Goal: Transaction & Acquisition: Purchase product/service

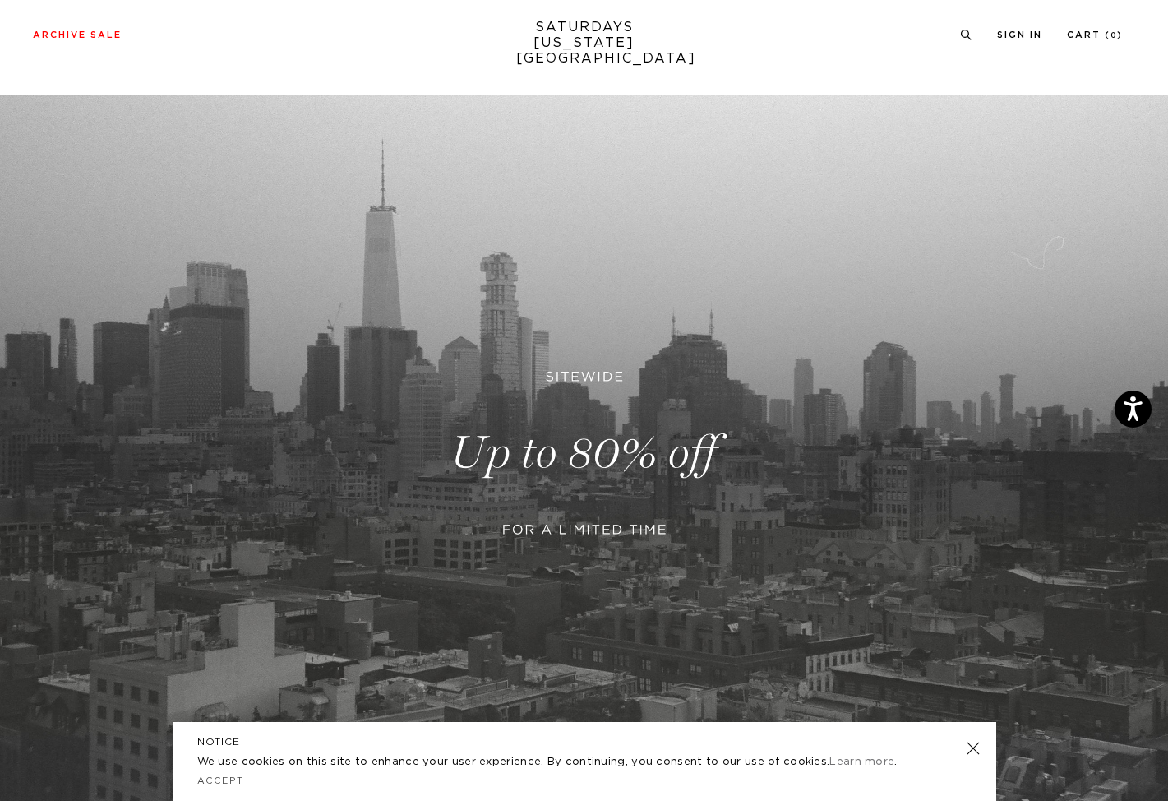
scroll to position [288, 0]
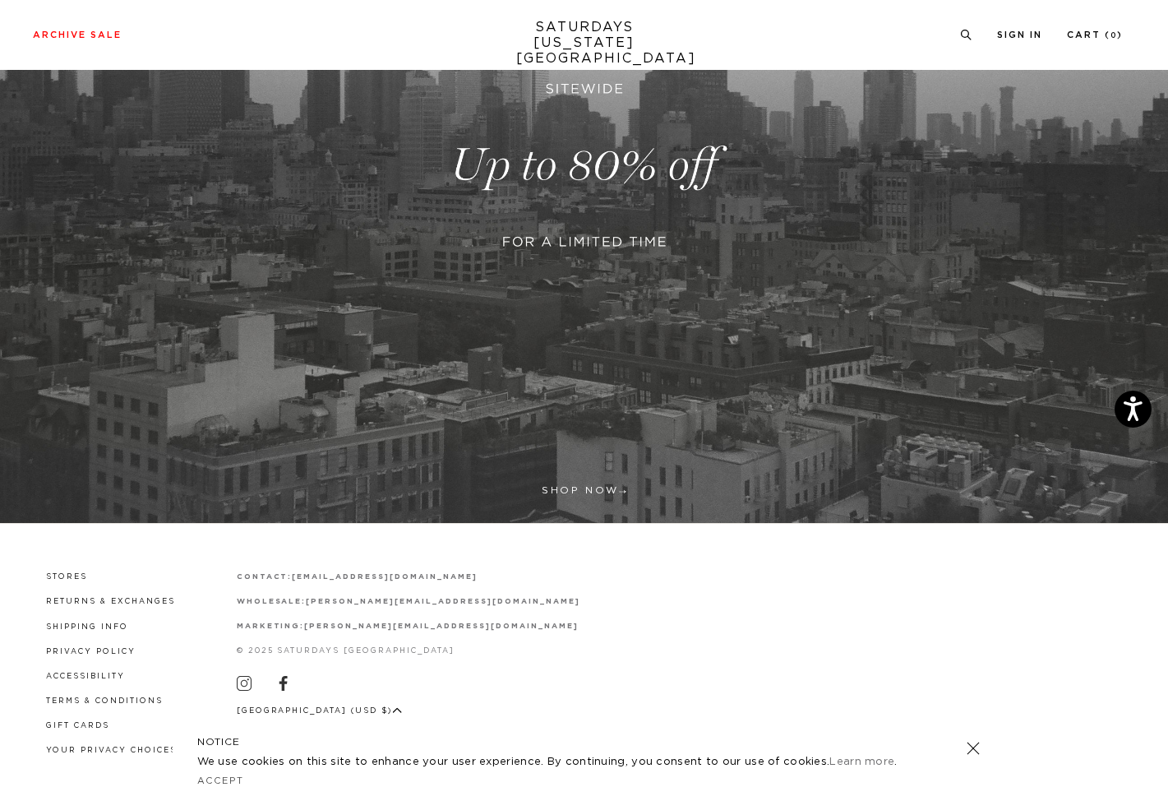
click at [600, 208] on link at bounding box center [584, 165] width 1168 height 715
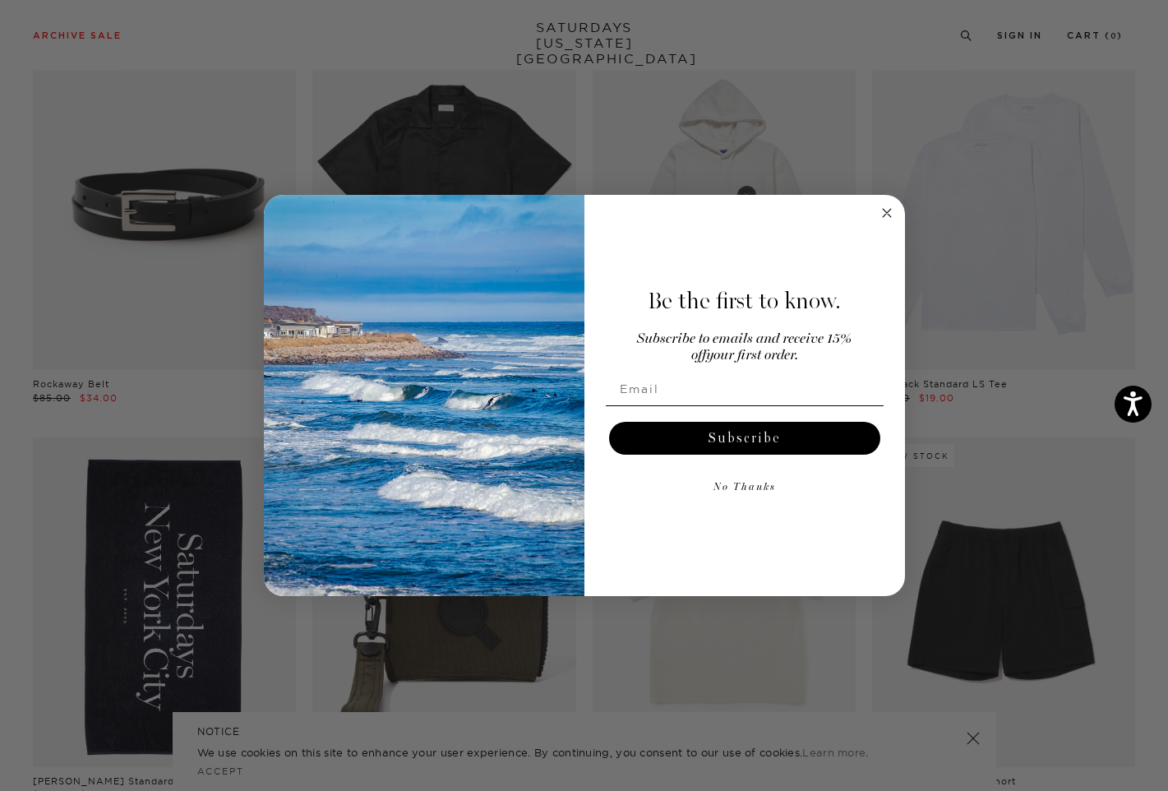
scroll to position [1327, 0]
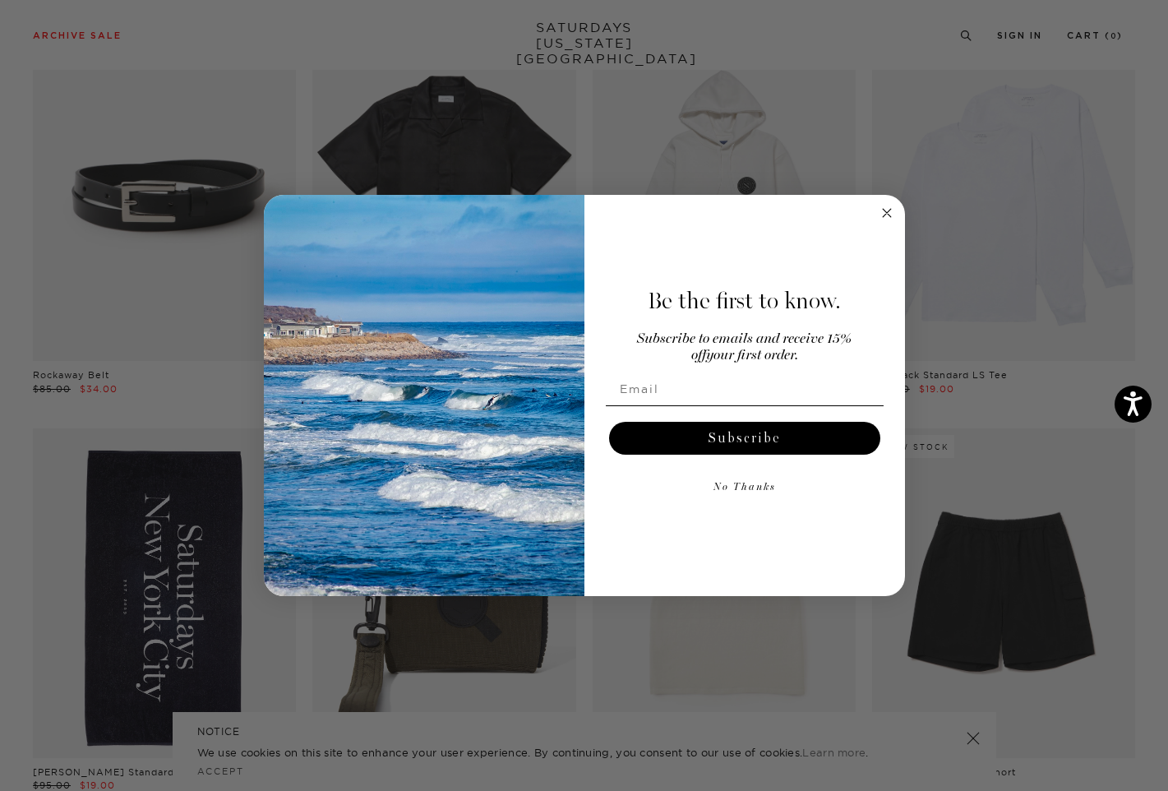
click at [456, 146] on div "Close dialog Be the first to know. Subscribe to emails and receive 15% off your…" at bounding box center [584, 395] width 1168 height 791
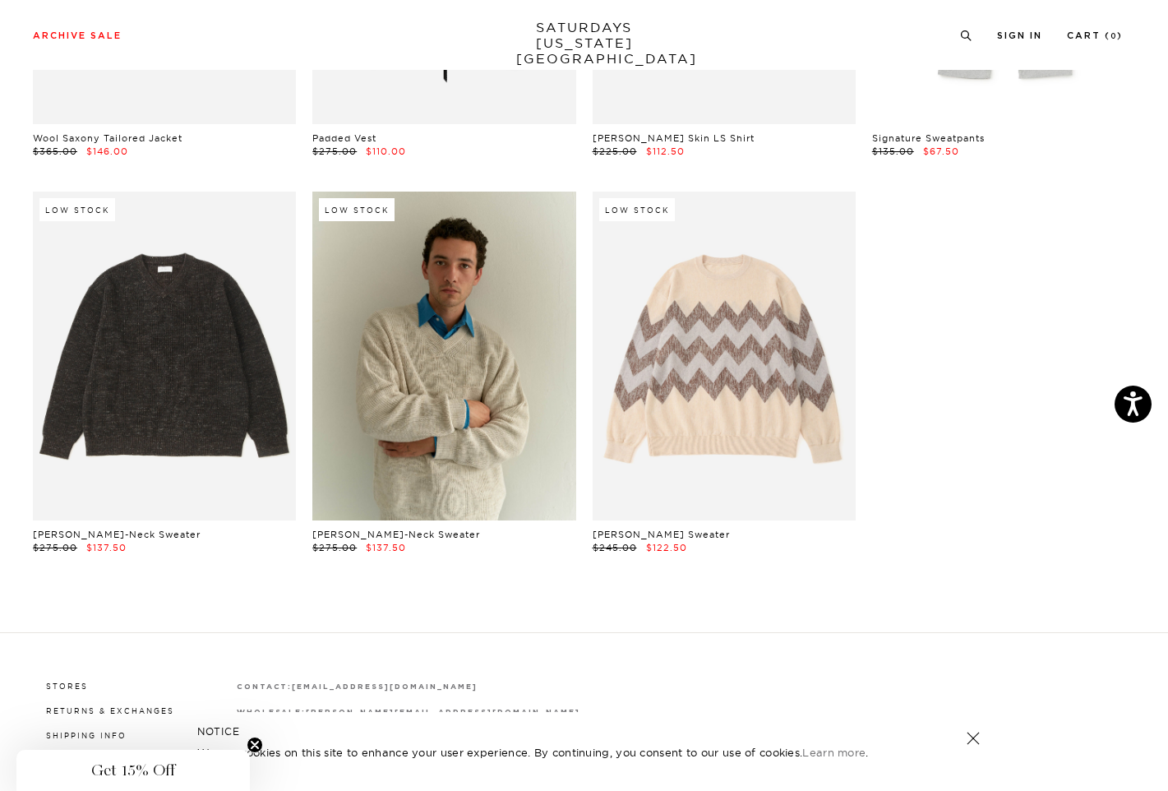
scroll to position [26671, 0]
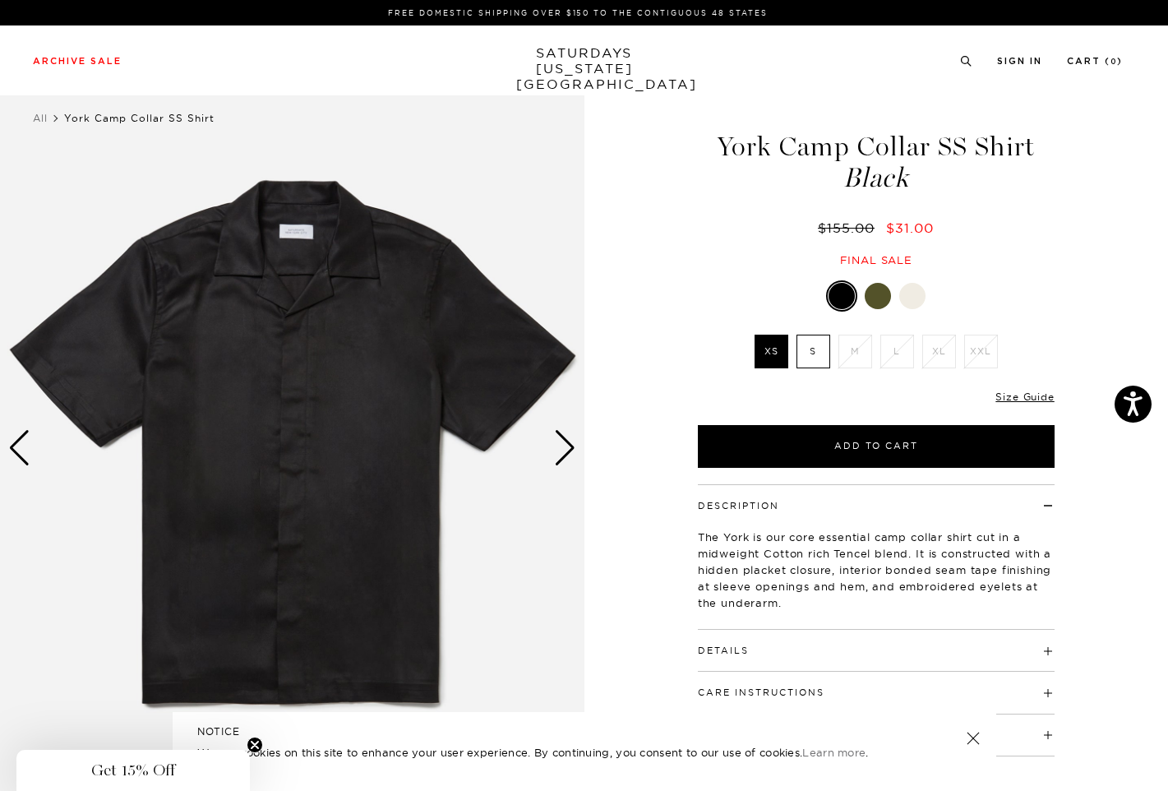
click at [568, 454] on div "Next slide" at bounding box center [565, 448] width 22 height 36
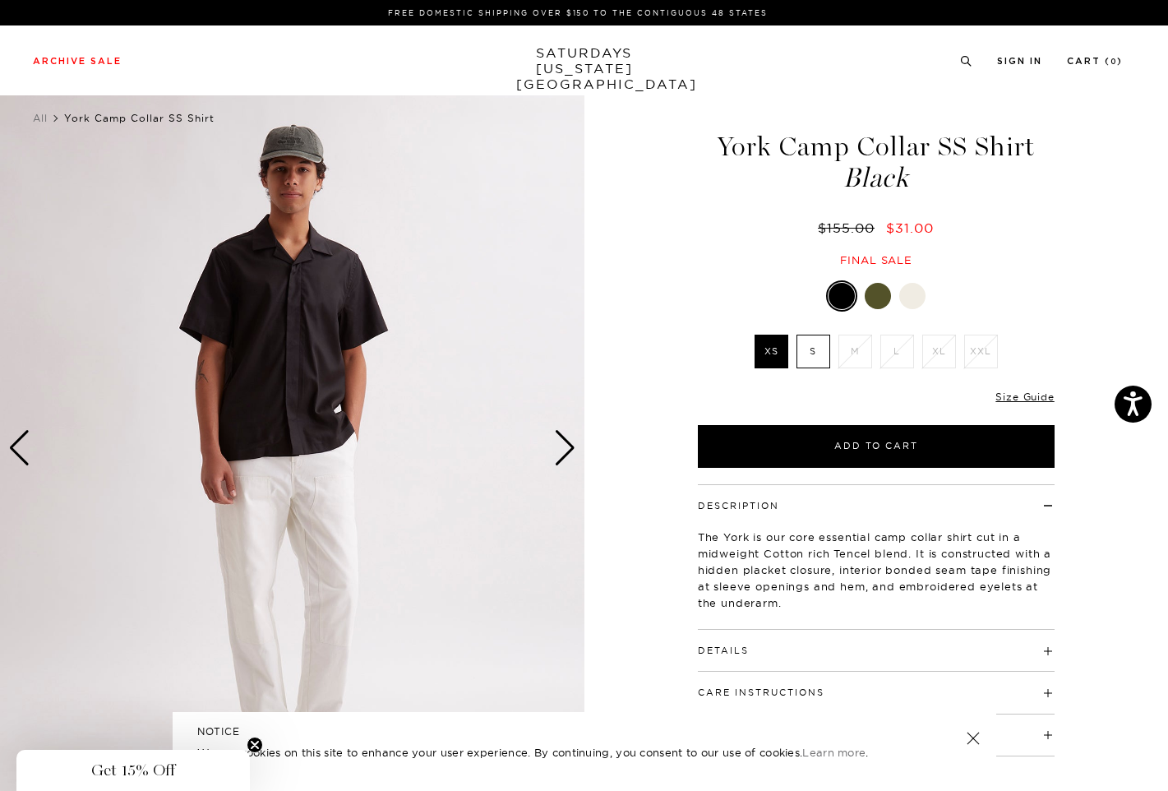
click at [568, 454] on div "Next slide" at bounding box center [565, 448] width 22 height 36
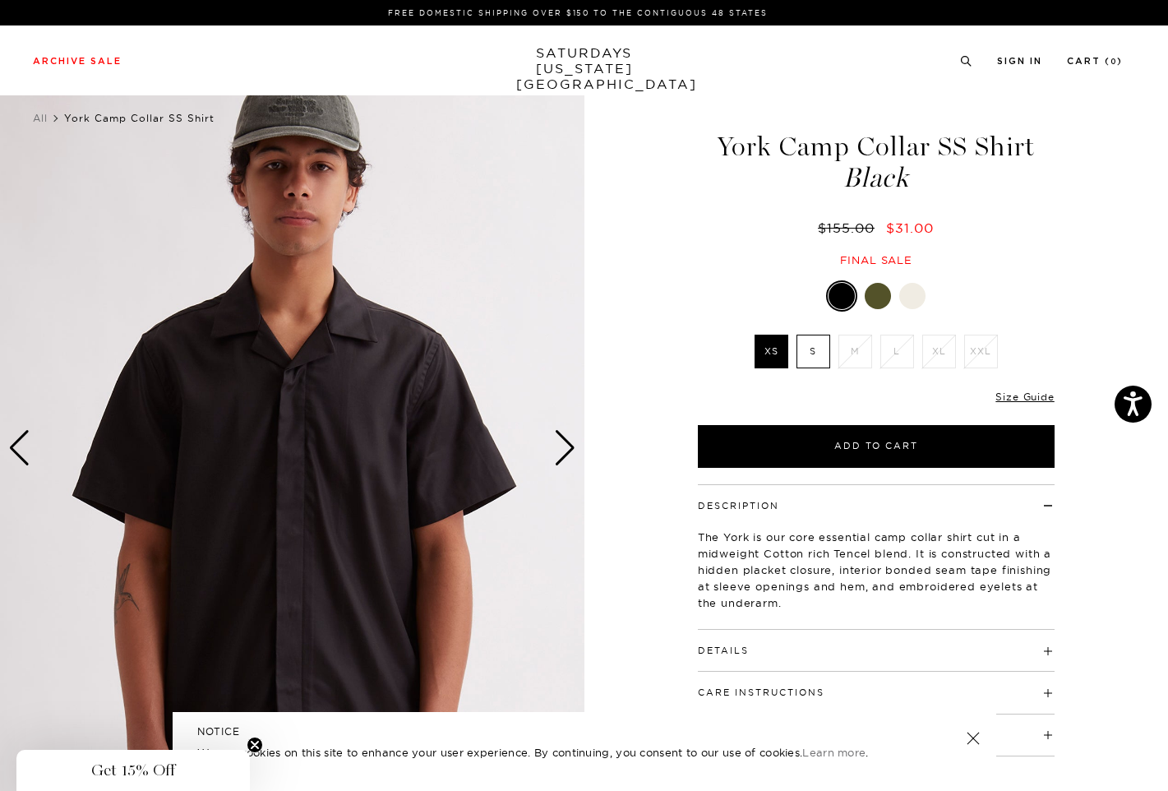
click at [568, 454] on div "Next slide" at bounding box center [565, 448] width 22 height 36
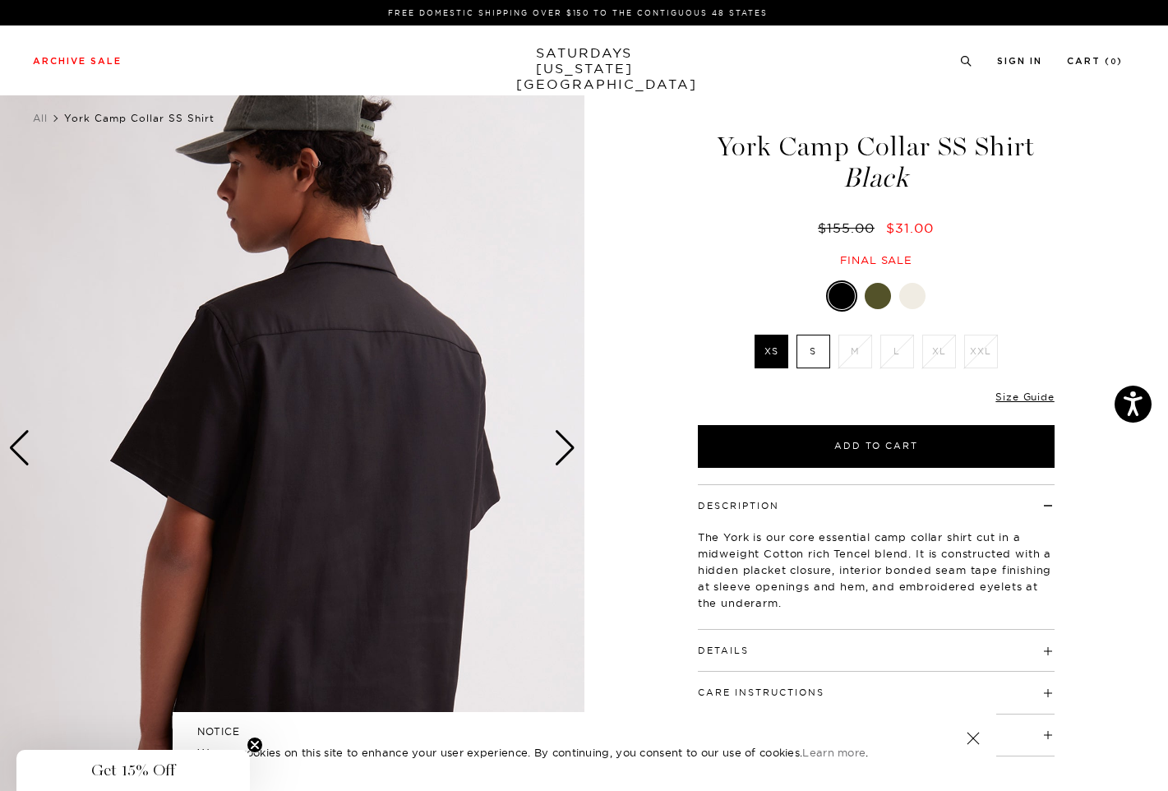
click at [568, 454] on div "Next slide" at bounding box center [565, 448] width 22 height 36
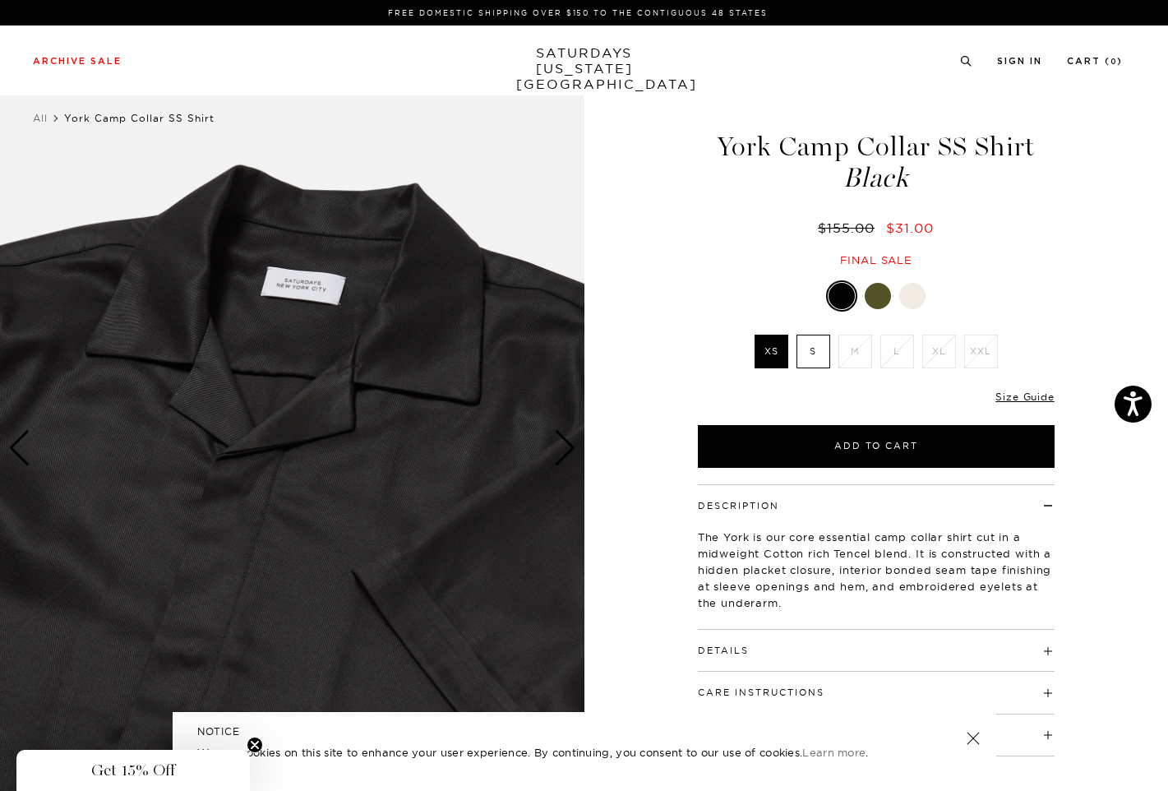
click at [568, 454] on div "Next slide" at bounding box center [565, 448] width 22 height 36
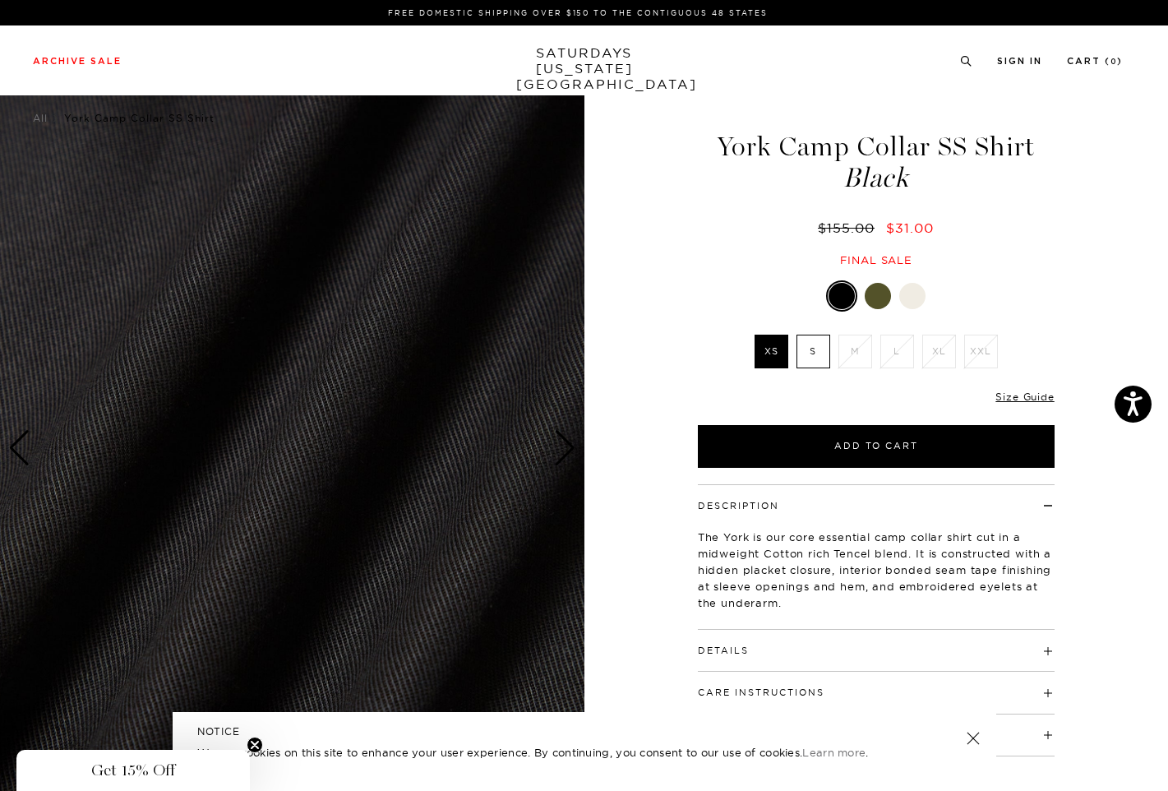
click at [568, 454] on div "Next slide" at bounding box center [565, 448] width 22 height 36
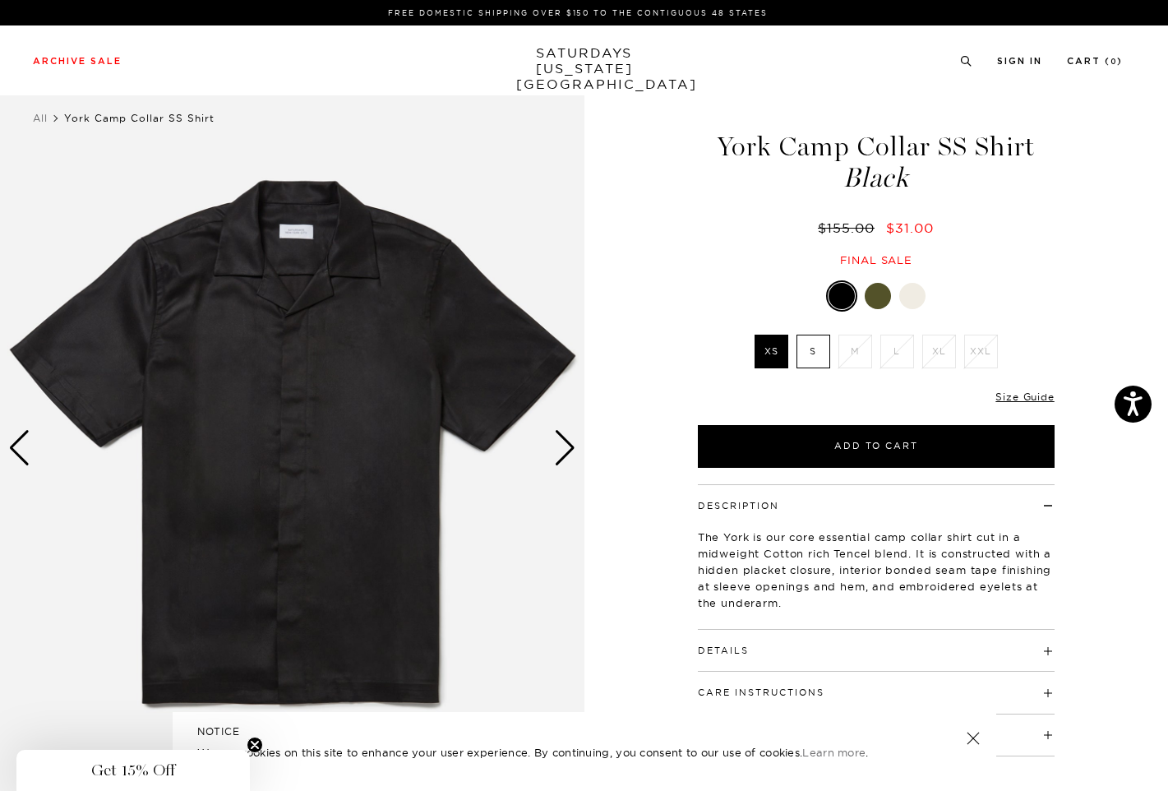
click at [568, 454] on div "Next slide" at bounding box center [565, 448] width 22 height 36
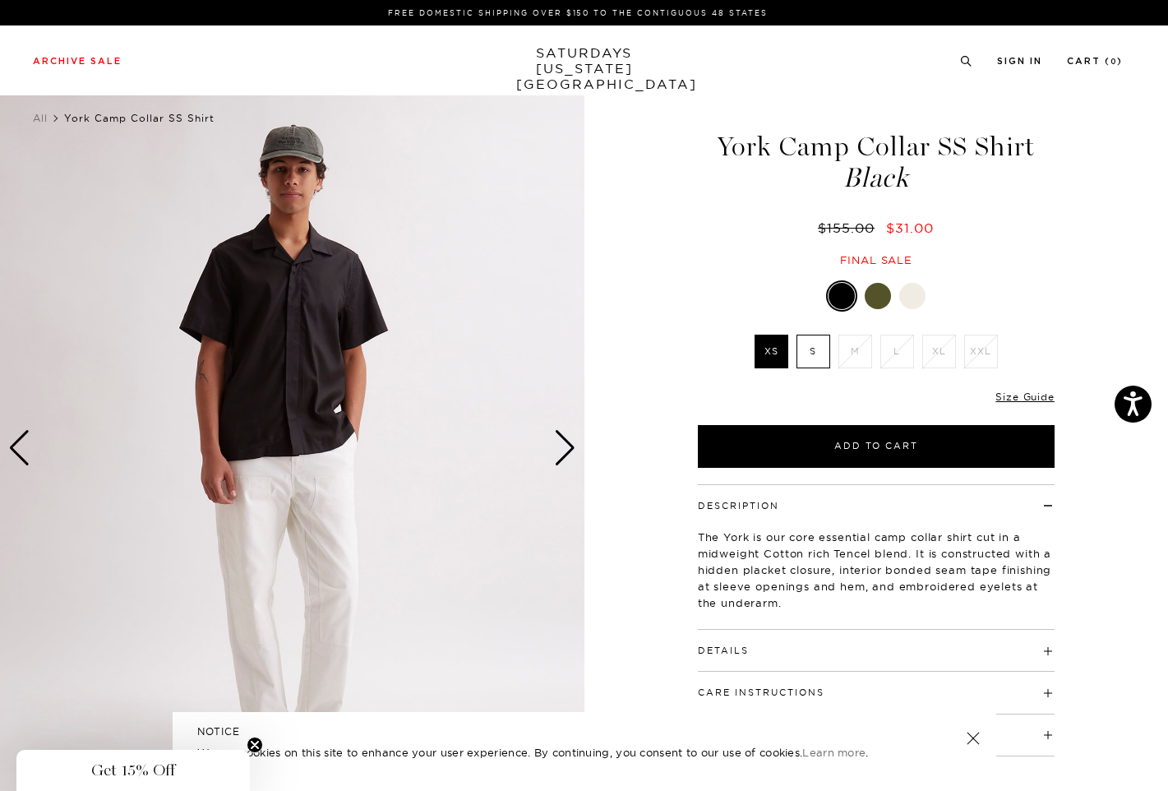
click at [568, 454] on div "Next slide" at bounding box center [565, 448] width 22 height 36
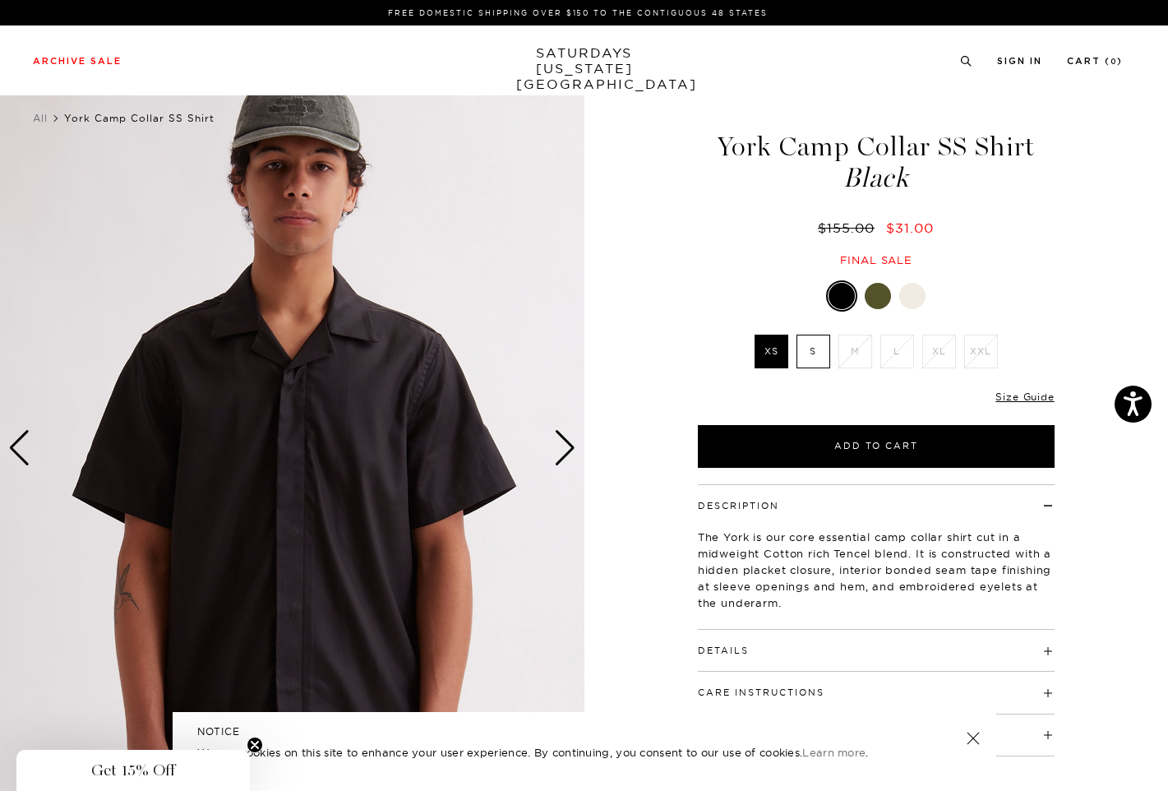
click at [568, 454] on div "Next slide" at bounding box center [565, 448] width 22 height 36
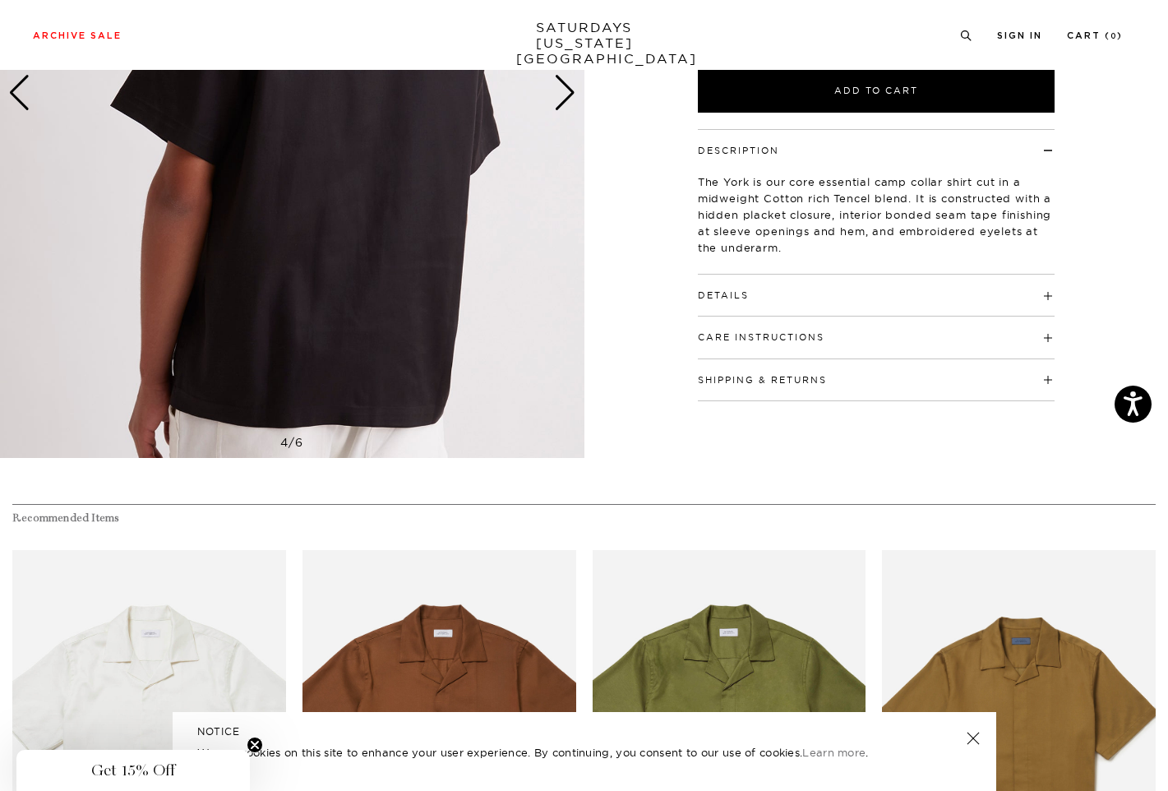
scroll to position [879, 0]
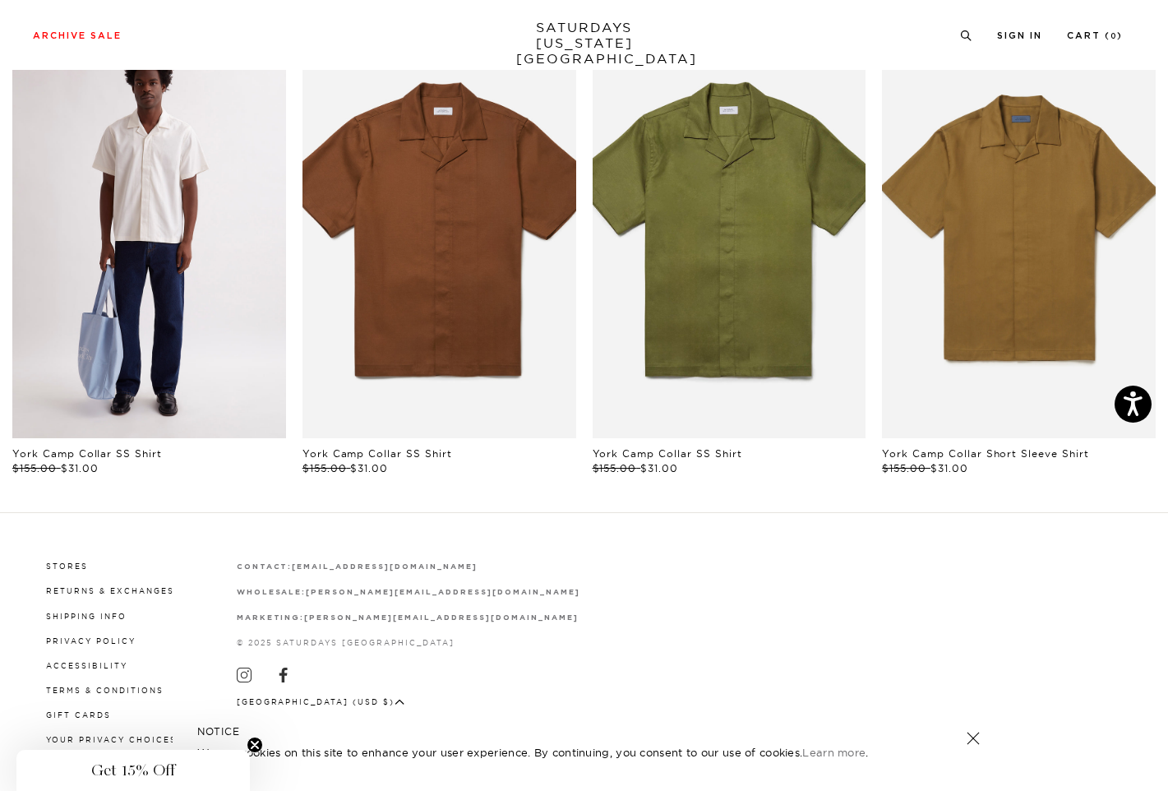
click at [147, 318] on link "files/M00020SS01-IVORY_01.jpg" at bounding box center [149, 233] width 274 height 410
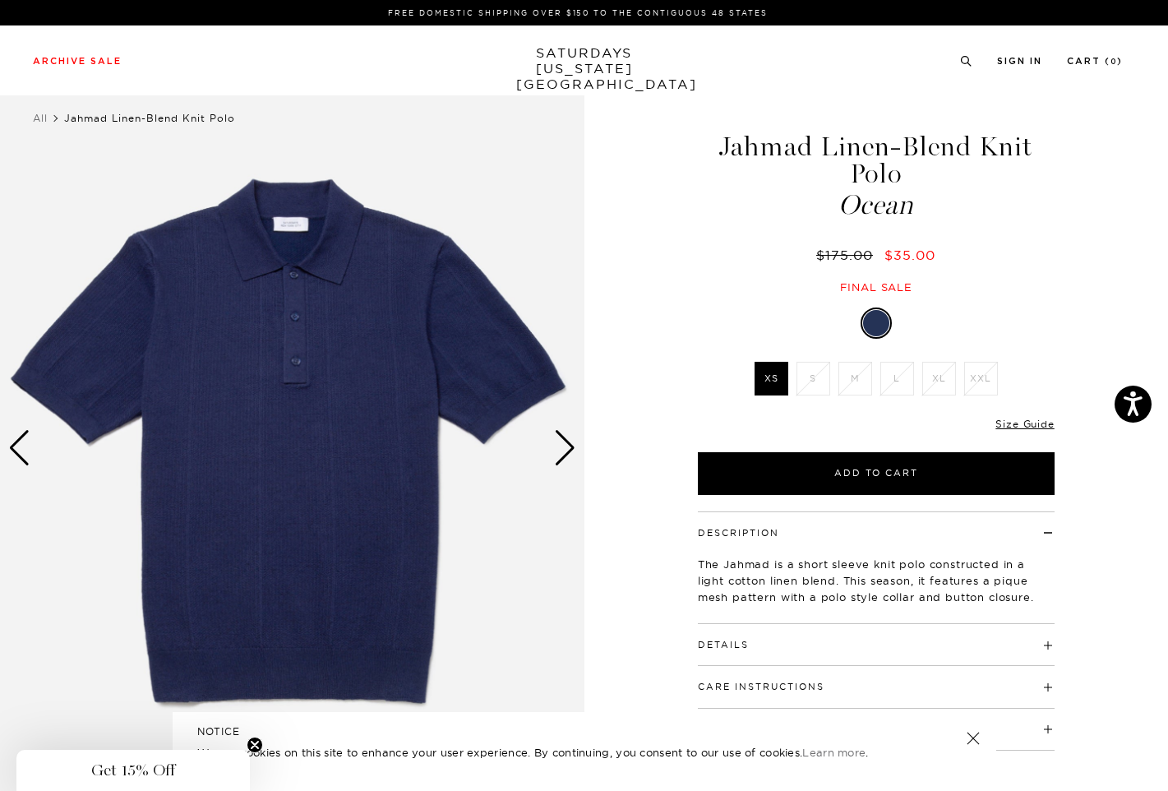
click at [562, 452] on div "Next slide" at bounding box center [565, 448] width 22 height 36
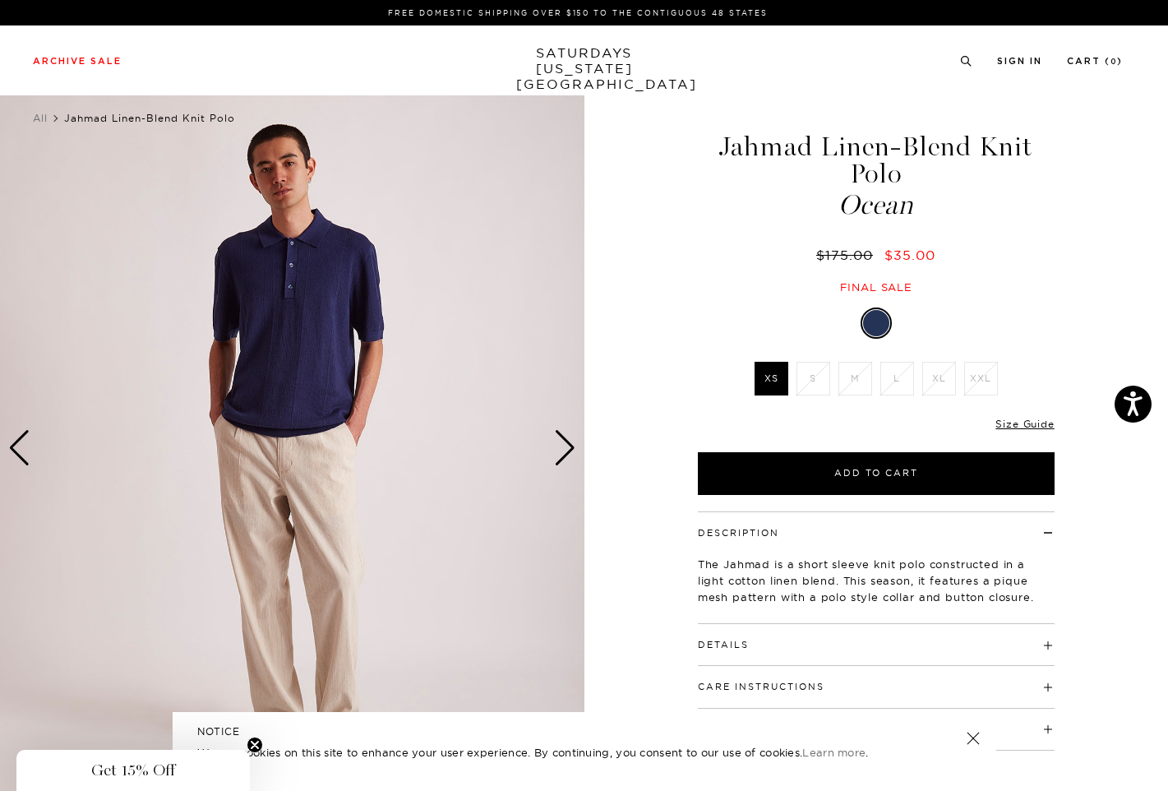
click at [562, 452] on div "Next slide" at bounding box center [565, 448] width 22 height 36
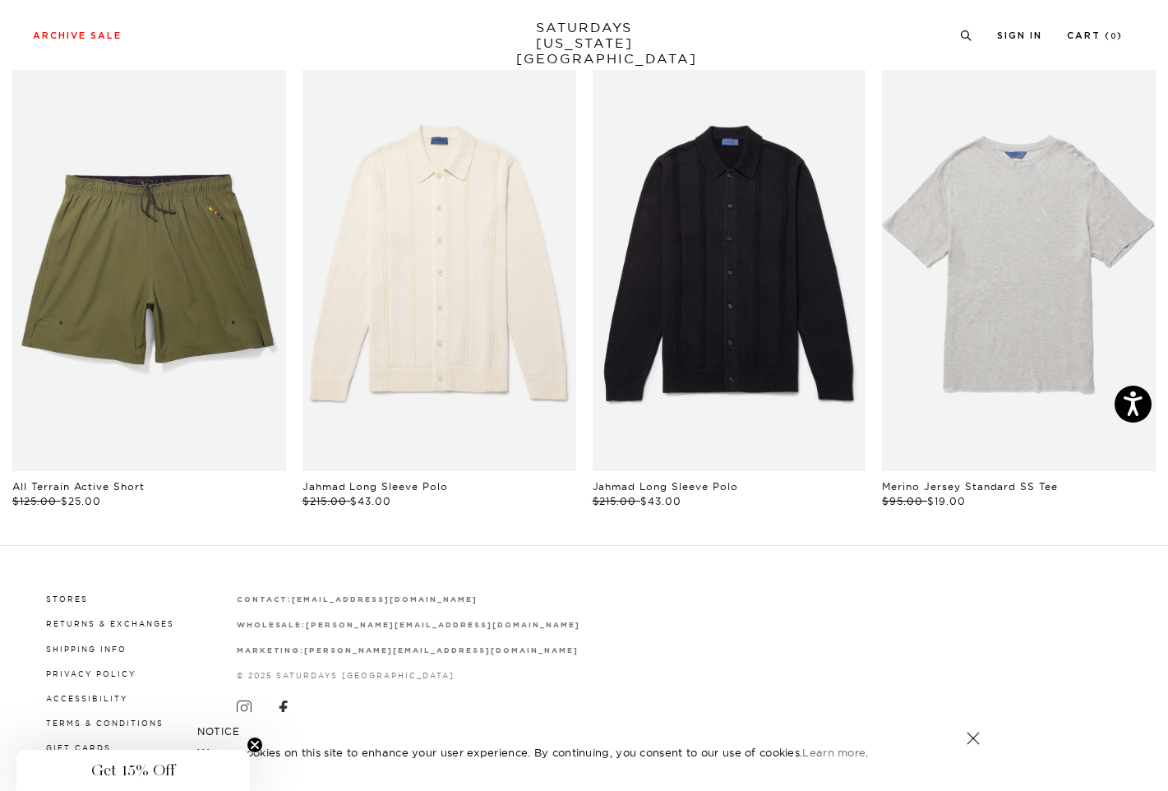
scroll to position [879, 0]
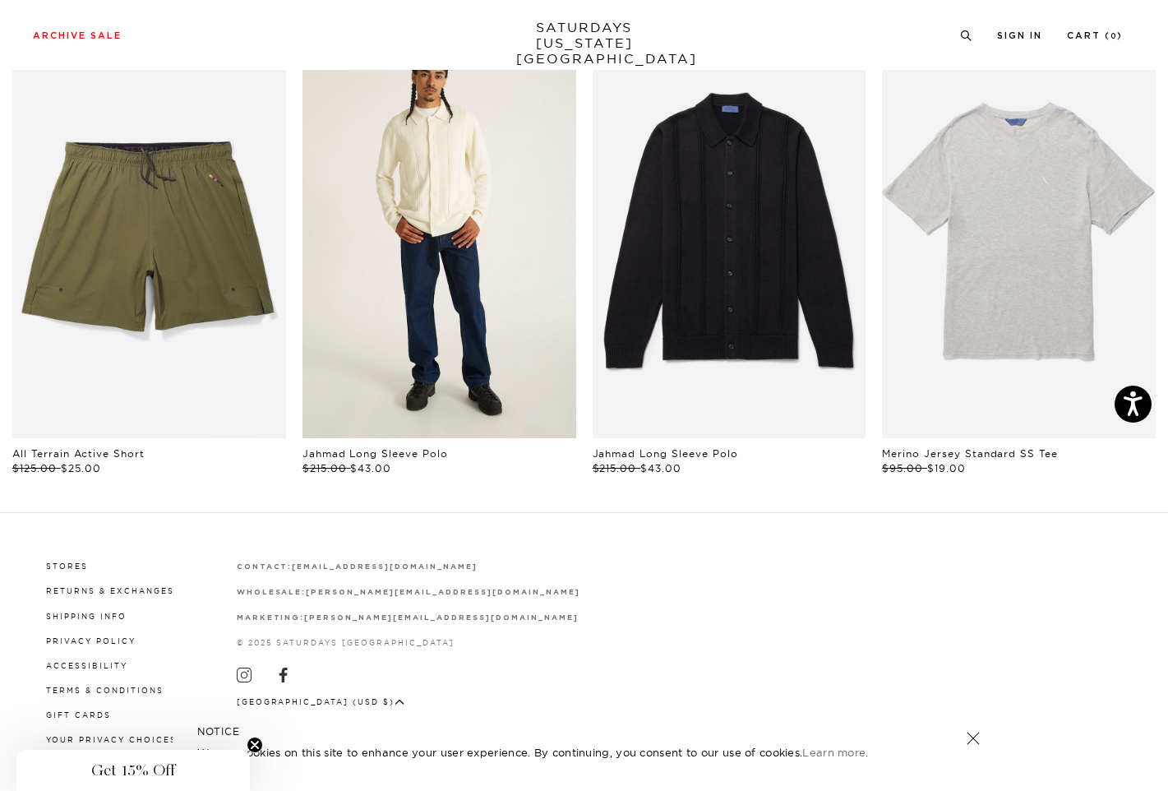
click at [548, 339] on link "files/MF2420PL02-IVORY_05.jpg" at bounding box center [440, 233] width 274 height 410
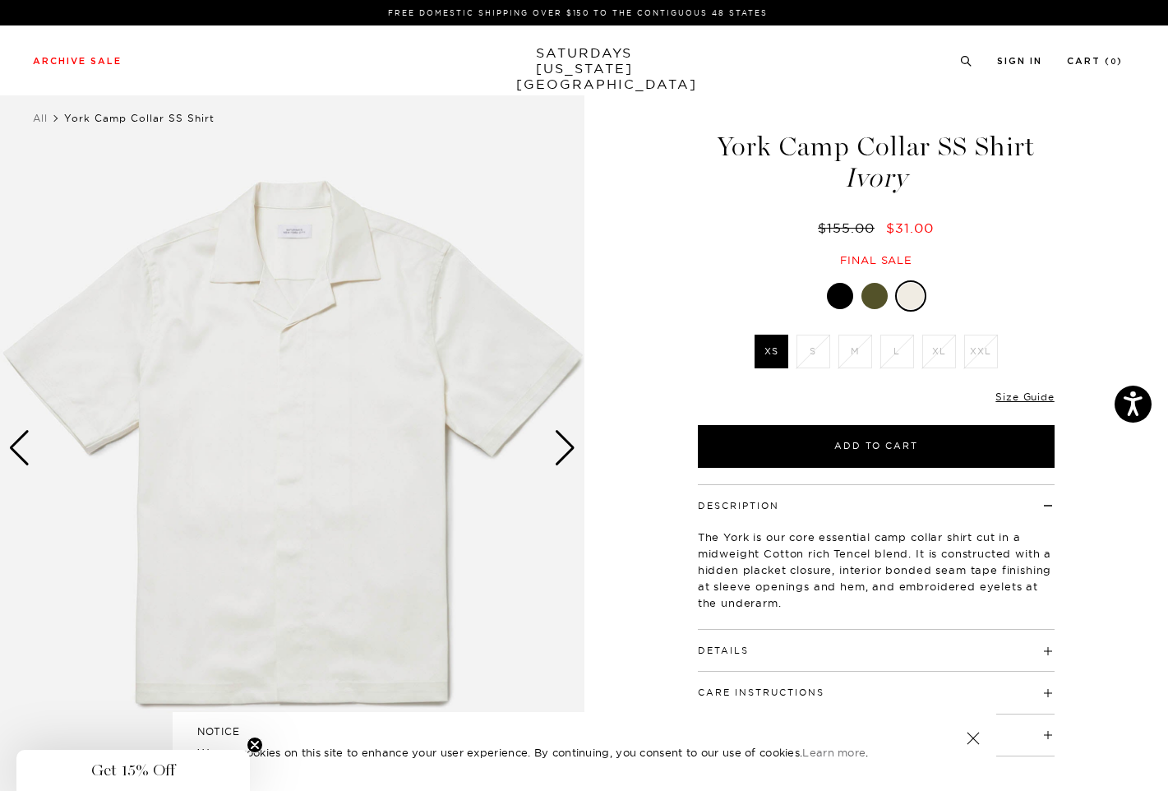
click at [572, 438] on div "Next slide" at bounding box center [565, 448] width 22 height 36
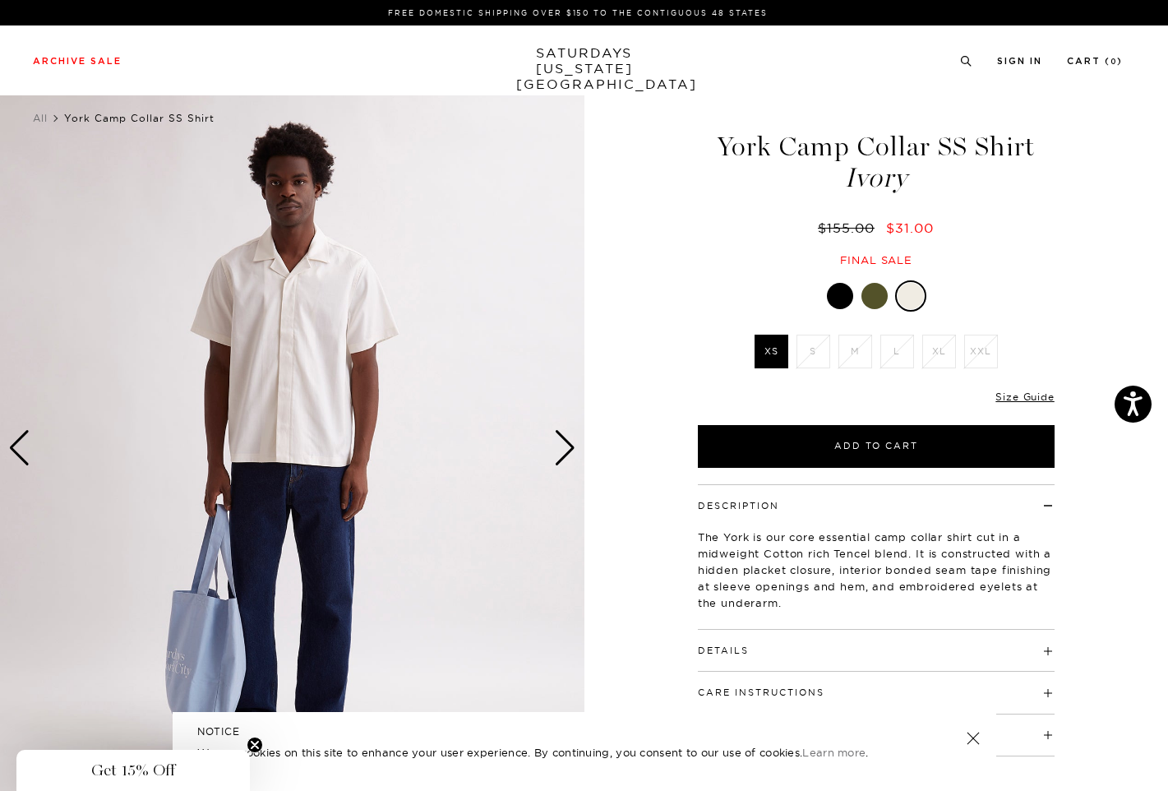
click at [572, 438] on div "Next slide" at bounding box center [565, 448] width 22 height 36
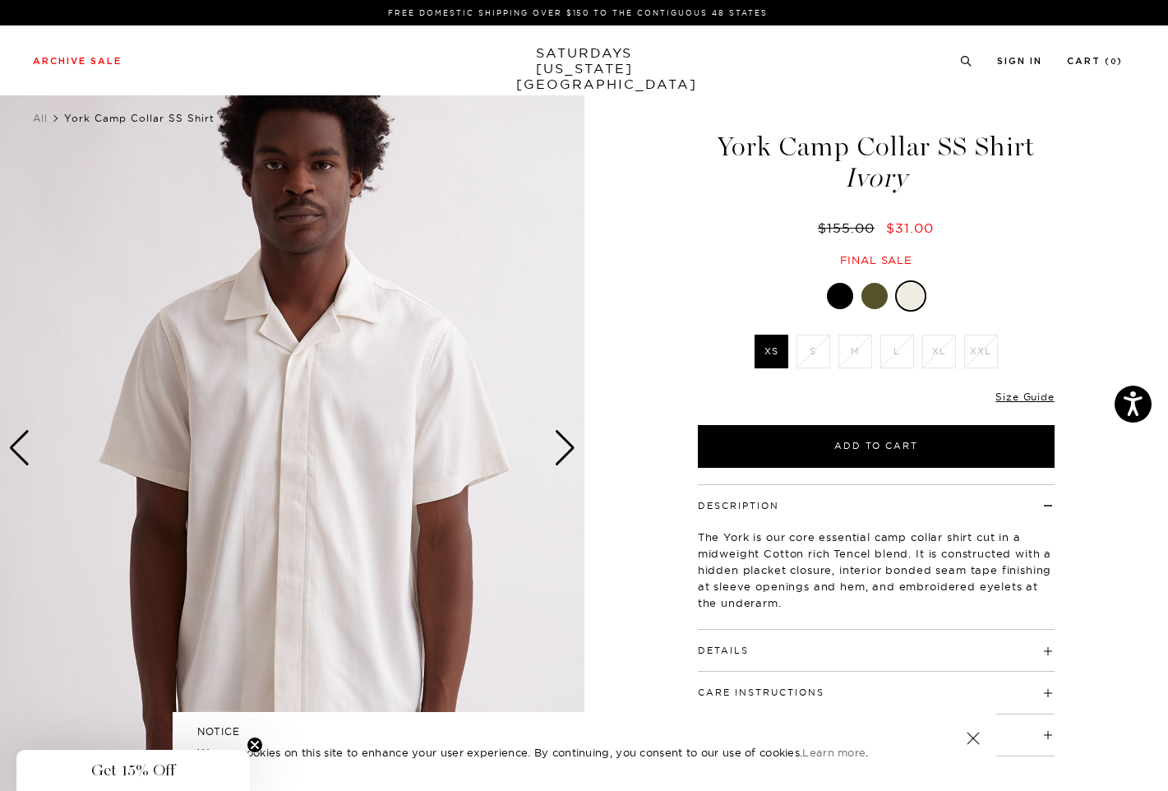
click at [572, 438] on div "Next slide" at bounding box center [565, 448] width 22 height 36
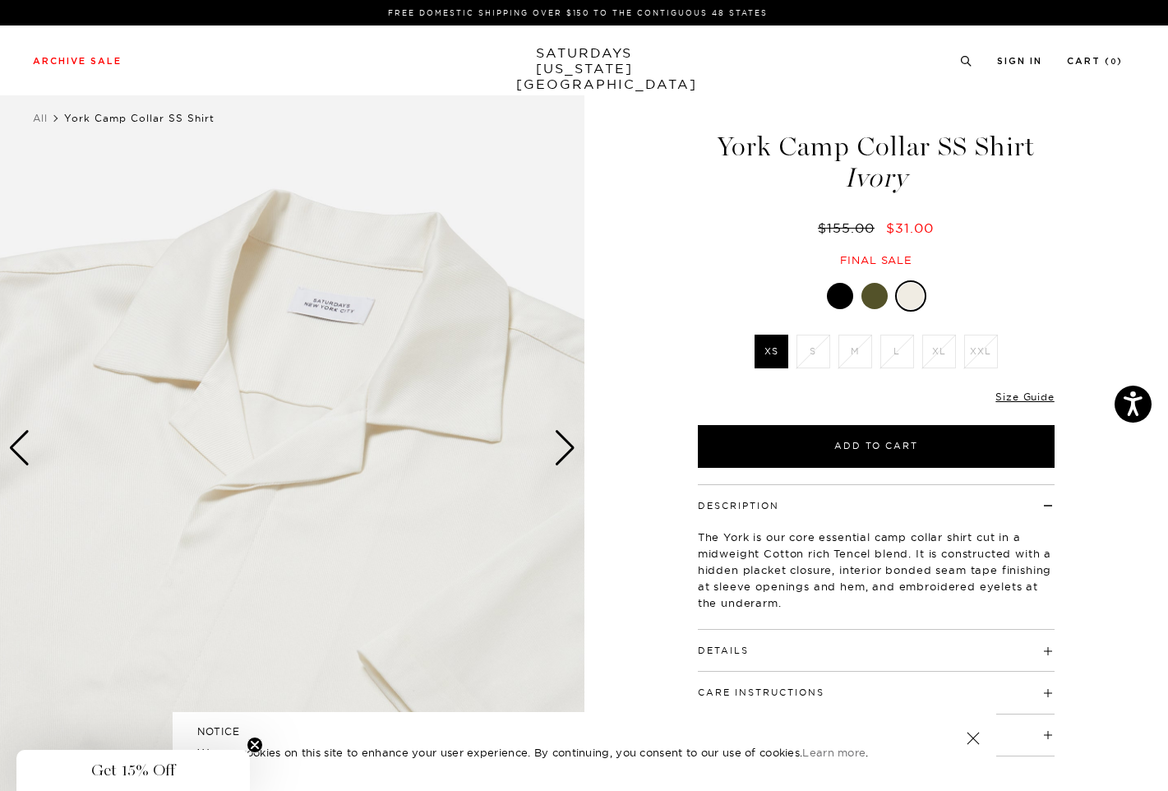
click at [572, 438] on div "Next slide" at bounding box center [565, 448] width 22 height 36
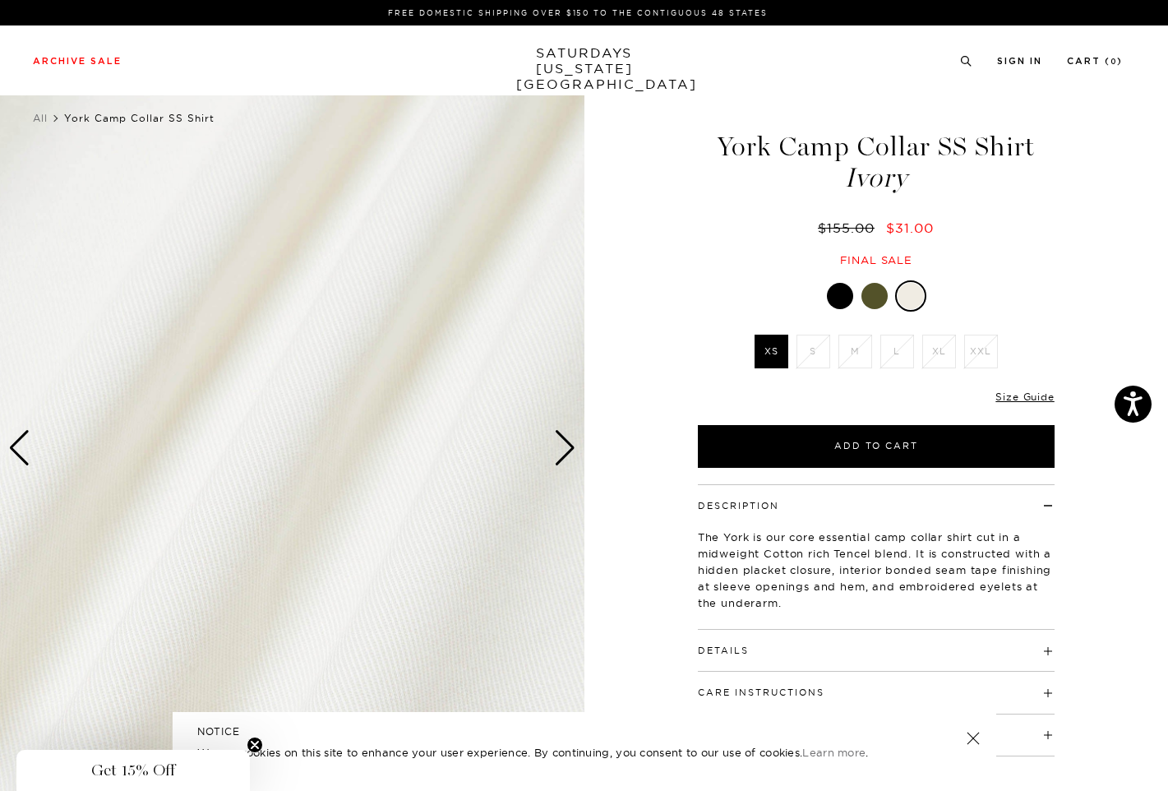
click at [572, 438] on div "Next slide" at bounding box center [565, 448] width 22 height 36
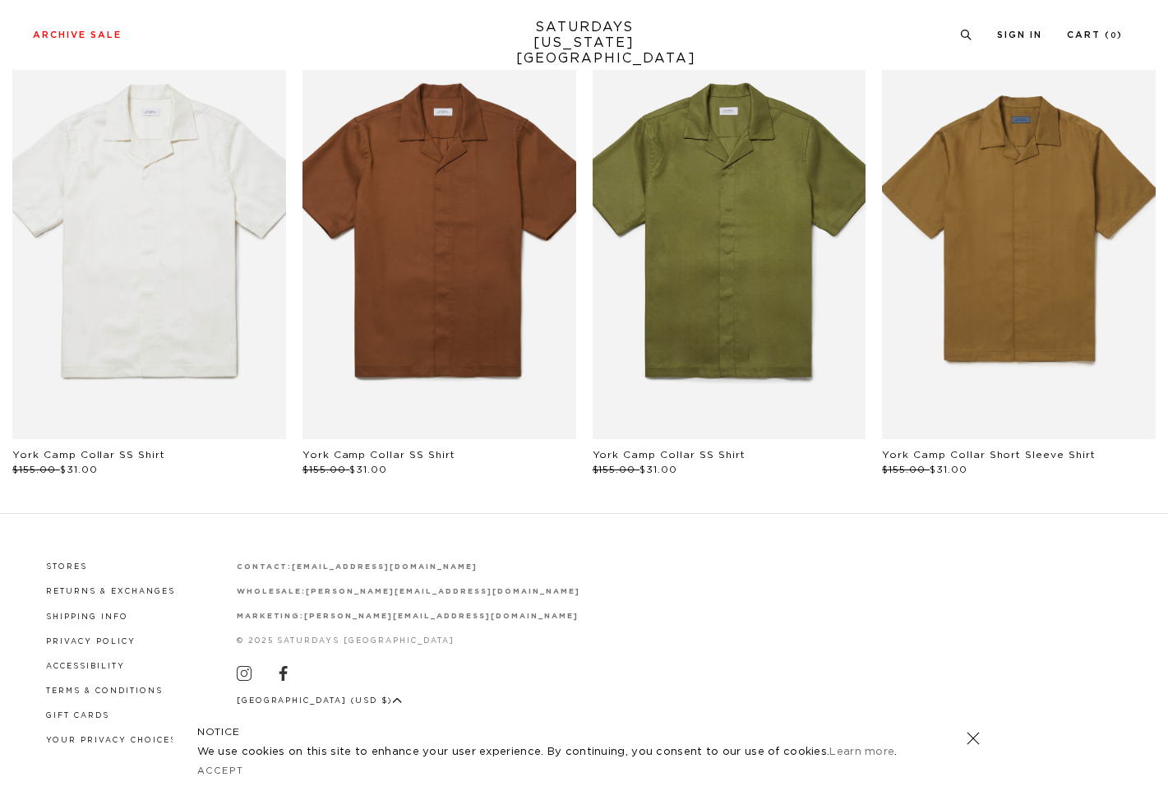
scroll to position [879, 0]
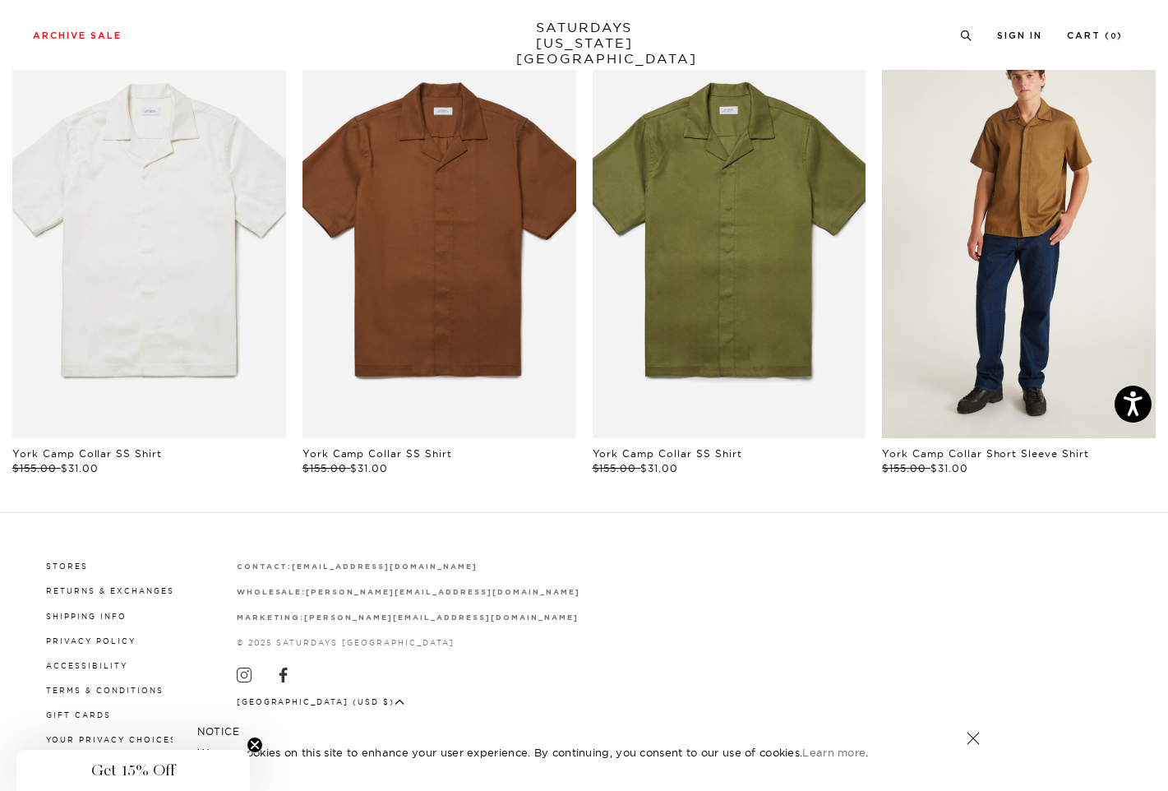
click at [1018, 234] on link "files/MF2420SS02-CAMEL_03_1.jpg" at bounding box center [1019, 233] width 274 height 410
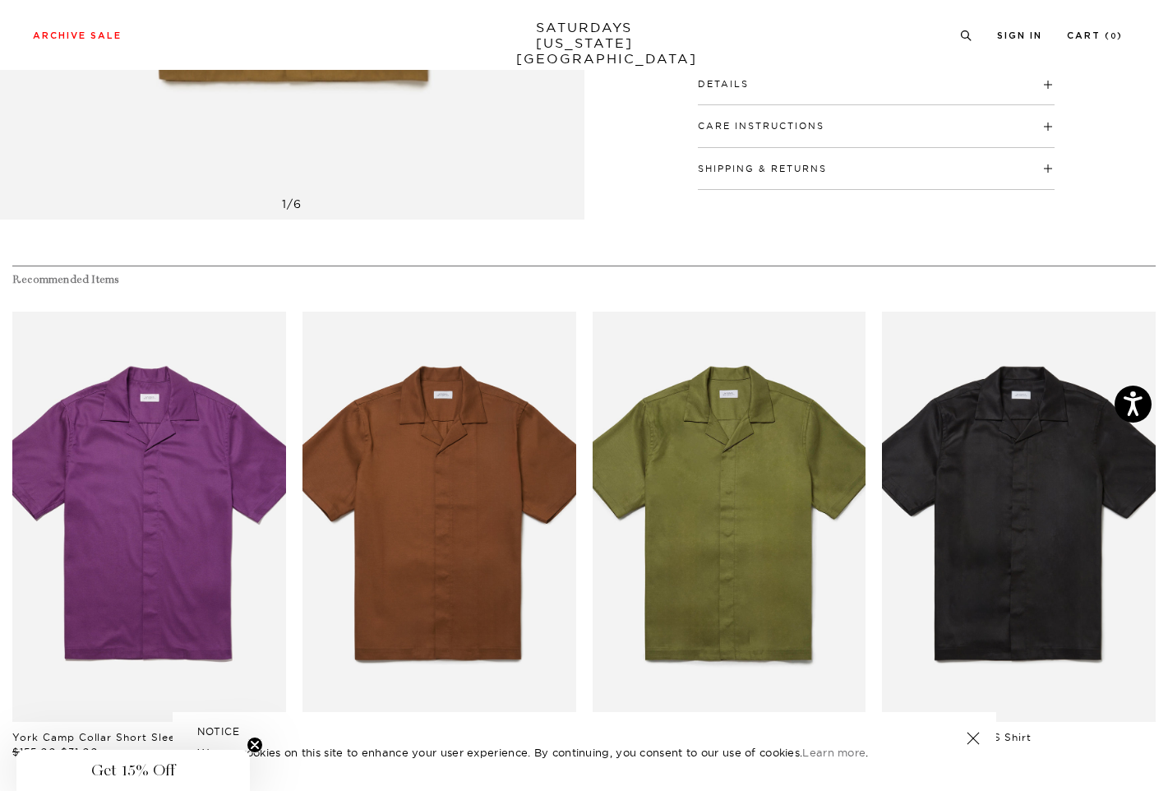
scroll to position [619, 0]
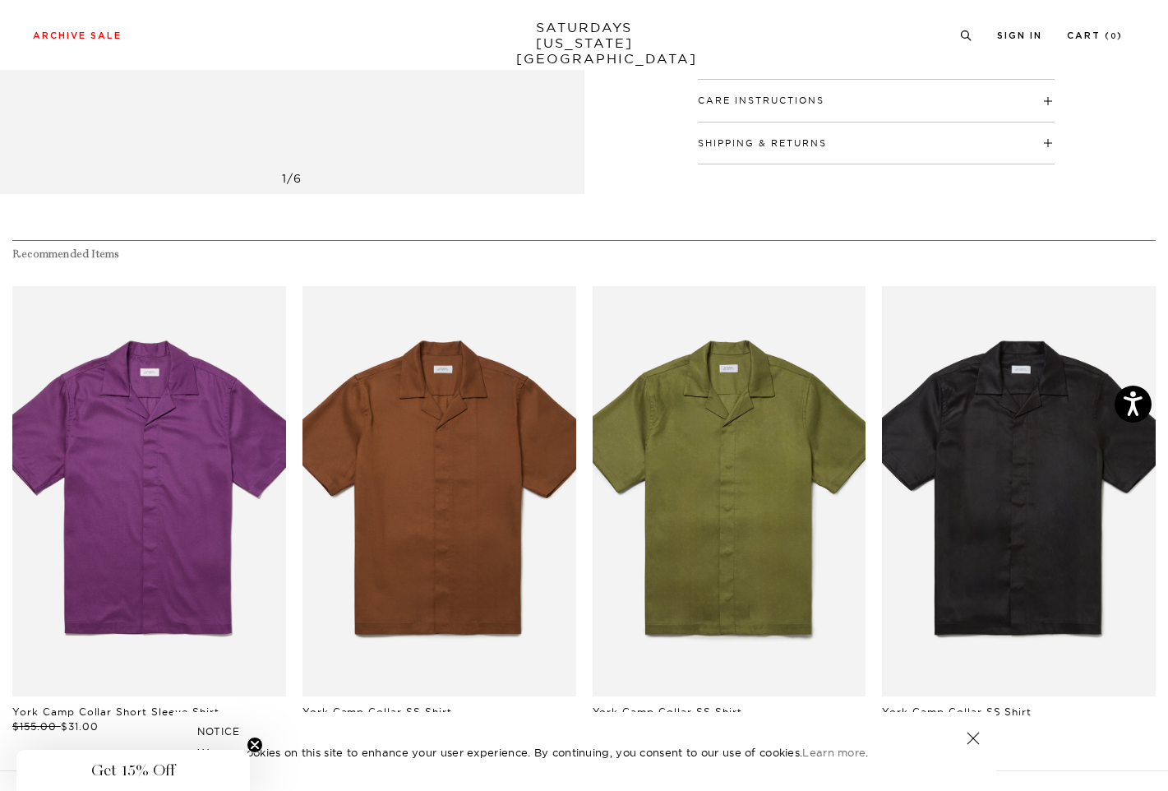
click at [949, 379] on link "files/M00020SS01-BLACK_02.jpg" at bounding box center [1019, 491] width 274 height 410
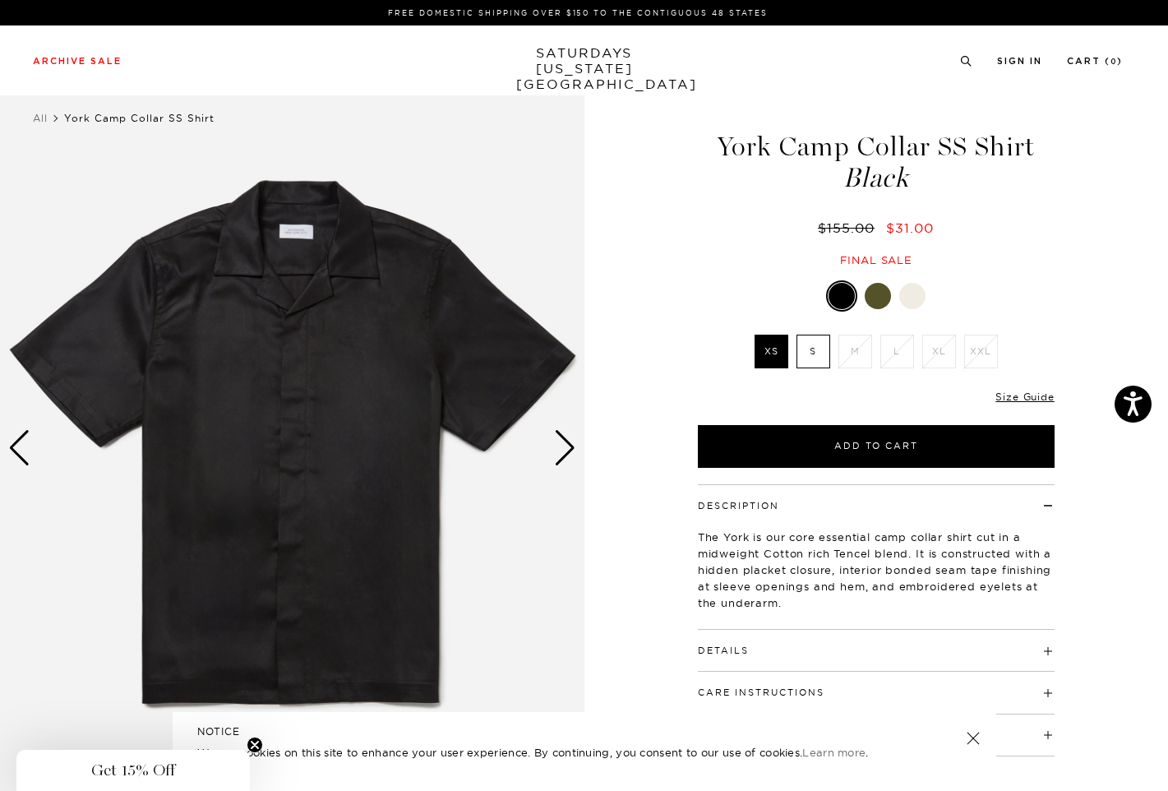
click at [819, 350] on label "S" at bounding box center [814, 352] width 34 height 34
click at [0, 0] on input "S" at bounding box center [0, 0] width 0 height 0
click at [582, 474] on img at bounding box center [292, 448] width 585 height 730
click at [552, 442] on img at bounding box center [292, 448] width 585 height 730
click at [559, 430] on div "Next slide" at bounding box center [565, 448] width 22 height 36
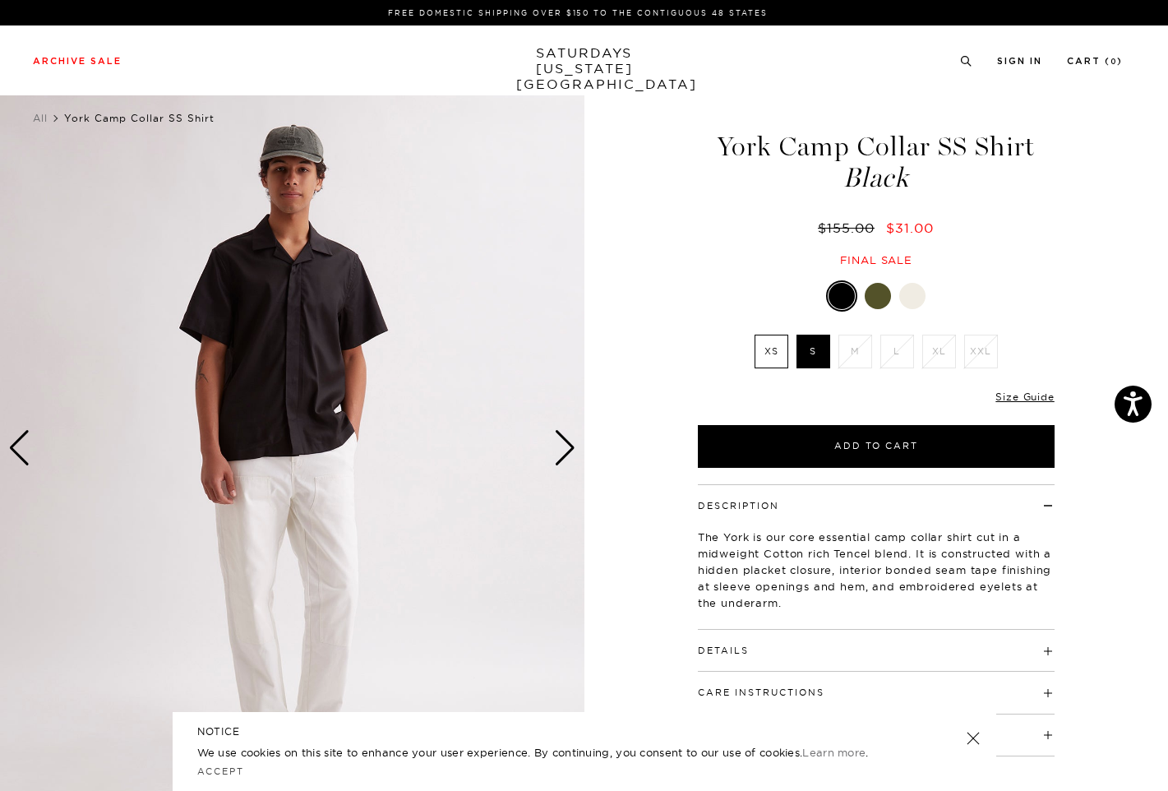
click at [559, 430] on div "Next slide" at bounding box center [565, 448] width 22 height 36
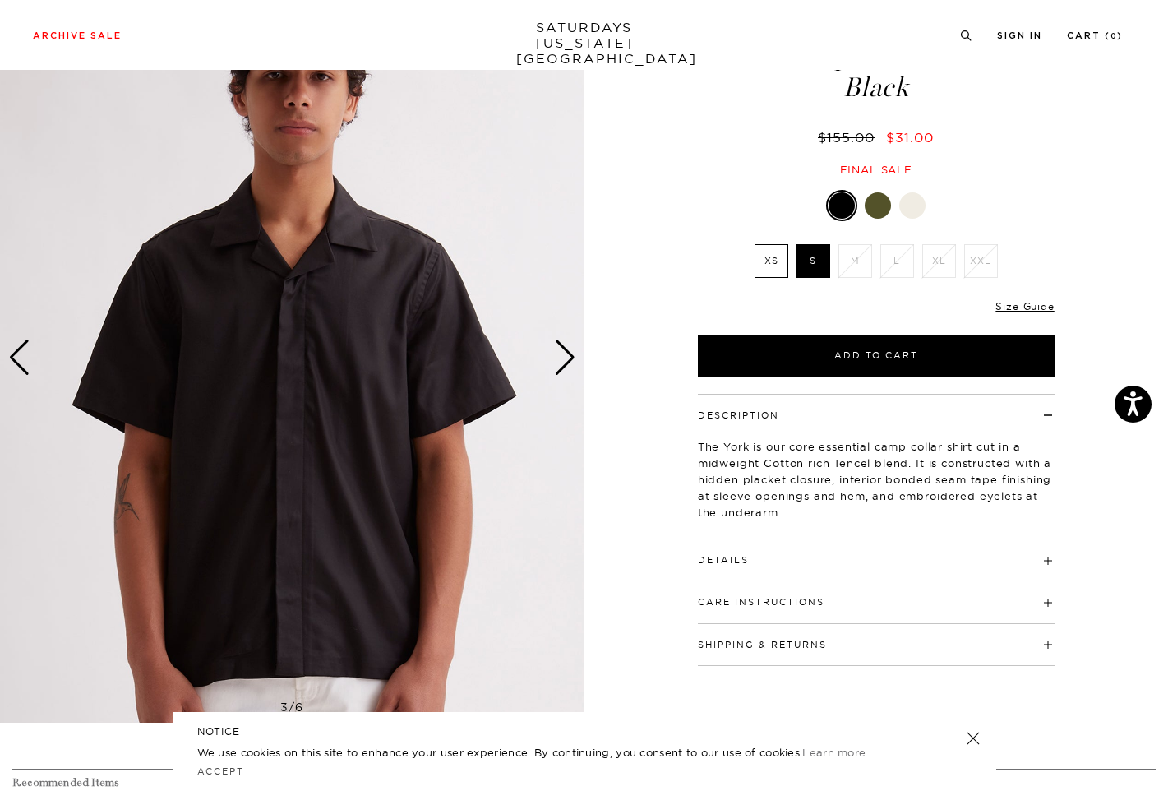
scroll to position [107, 0]
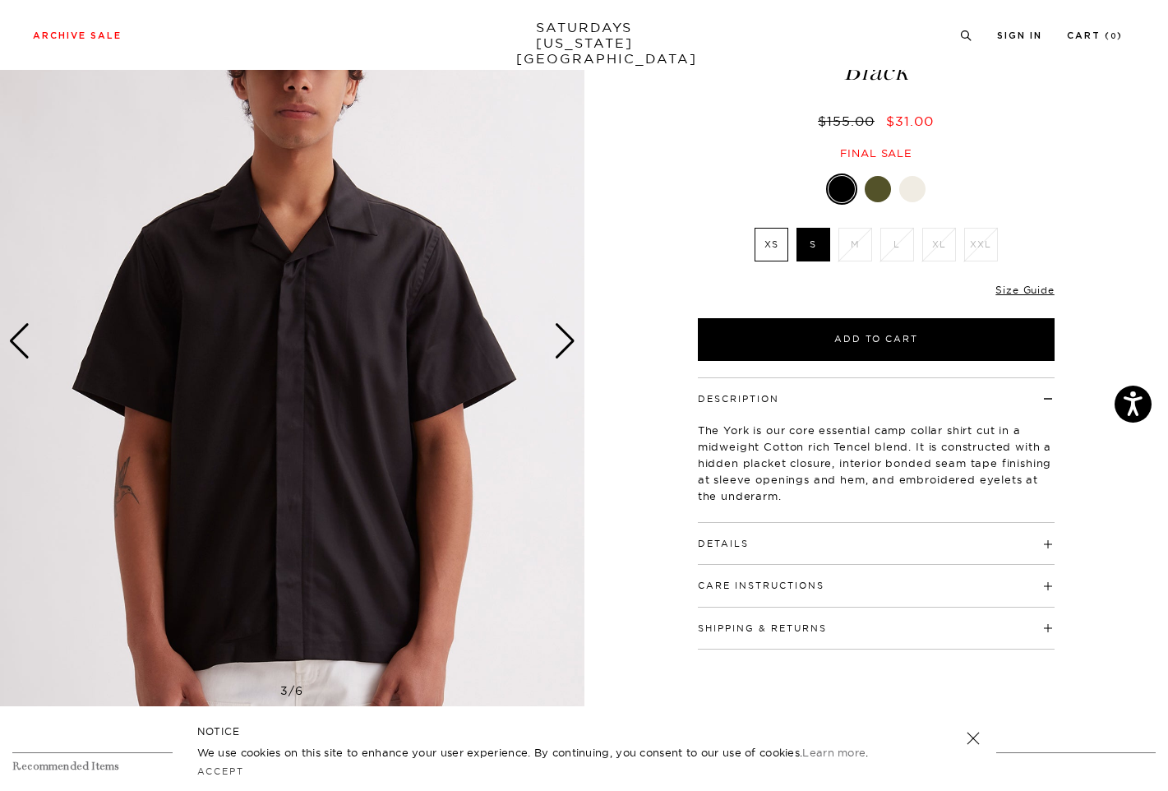
click at [564, 344] on div "Next slide" at bounding box center [565, 341] width 22 height 36
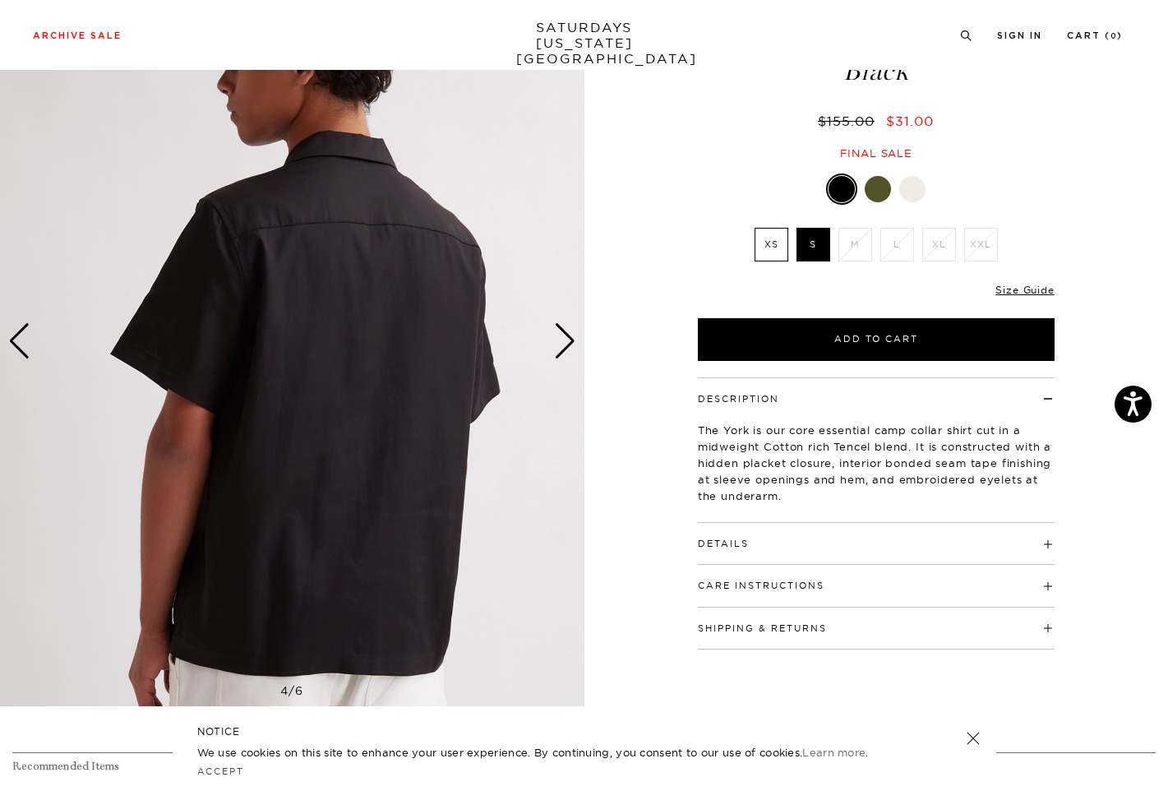
click at [564, 344] on div "Next slide" at bounding box center [565, 341] width 22 height 36
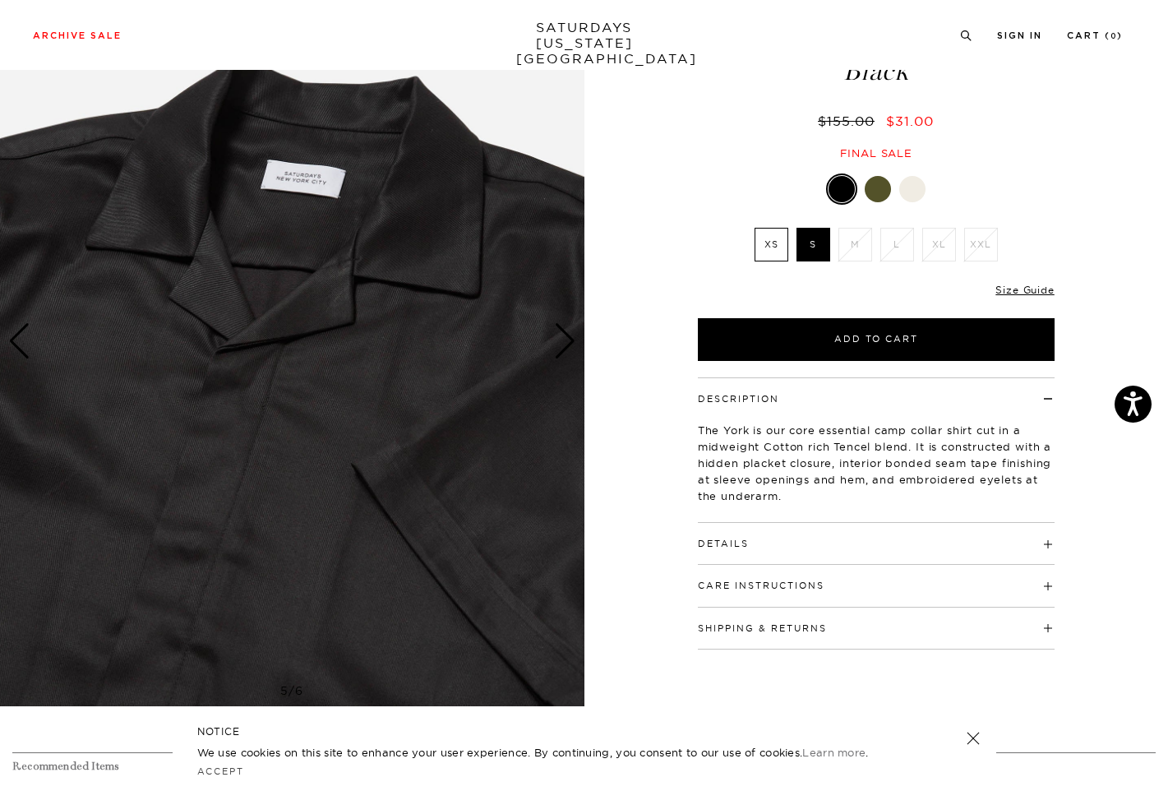
click at [564, 344] on div "Next slide" at bounding box center [565, 341] width 22 height 36
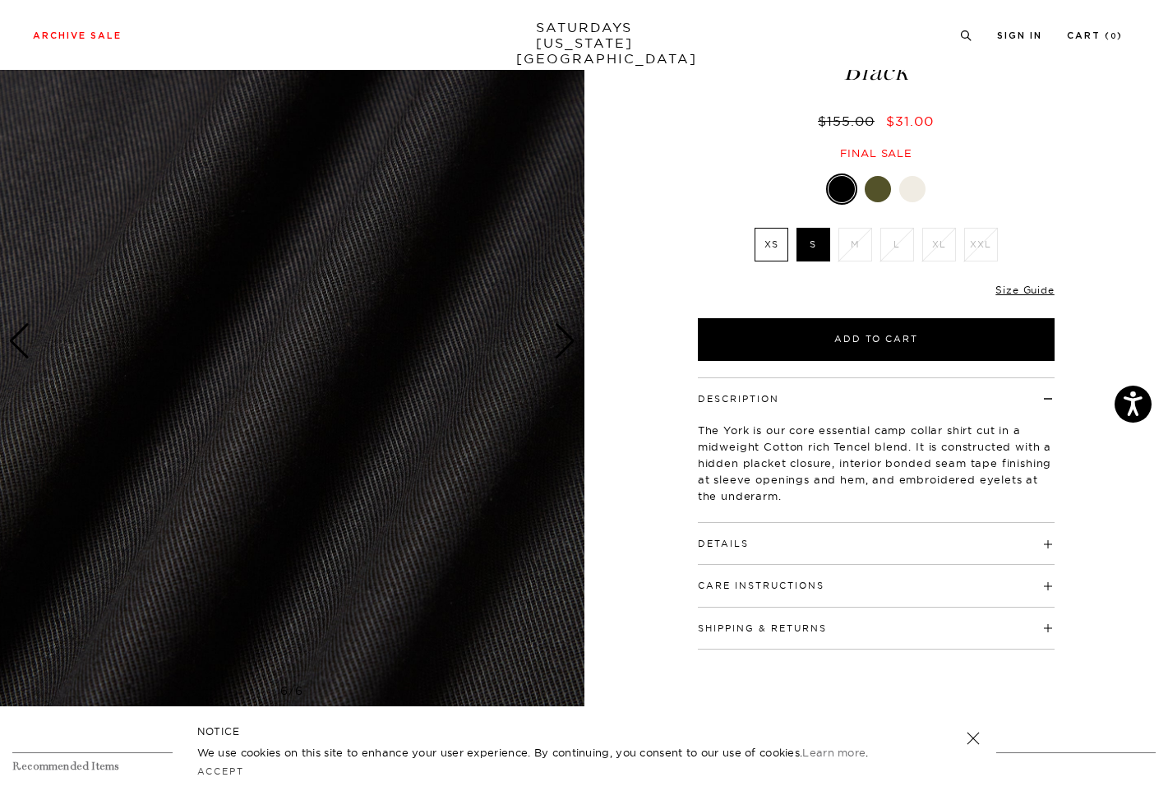
click at [564, 344] on div "Next slide" at bounding box center [565, 341] width 22 height 36
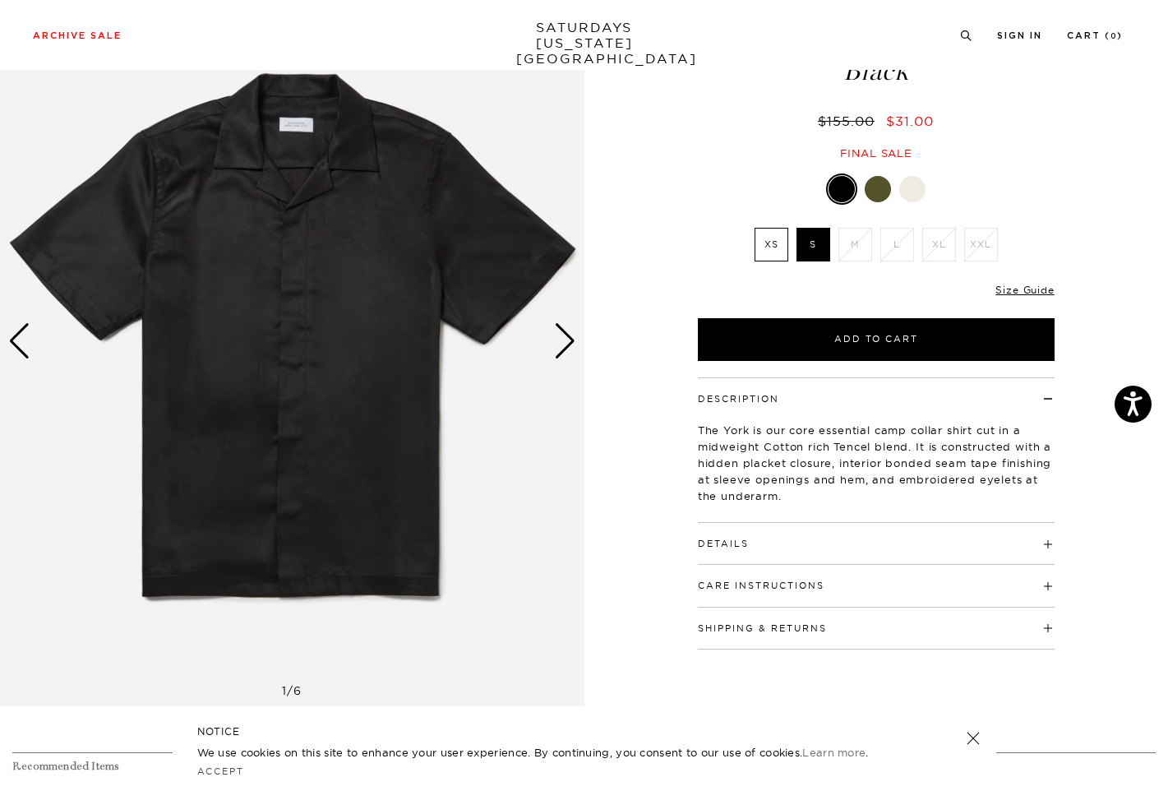
click at [564, 344] on div "Next slide" at bounding box center [565, 341] width 22 height 36
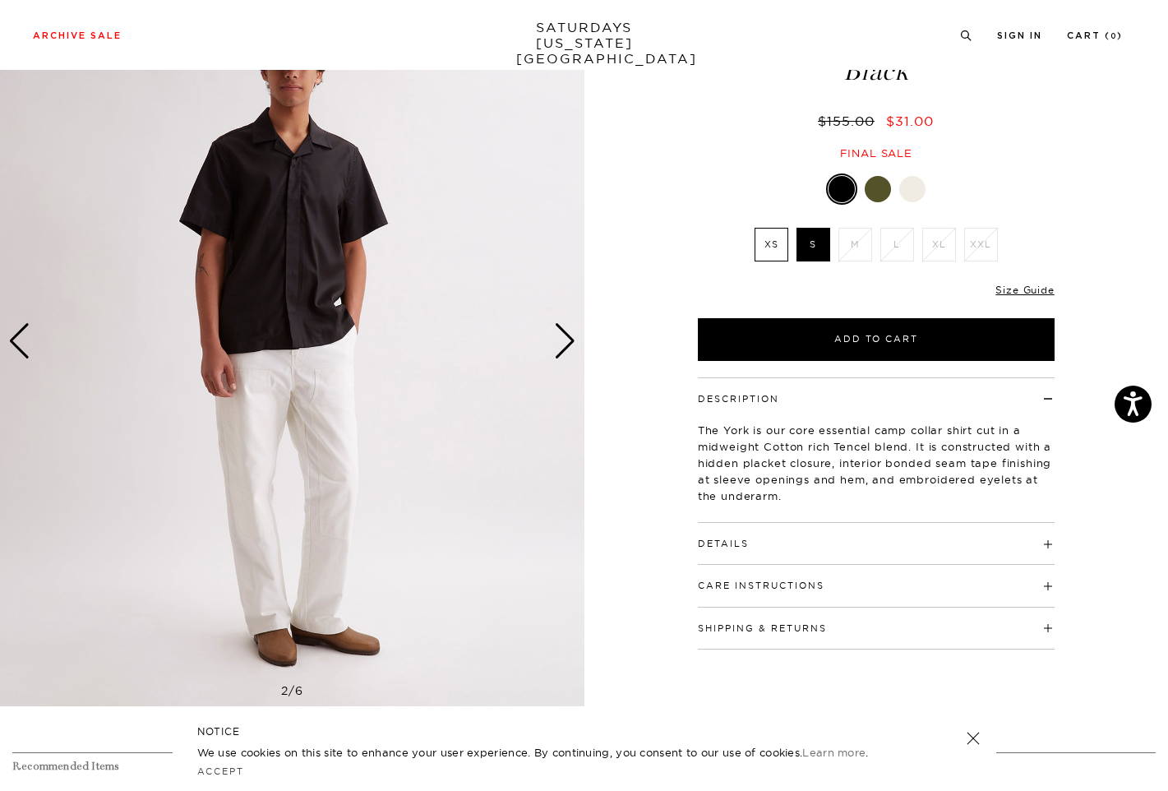
click at [564, 344] on div "Next slide" at bounding box center [565, 341] width 22 height 36
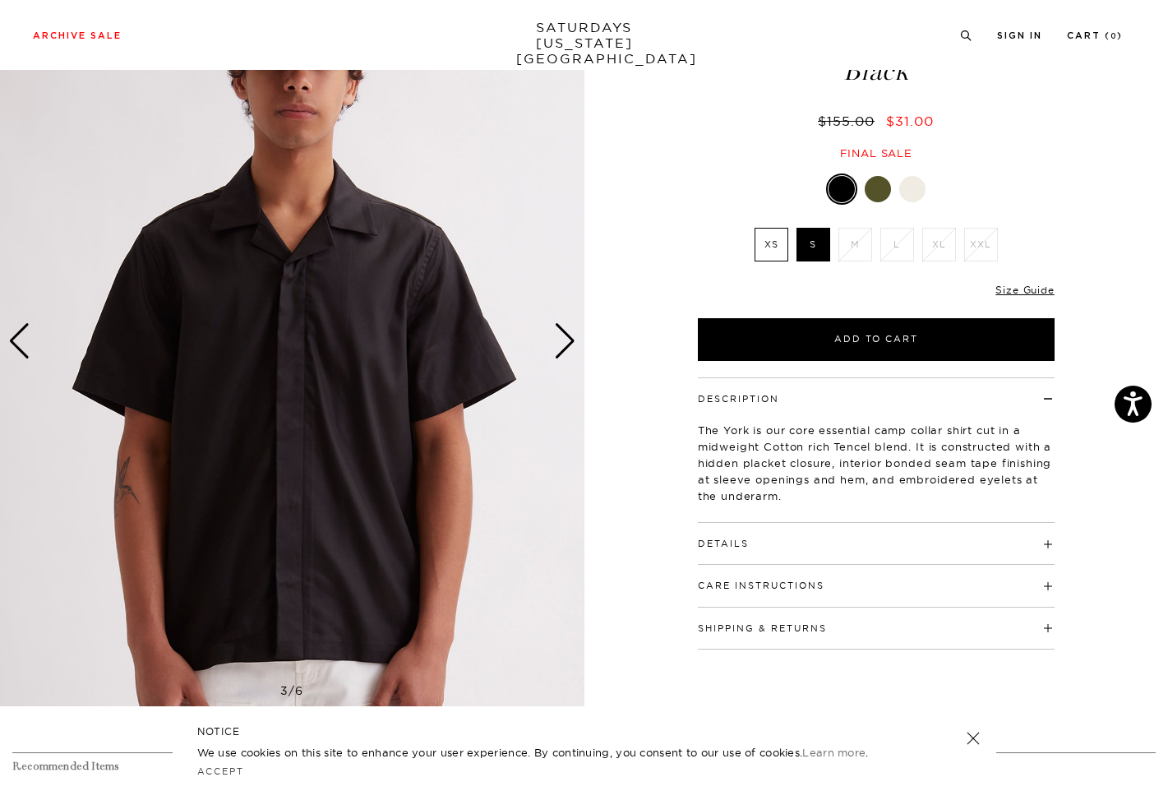
click at [564, 344] on div "Next slide" at bounding box center [565, 341] width 22 height 36
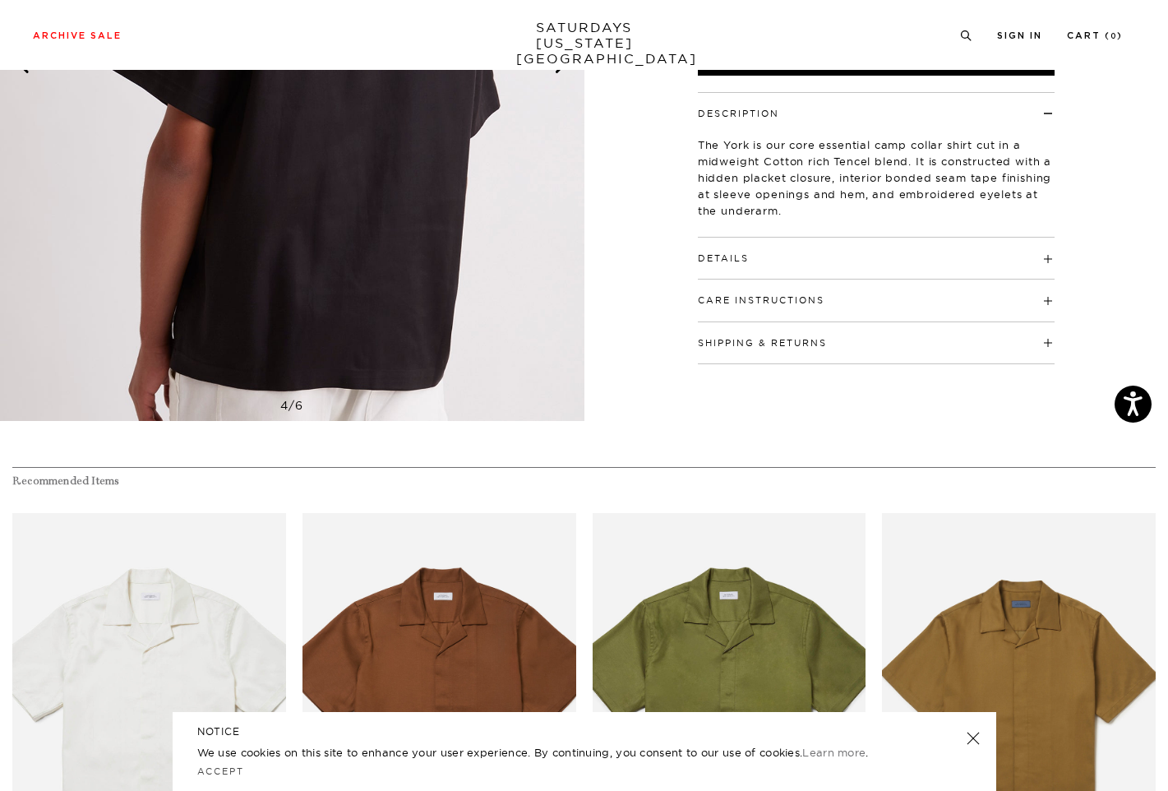
scroll to position [879, 0]
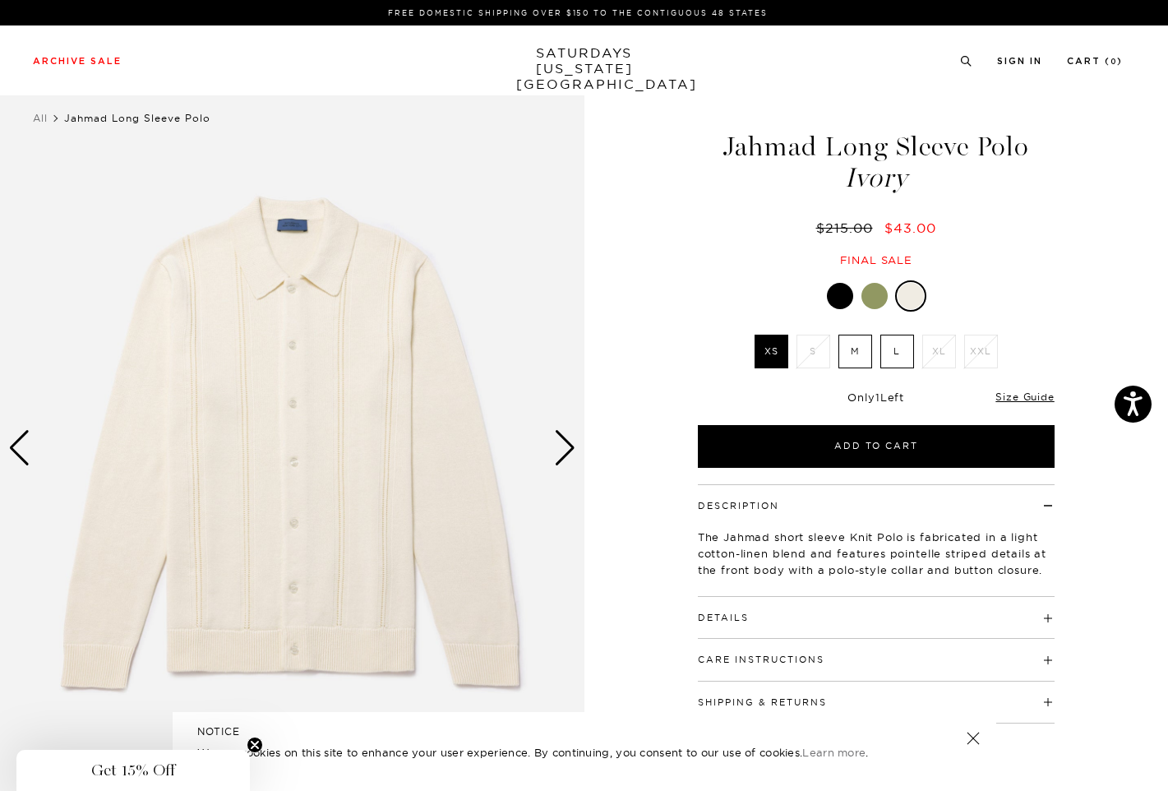
click at [568, 445] on div "Next slide" at bounding box center [565, 448] width 22 height 36
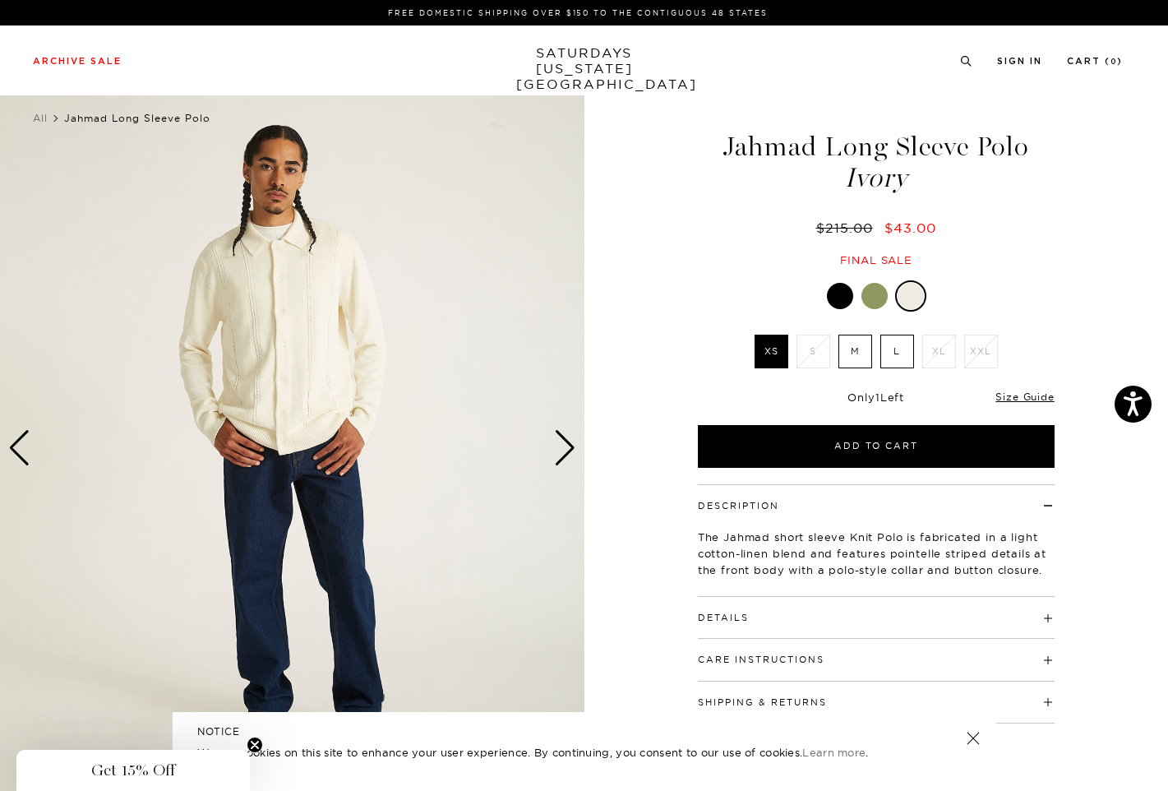
click at [568, 445] on div "Next slide" at bounding box center [565, 448] width 22 height 36
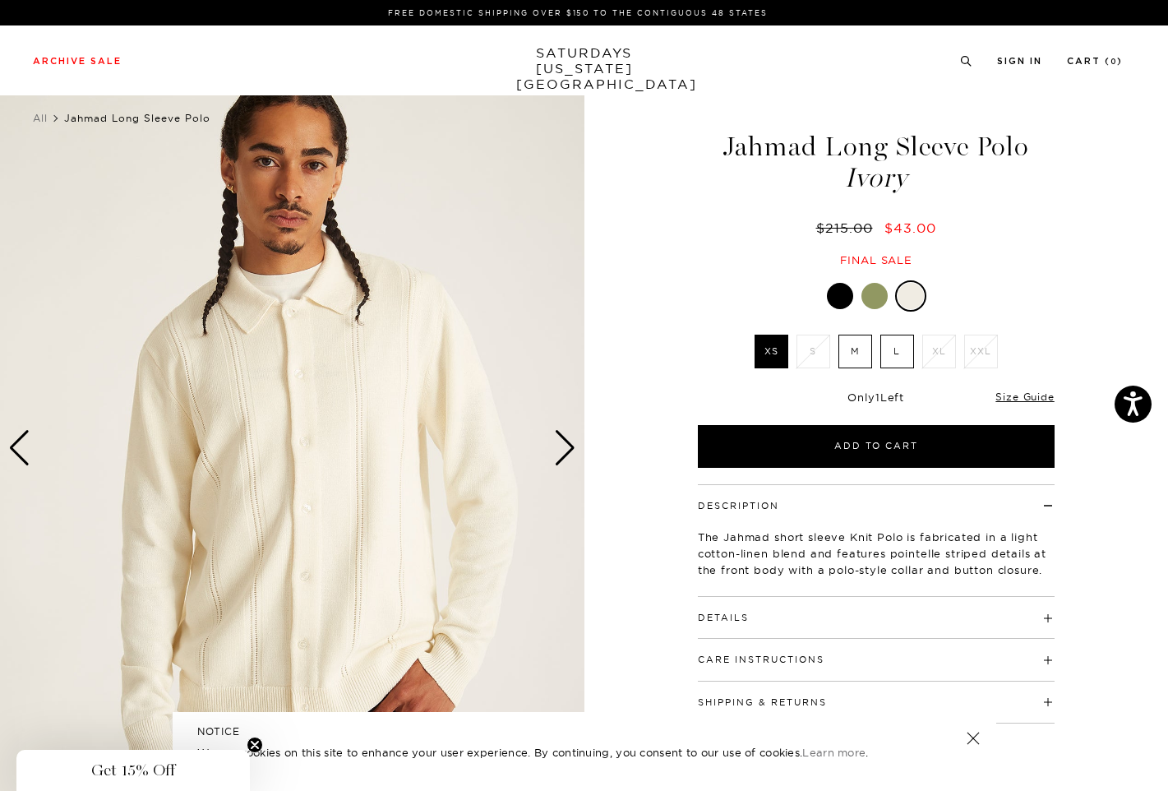
click at [568, 445] on div "Next slide" at bounding box center [565, 448] width 22 height 36
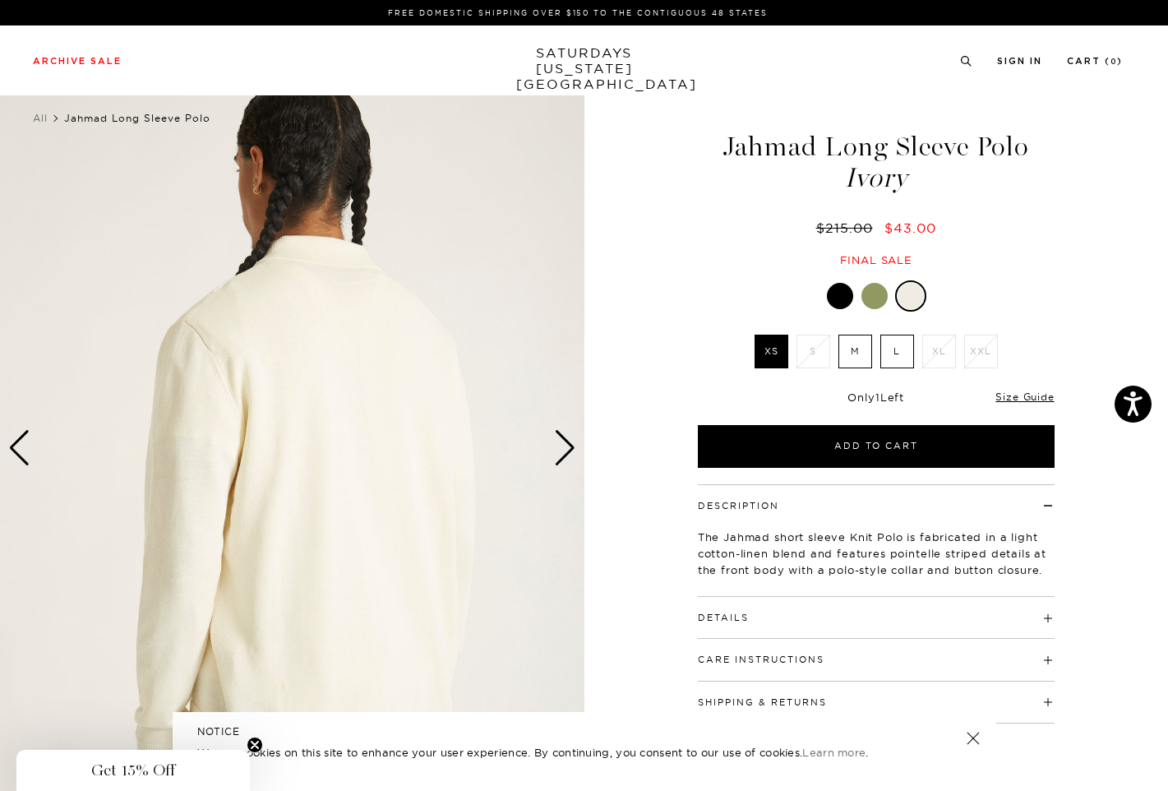
click at [568, 445] on div "Next slide" at bounding box center [565, 448] width 22 height 36
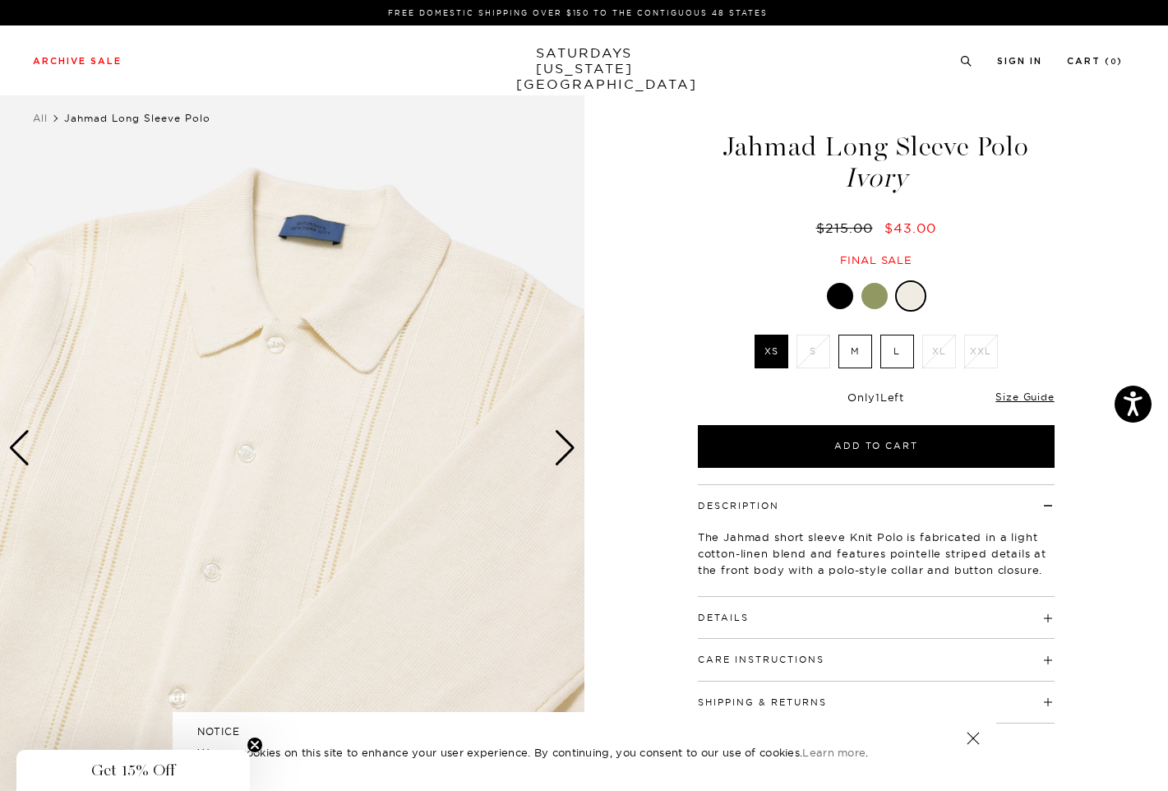
click at [817, 297] on div at bounding box center [876, 295] width 357 height 31
click at [829, 295] on div at bounding box center [840, 296] width 26 height 26
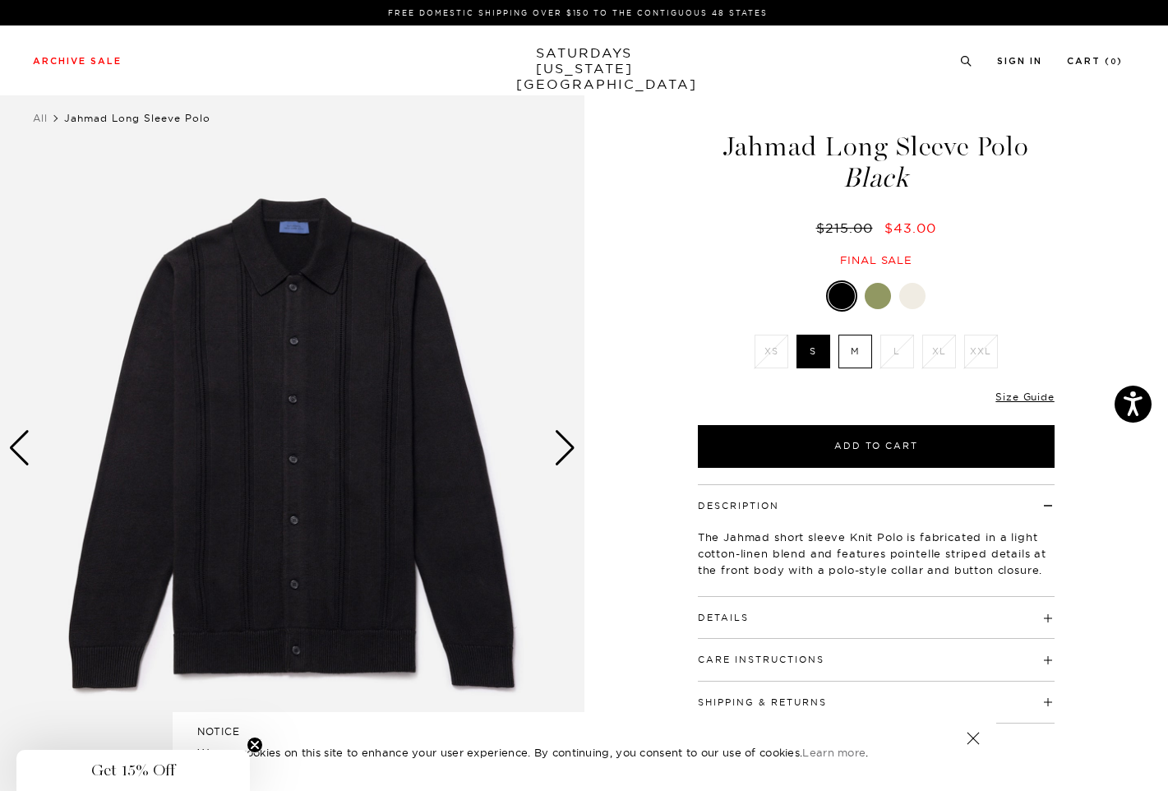
click at [562, 445] on div "Next slide" at bounding box center [565, 448] width 22 height 36
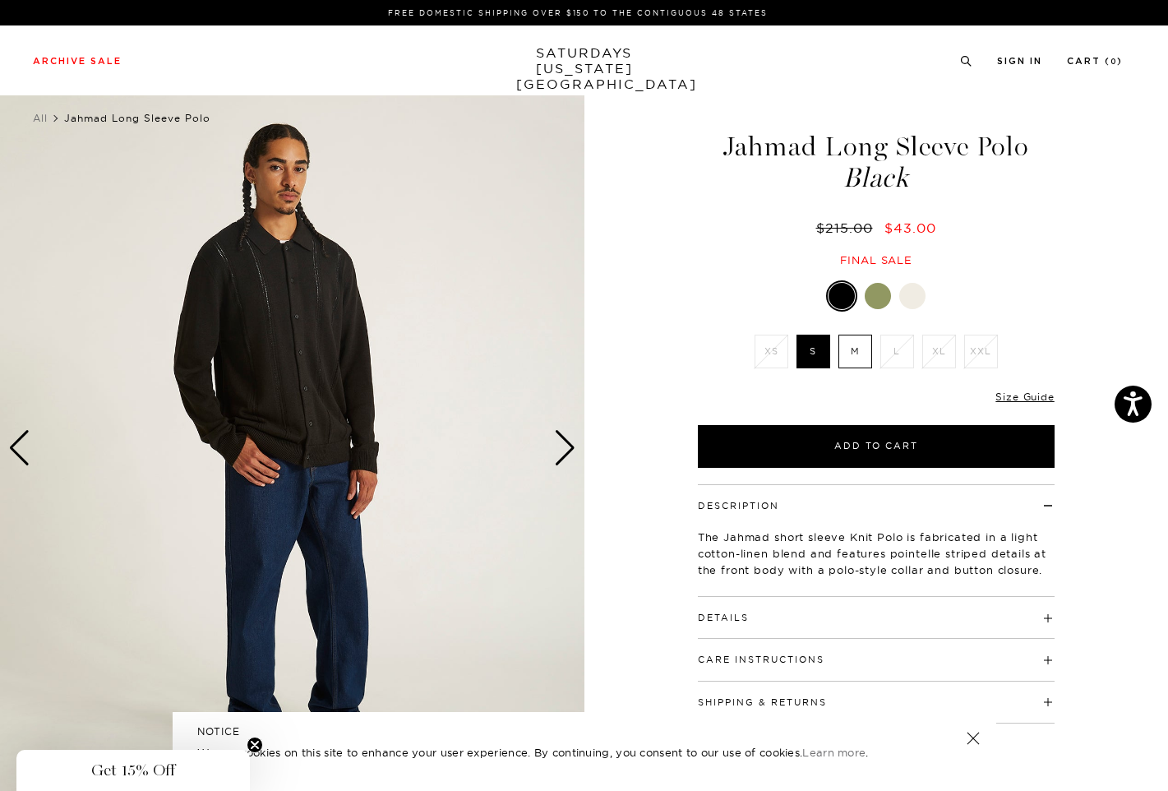
click at [562, 445] on div "Next slide" at bounding box center [565, 448] width 22 height 36
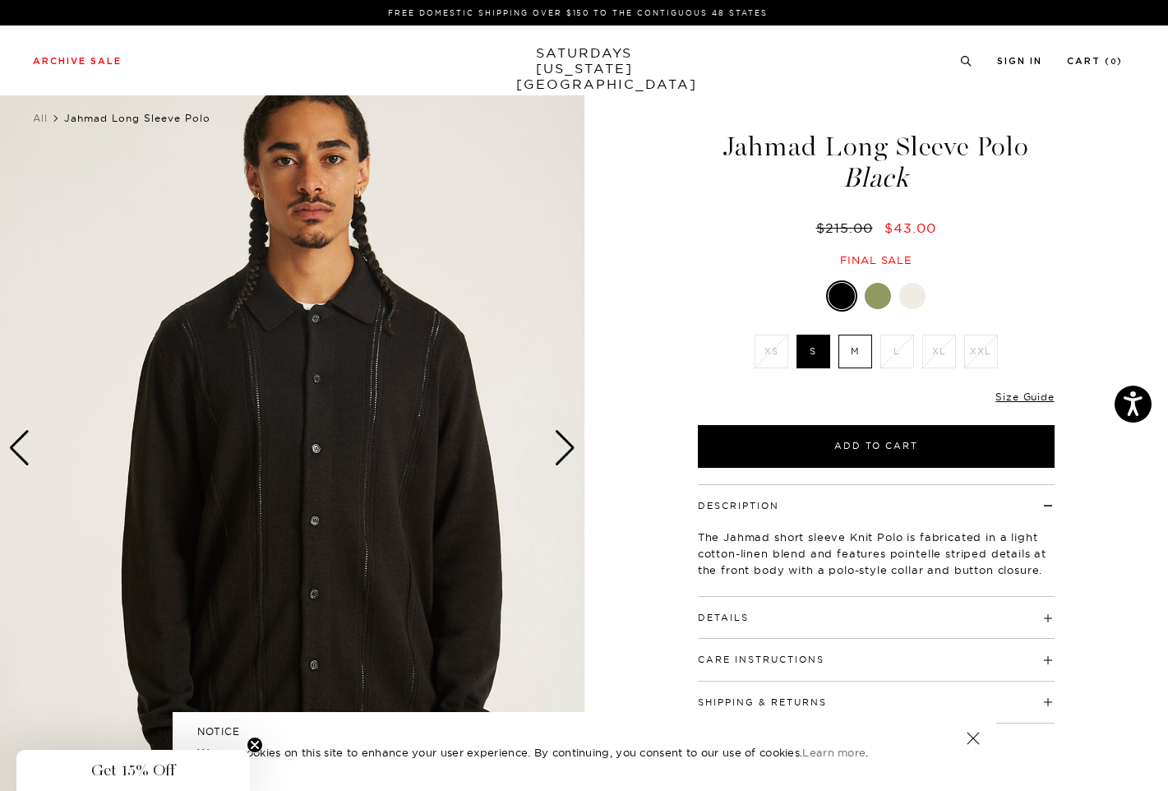
click at [562, 445] on div "Next slide" at bounding box center [565, 448] width 22 height 36
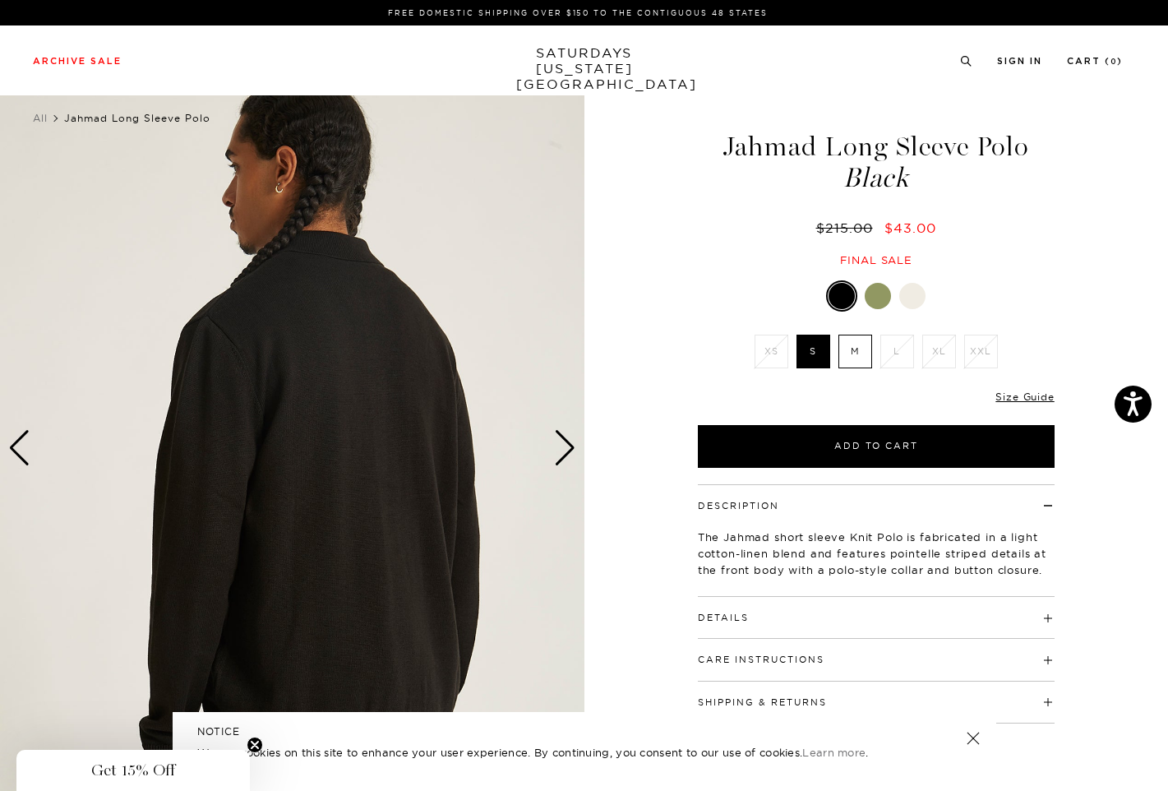
click at [562, 445] on div "Next slide" at bounding box center [565, 448] width 22 height 36
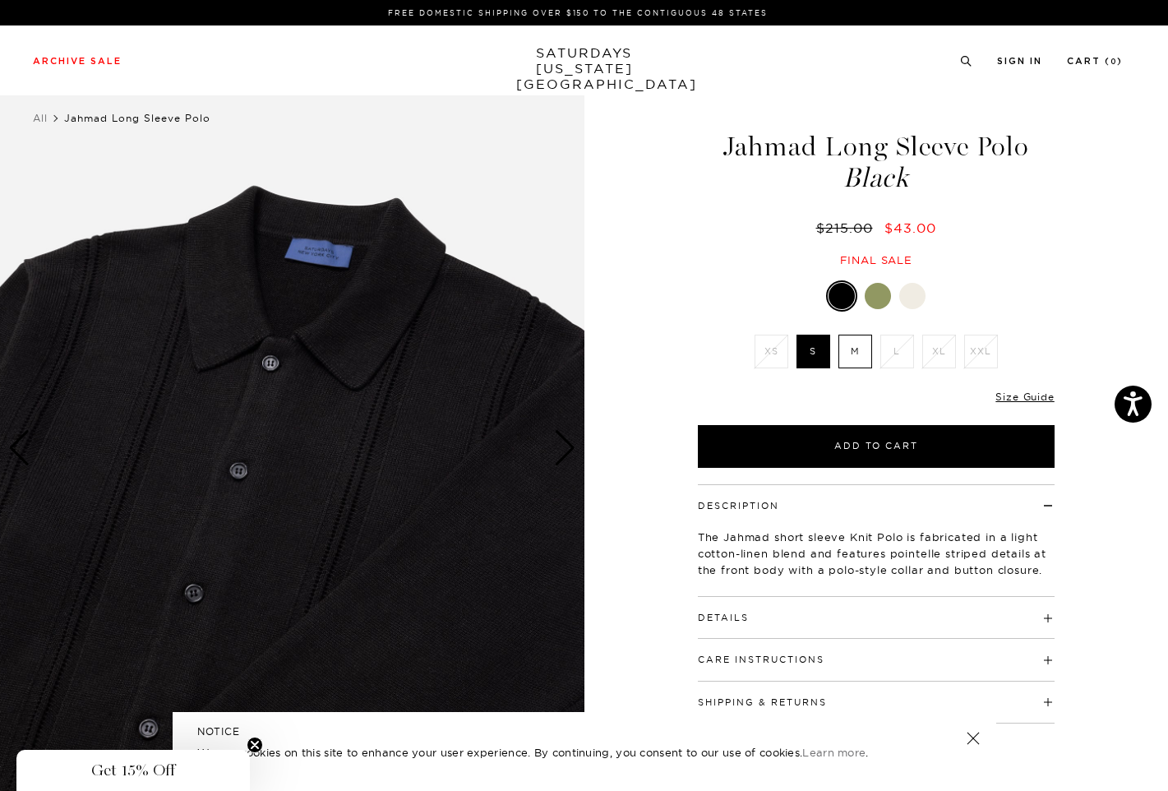
click at [562, 445] on div "Next slide" at bounding box center [565, 448] width 22 height 36
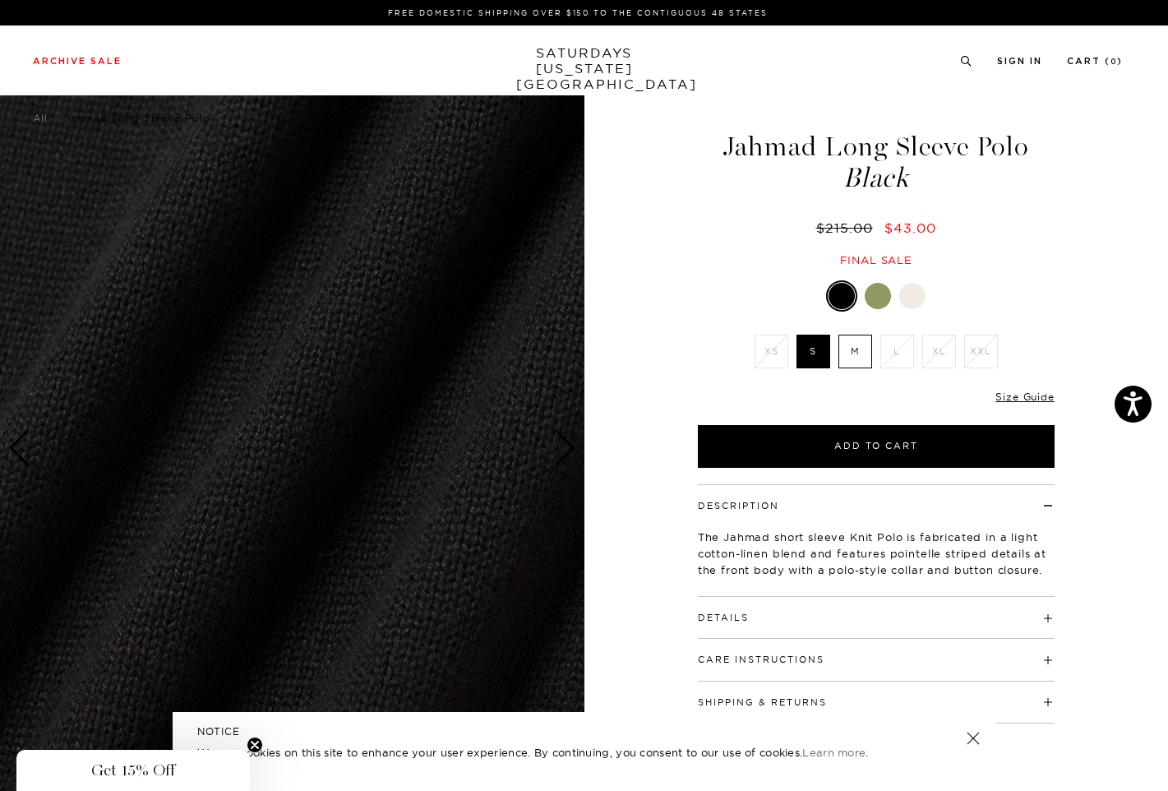
click at [562, 445] on div "Next slide" at bounding box center [565, 448] width 22 height 36
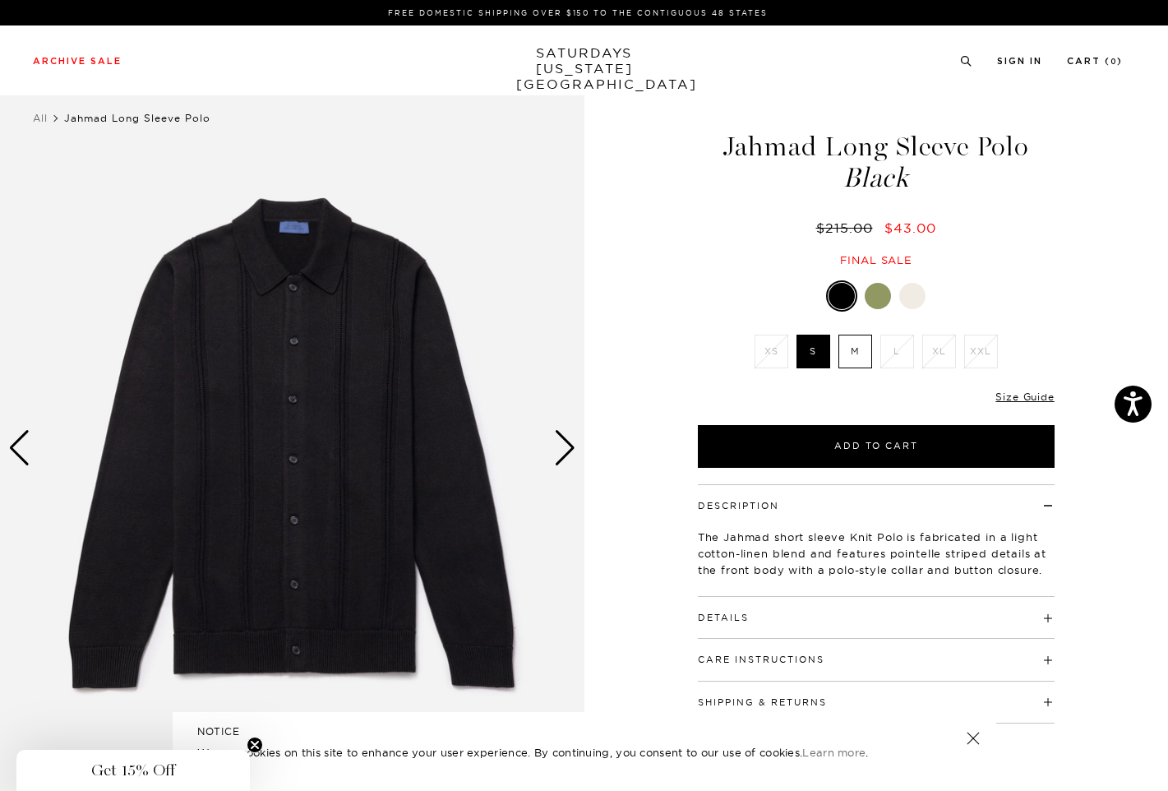
click at [562, 445] on div "Next slide" at bounding box center [565, 448] width 22 height 36
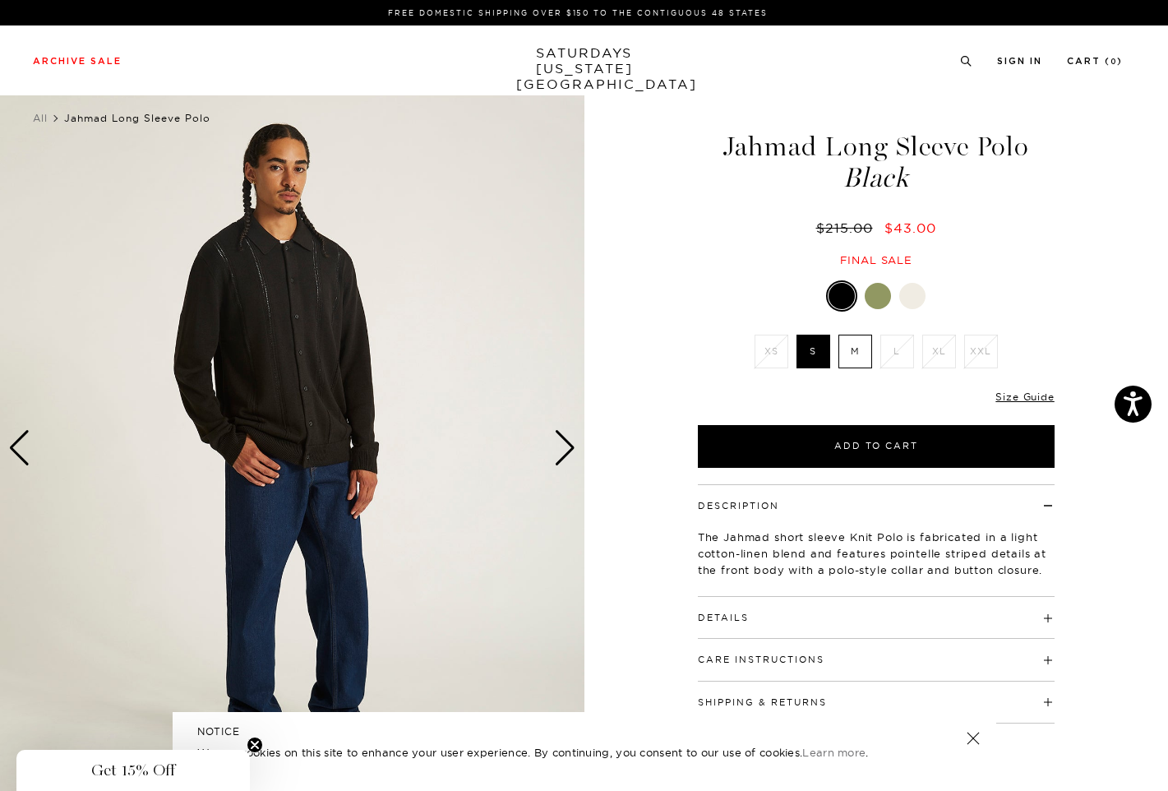
click at [562, 445] on div "Next slide" at bounding box center [565, 448] width 22 height 36
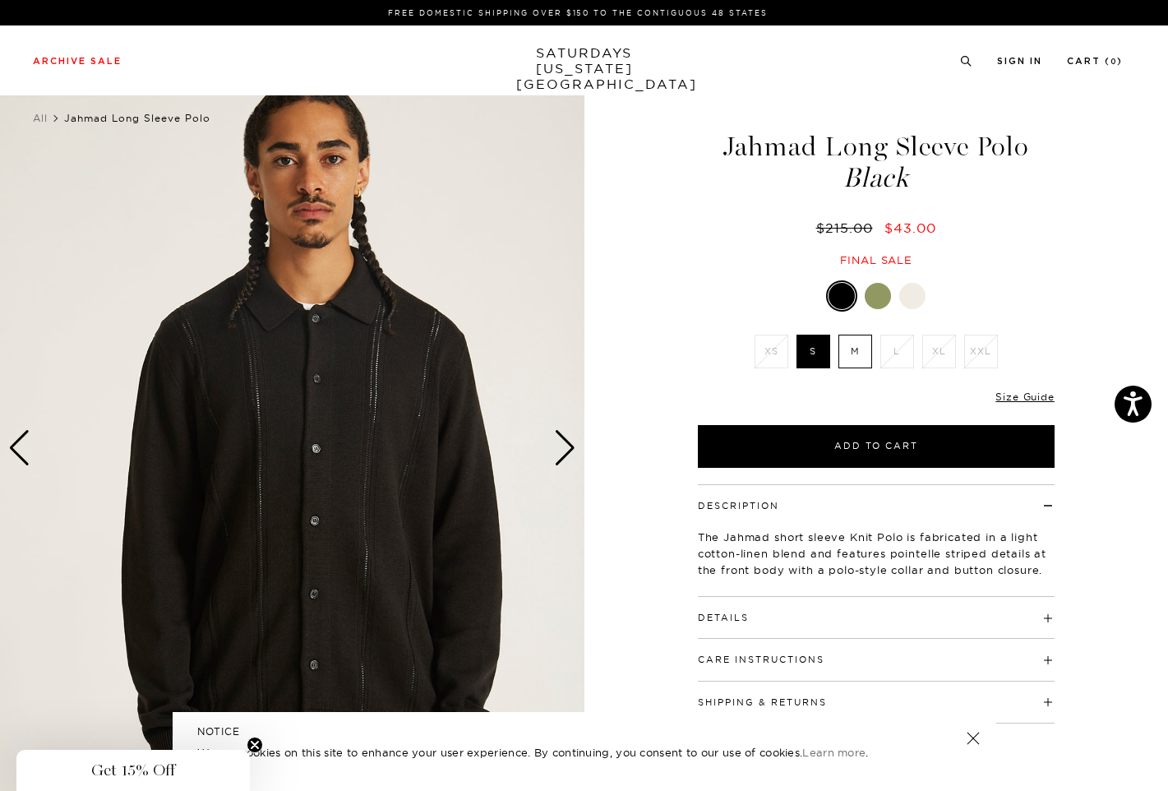
click at [914, 291] on div at bounding box center [913, 296] width 26 height 26
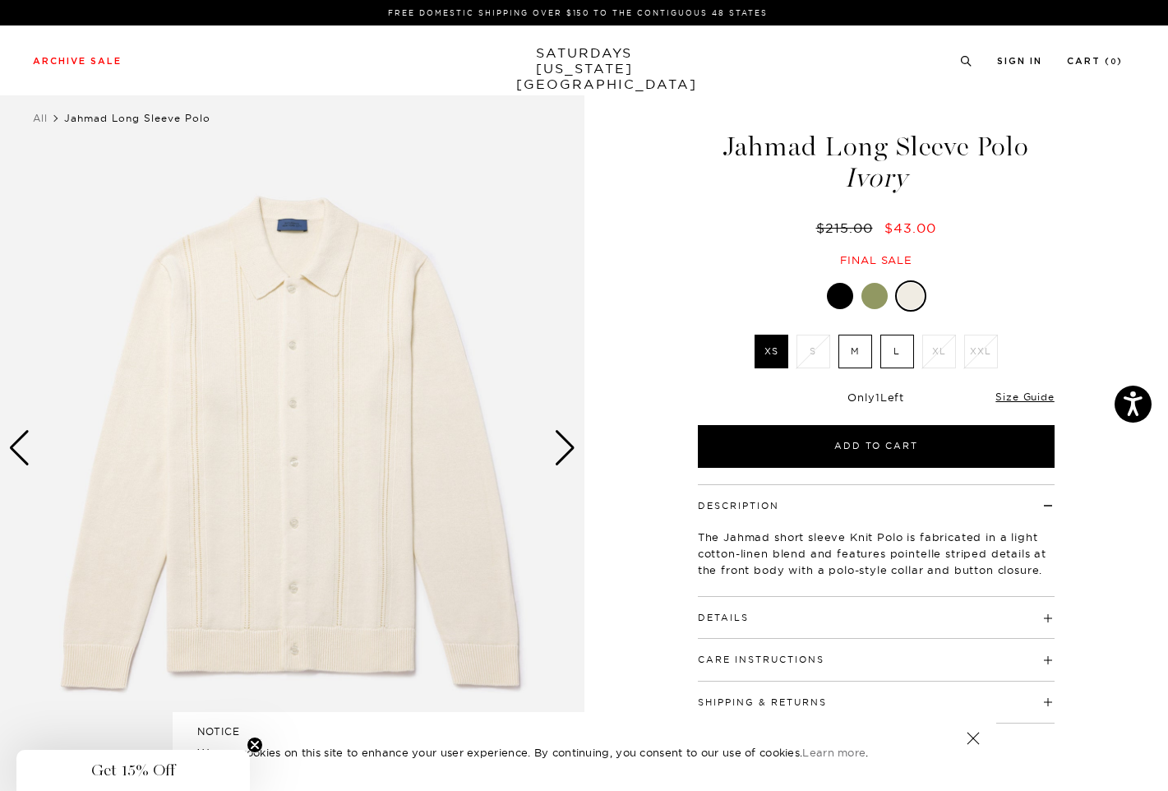
click at [571, 443] on div "Next slide" at bounding box center [565, 448] width 22 height 36
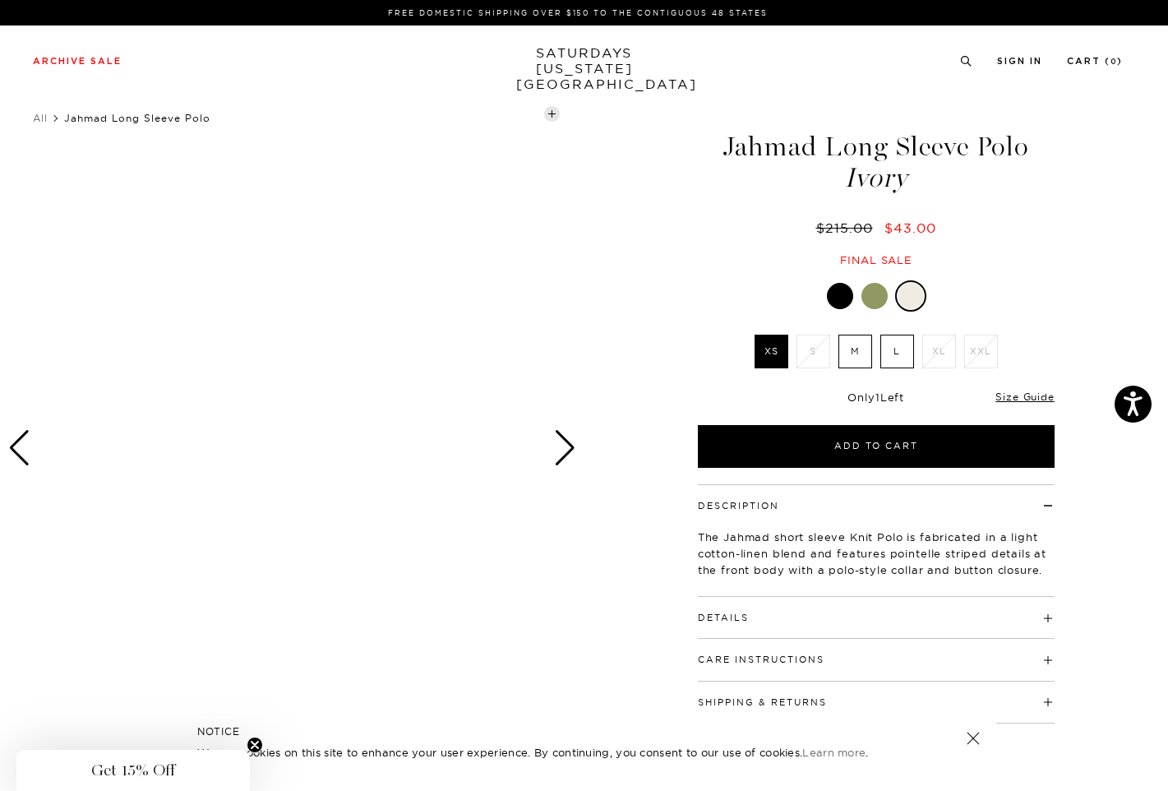
click at [571, 443] on div "Next slide" at bounding box center [565, 448] width 22 height 36
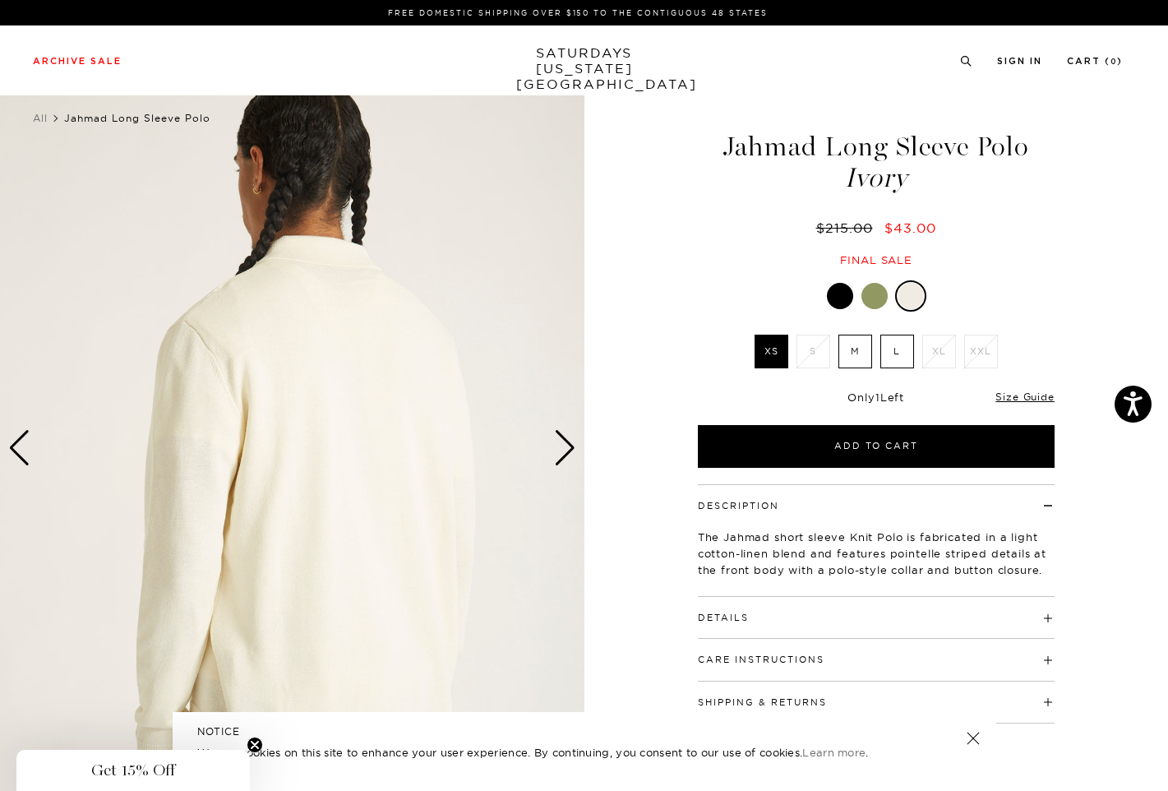
click at [571, 443] on div "Next slide" at bounding box center [565, 448] width 22 height 36
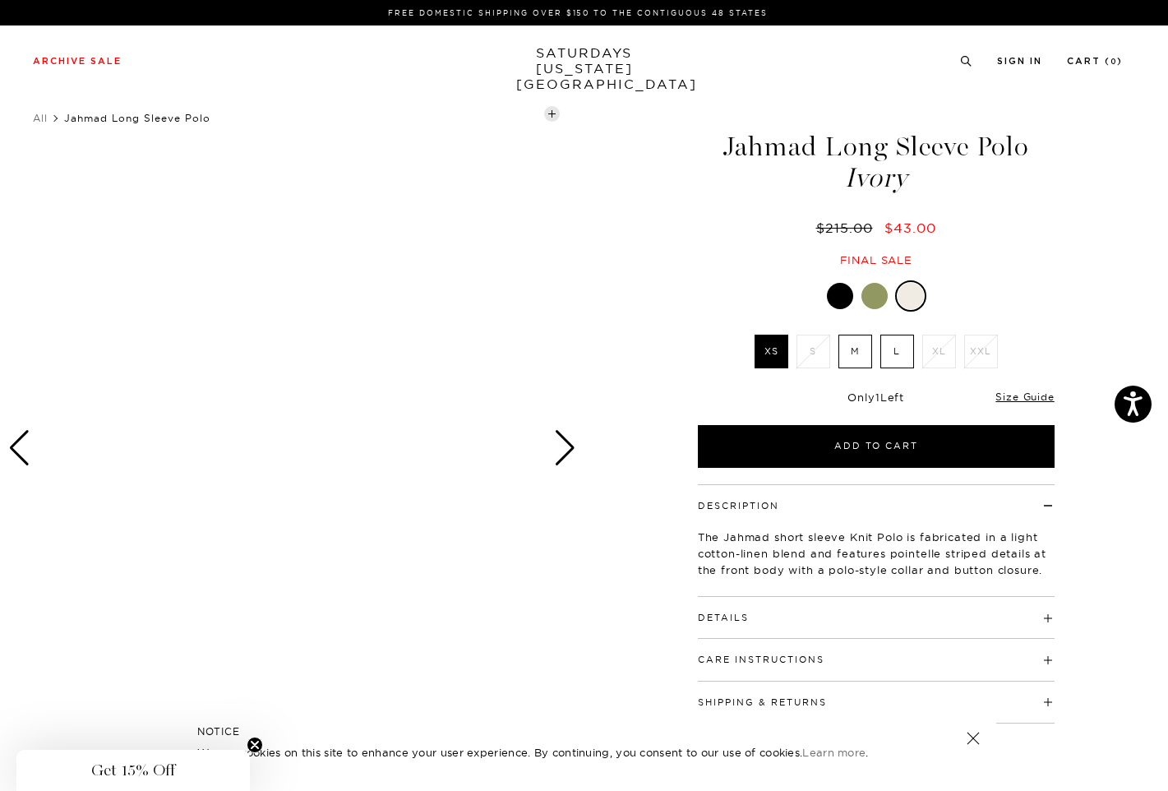
click at [571, 443] on div "Next slide" at bounding box center [565, 448] width 22 height 36
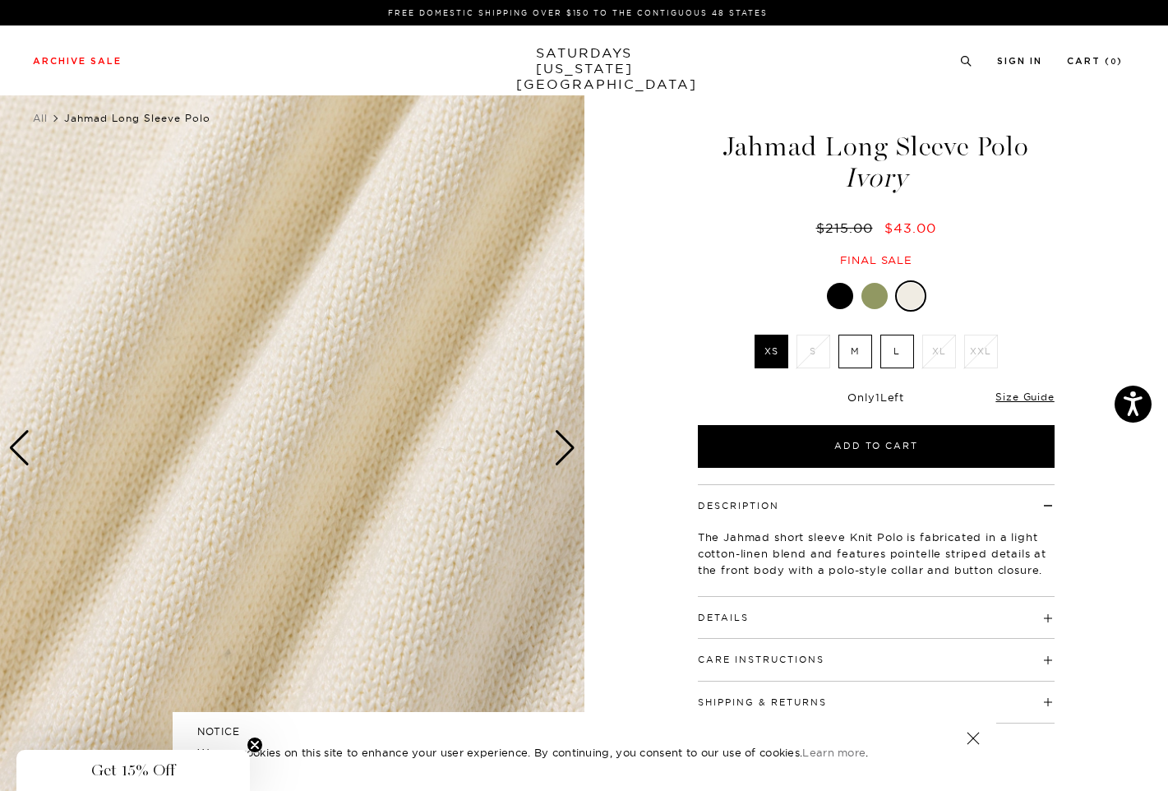
click at [571, 443] on div "Next slide" at bounding box center [565, 448] width 22 height 36
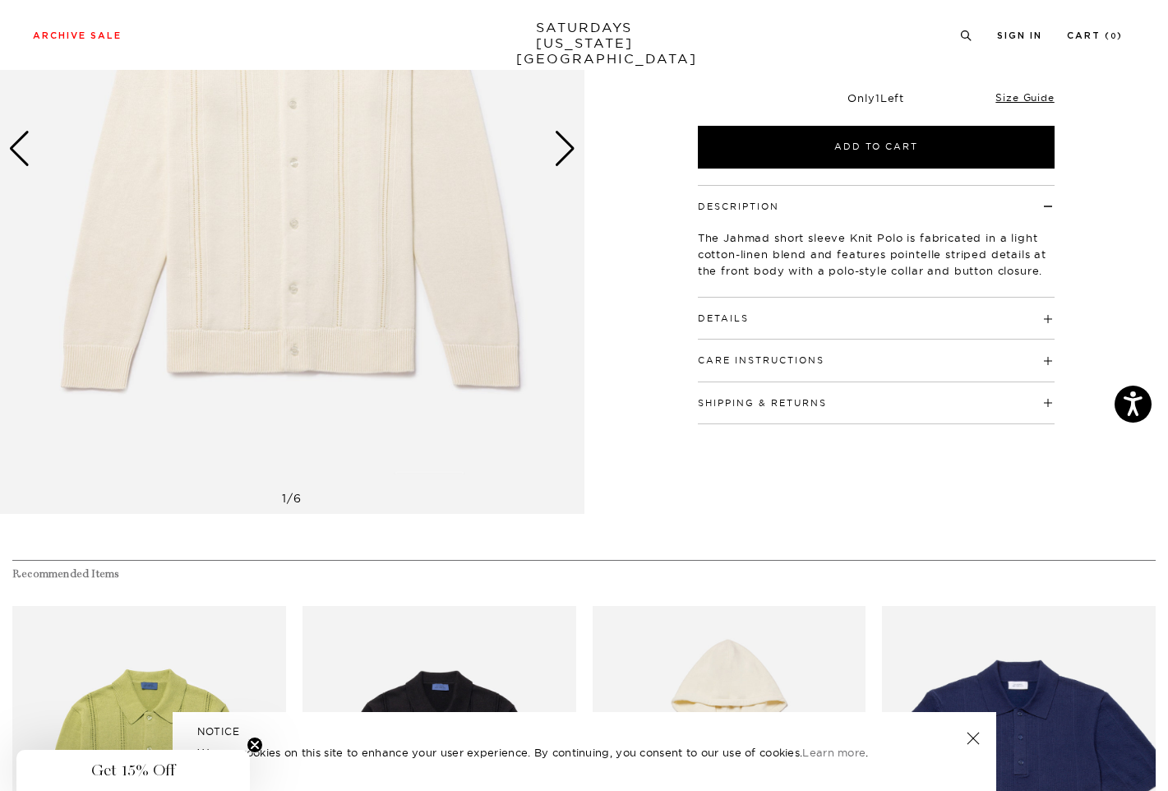
scroll to position [313, 0]
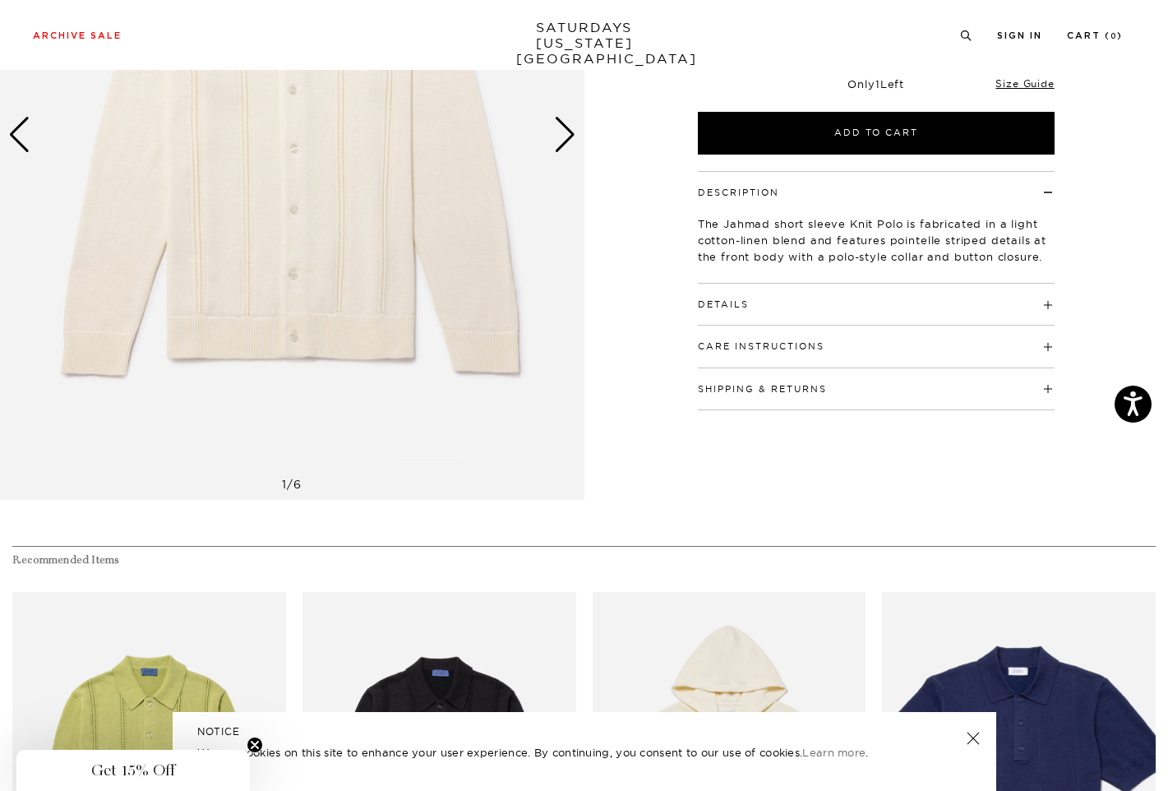
click at [743, 304] on button "Details" at bounding box center [723, 304] width 51 height 9
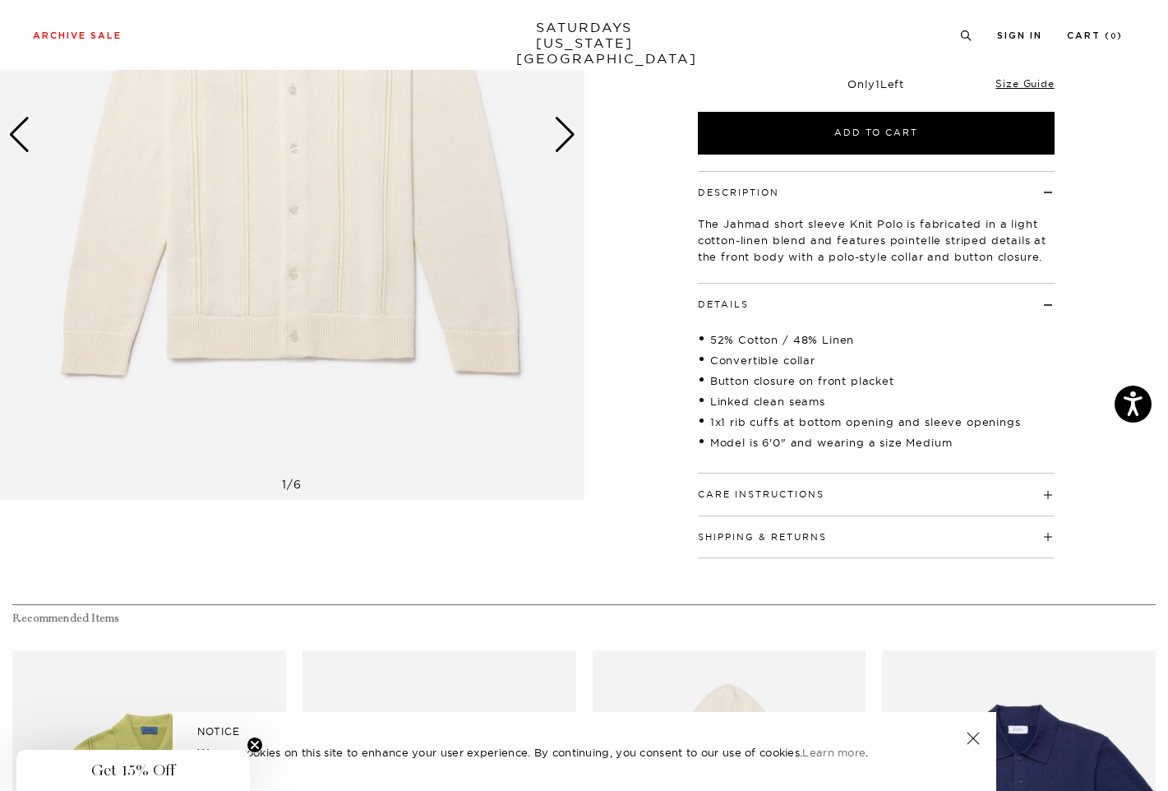
click at [730, 486] on h4 "Care Instructions" at bounding box center [876, 487] width 357 height 27
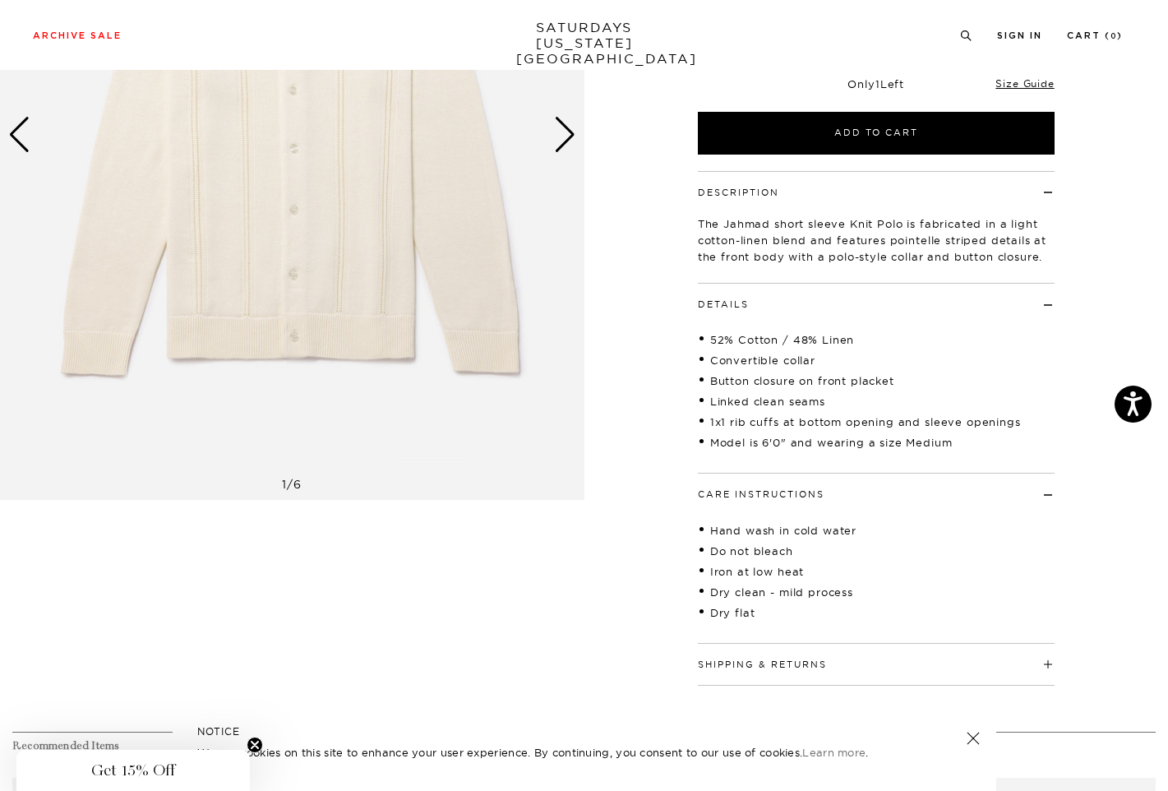
click at [715, 661] on button "Shipping & Returns" at bounding box center [762, 664] width 129 height 9
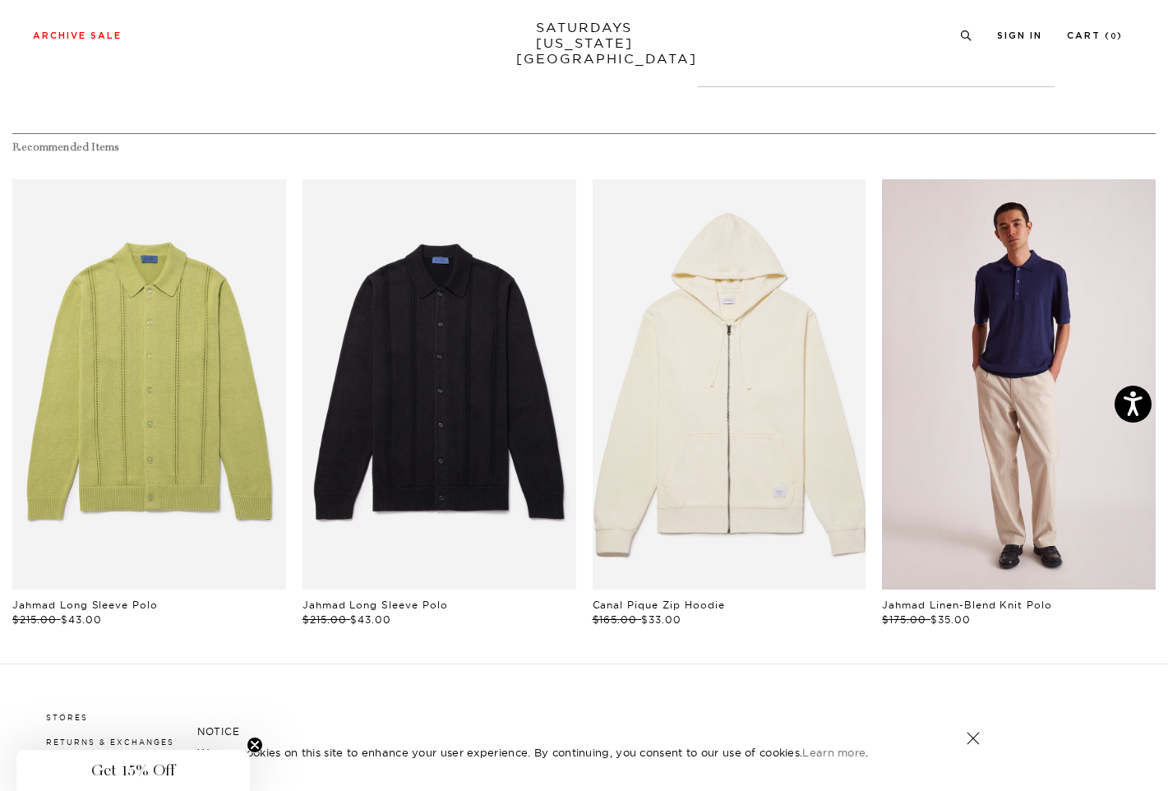
scroll to position [1151, 0]
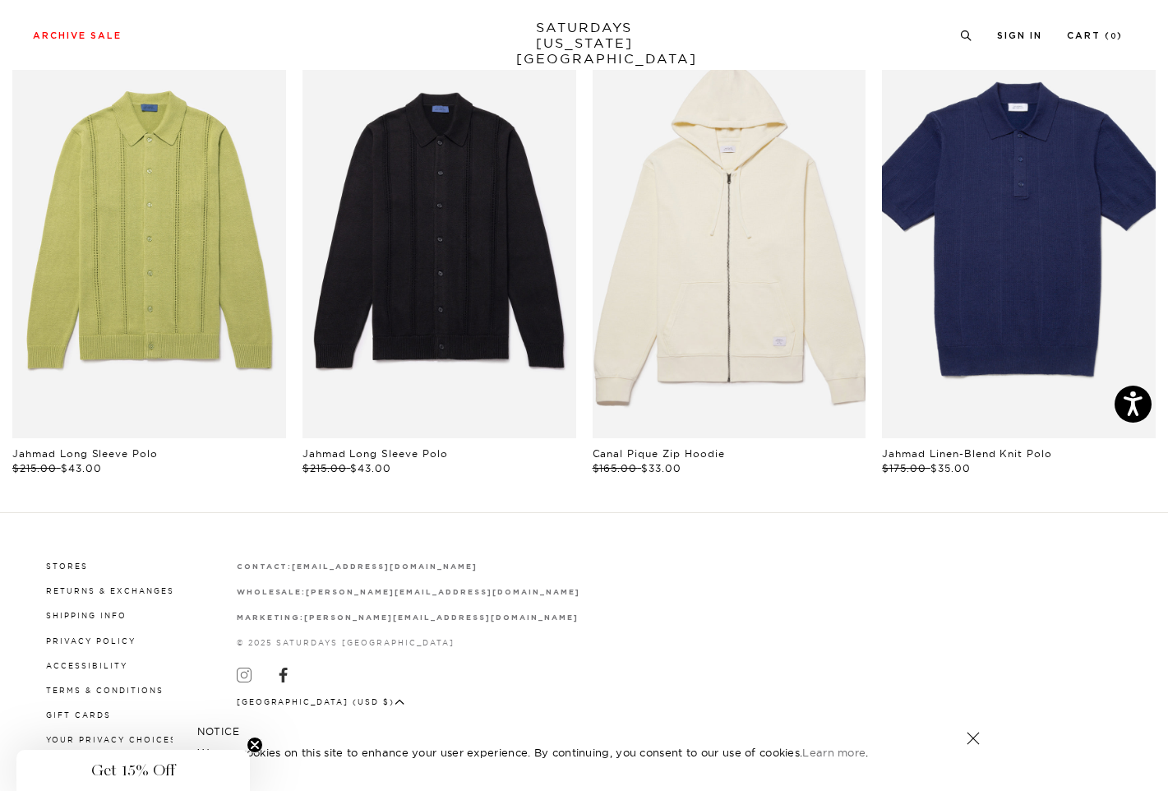
click at [243, 673] on icon at bounding box center [243, 675] width 7 height 7
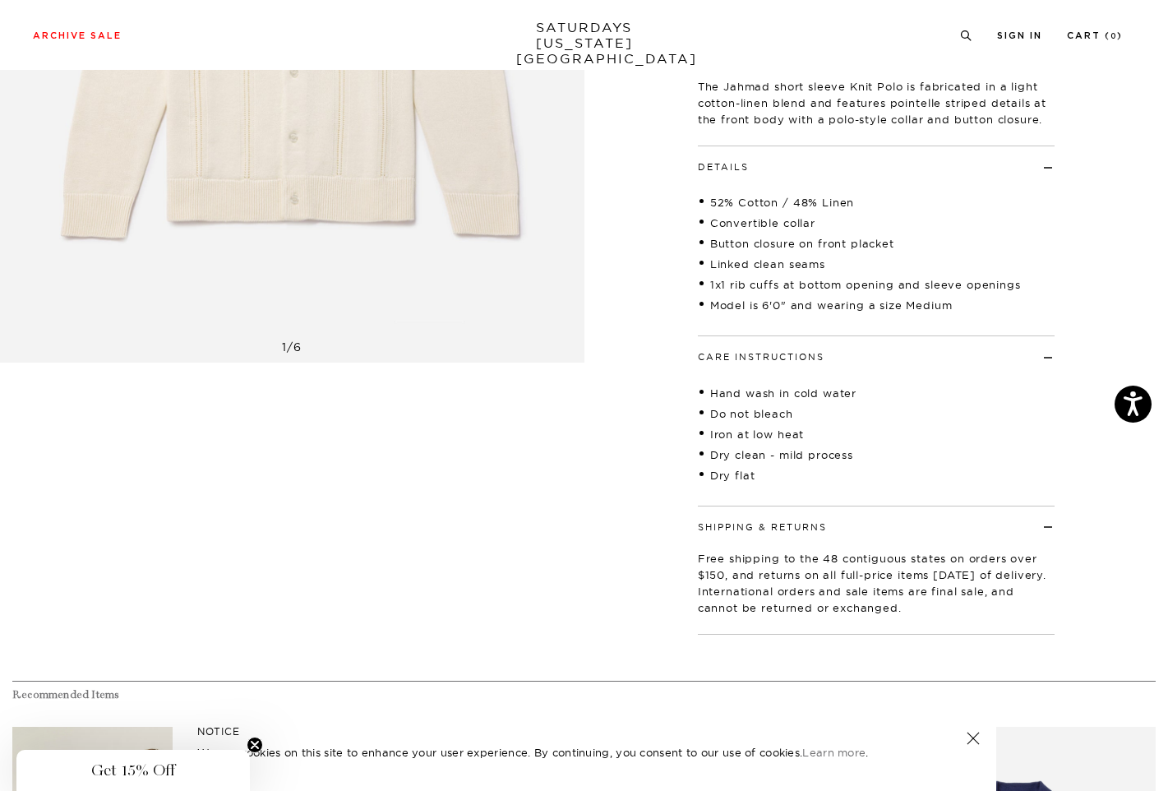
scroll to position [0, 0]
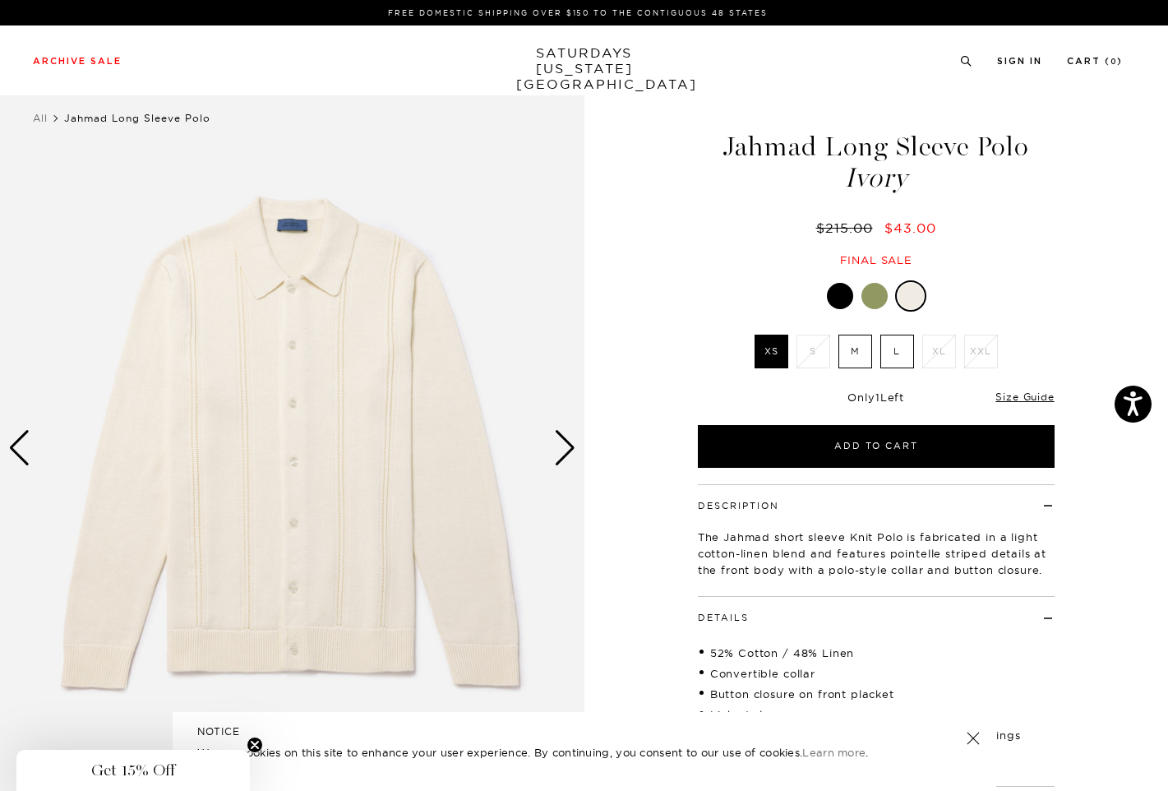
click at [854, 359] on label "M" at bounding box center [856, 352] width 34 height 34
click at [0, 0] on input "M" at bounding box center [0, 0] width 0 height 0
click at [1027, 397] on link "Size Guide" at bounding box center [1025, 397] width 58 height 12
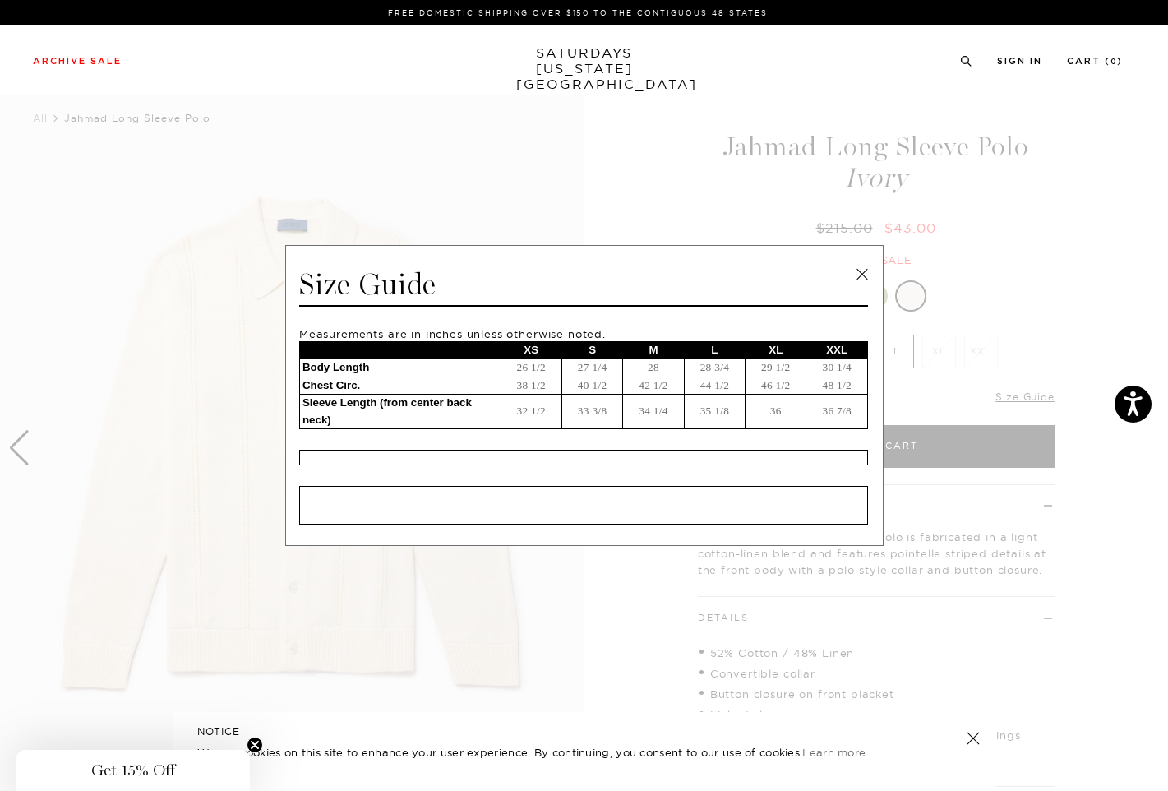
click at [659, 368] on td "28" at bounding box center [653, 368] width 61 height 18
click at [654, 400] on td "34 1/4" at bounding box center [653, 412] width 61 height 35
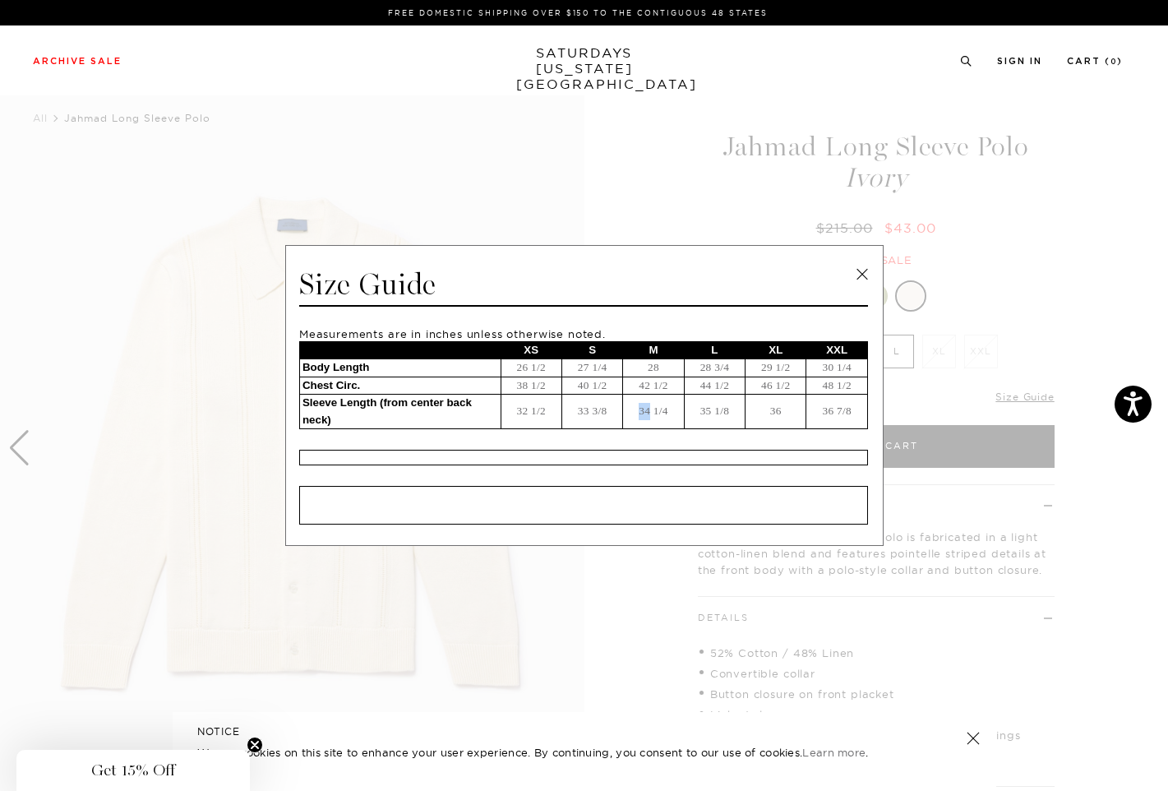
click at [654, 400] on td "34 1/4" at bounding box center [653, 412] width 61 height 35
click at [653, 388] on td "42 1/2" at bounding box center [653, 386] width 61 height 18
click at [642, 409] on td "34 1/4" at bounding box center [653, 412] width 61 height 35
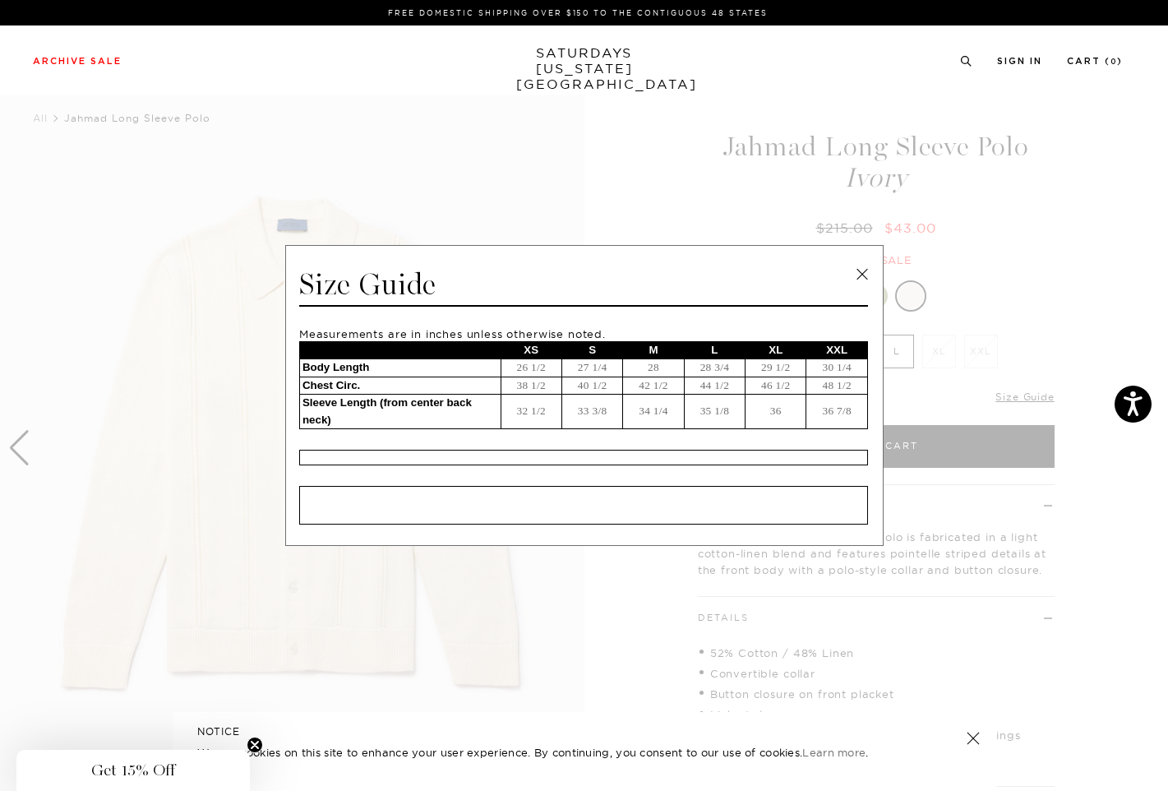
click at [642, 409] on td "34 1/4" at bounding box center [653, 412] width 61 height 35
click at [645, 386] on td "42 1/2" at bounding box center [653, 386] width 61 height 18
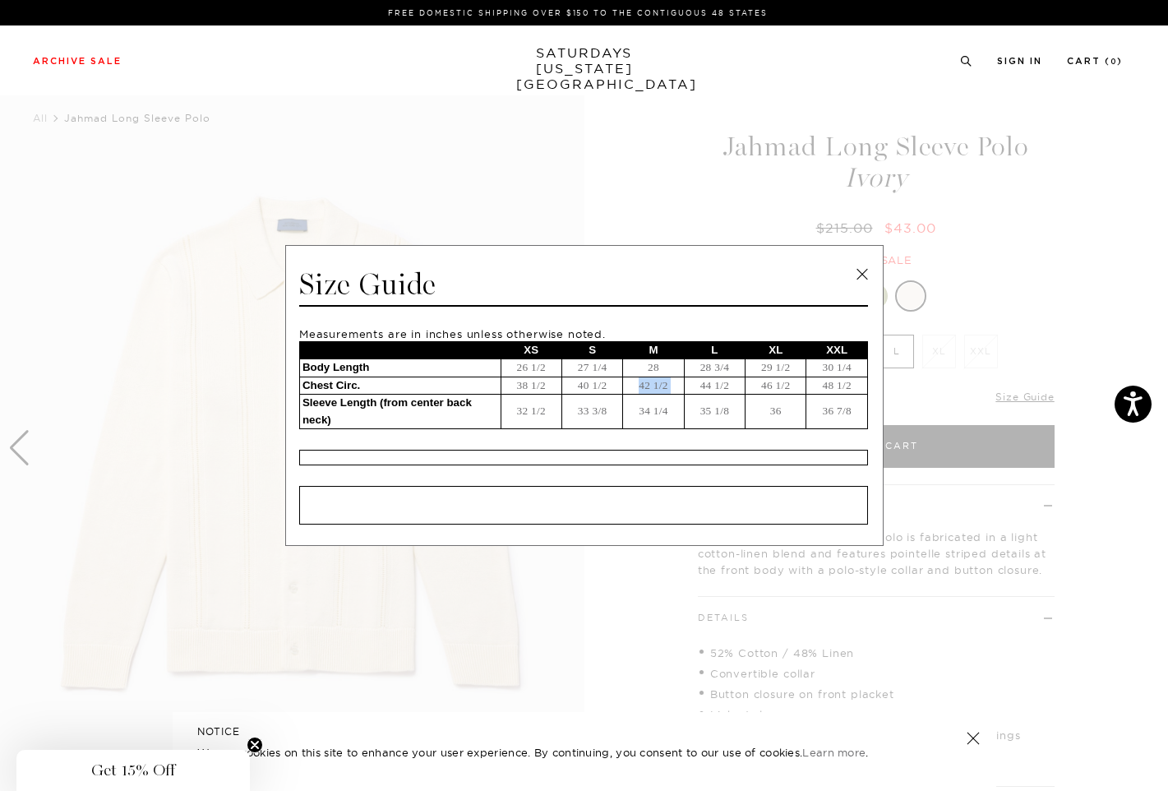
copy td "42 1/2"
click at [617, 204] on span at bounding box center [578, 395] width 1156 height 791
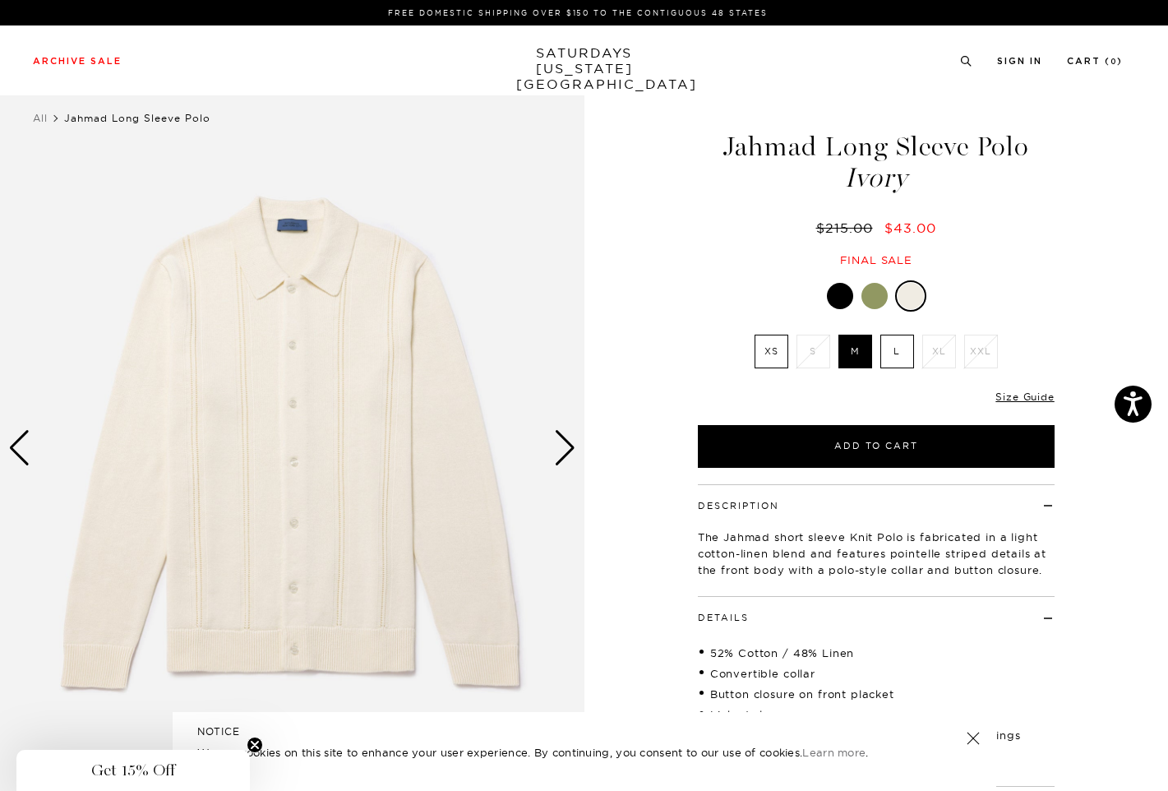
click at [836, 298] on div at bounding box center [840, 296] width 26 height 26
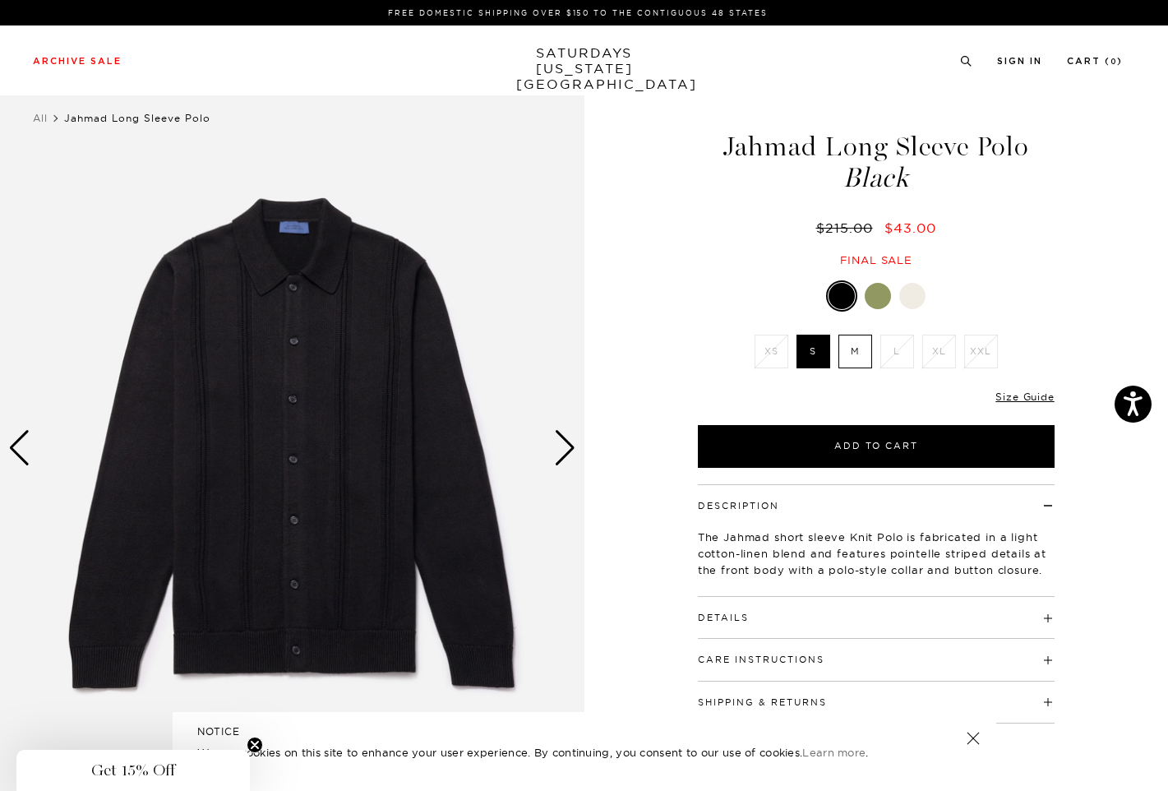
click at [560, 456] on div "Next slide" at bounding box center [565, 448] width 22 height 36
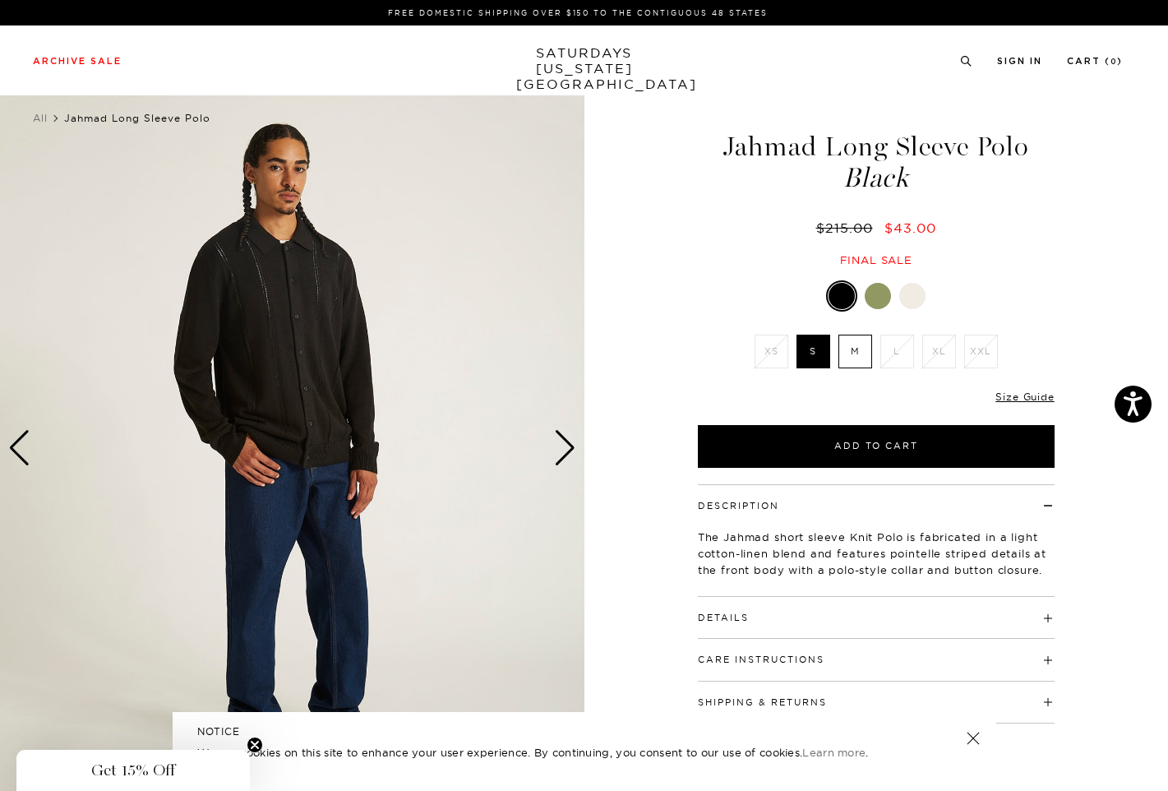
click at [560, 456] on div "Next slide" at bounding box center [565, 448] width 22 height 36
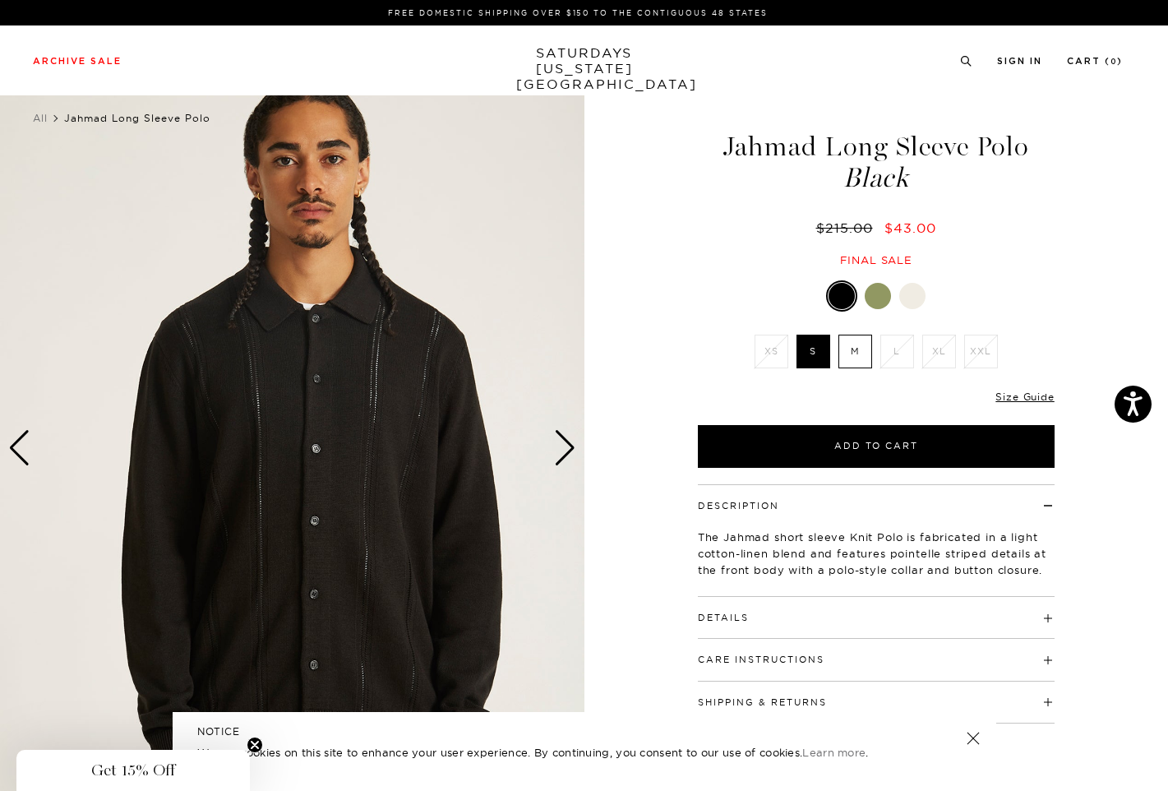
click at [560, 456] on div "Next slide" at bounding box center [565, 448] width 22 height 36
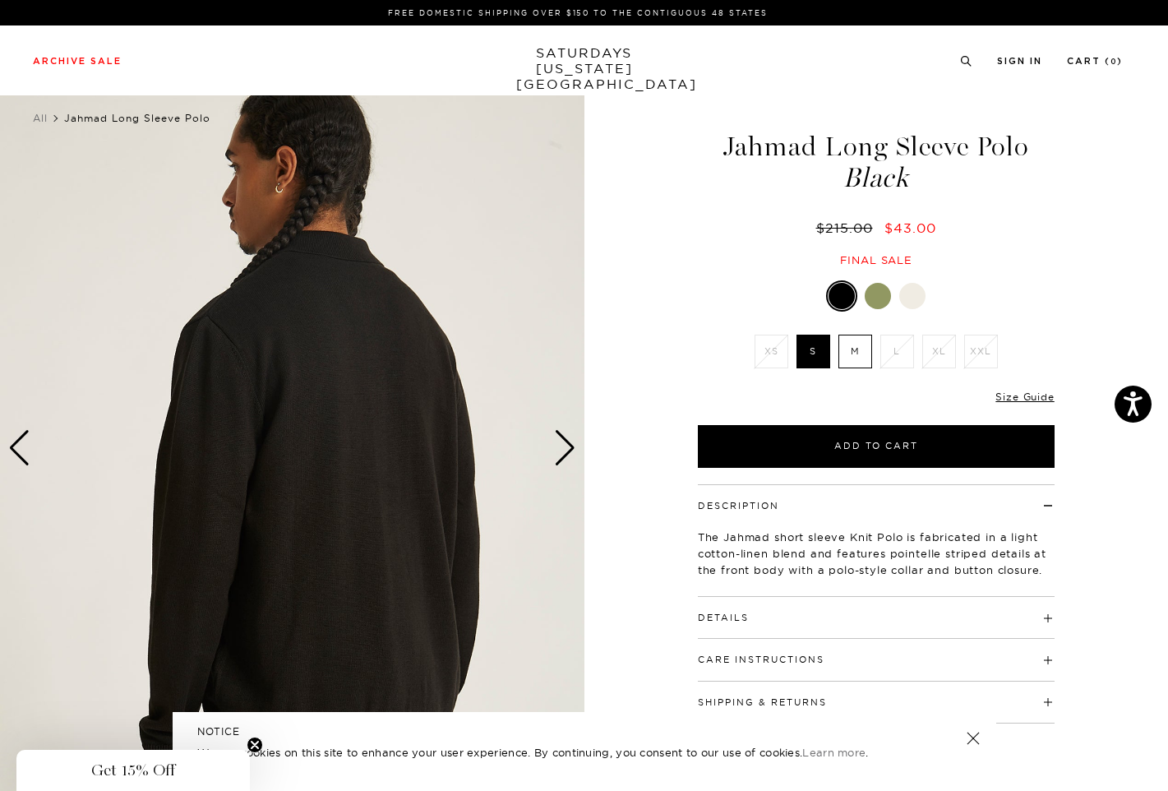
click at [560, 456] on div "Next slide" at bounding box center [565, 448] width 22 height 36
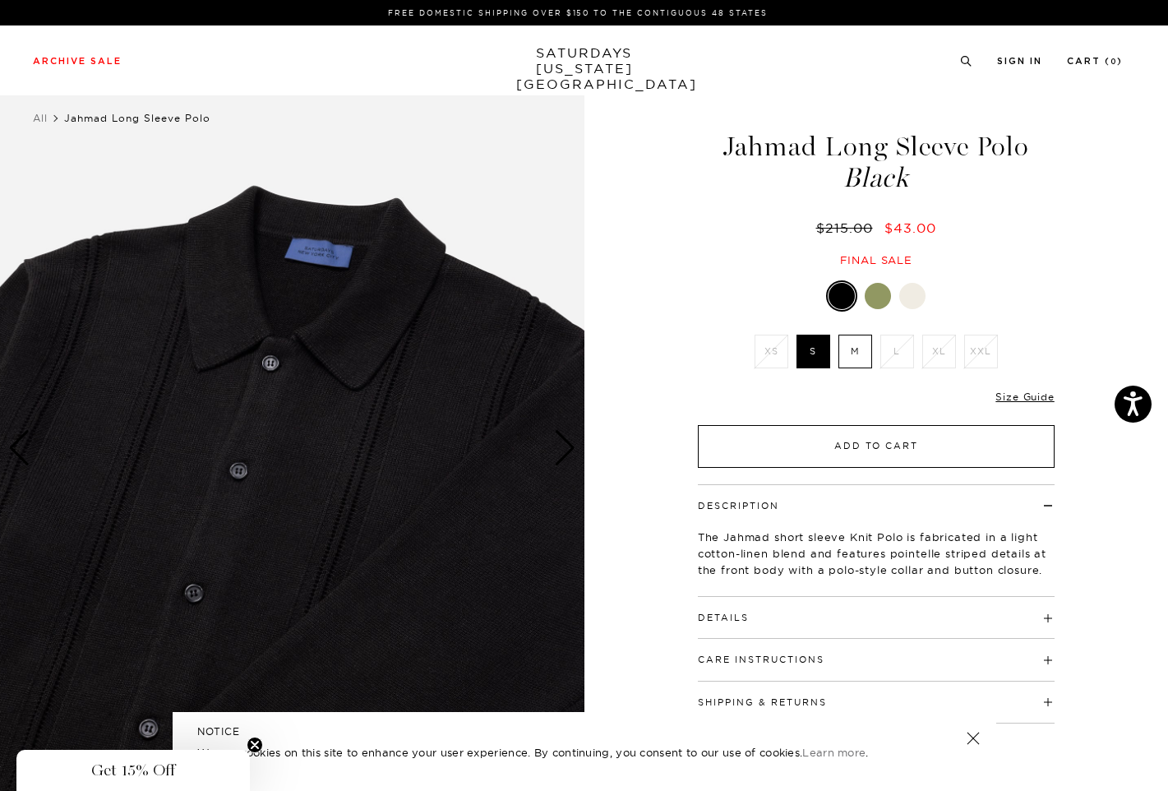
click at [766, 453] on button "Add to Cart" at bounding box center [876, 446] width 357 height 43
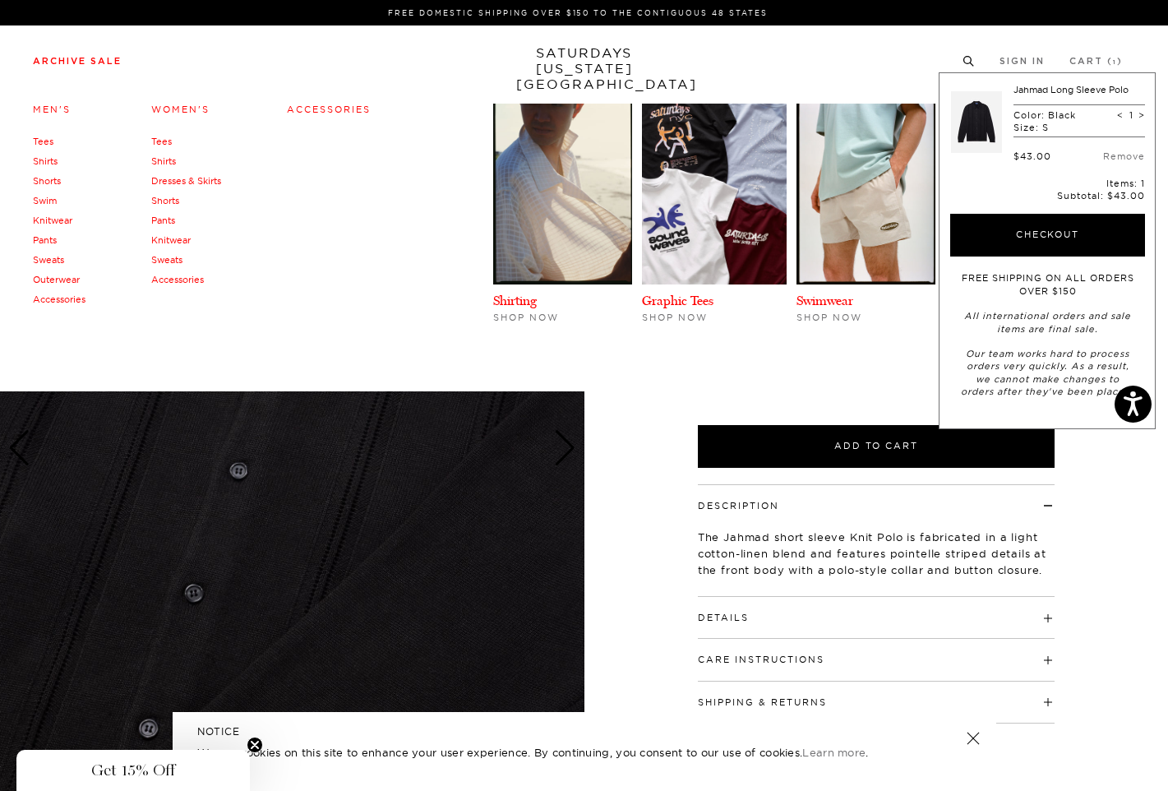
click at [95, 56] on li "Archive Sale Men's Tees Shirts Shorts Swim Knitwear Pants Sweats Outerwear" at bounding box center [77, 60] width 89 height 15
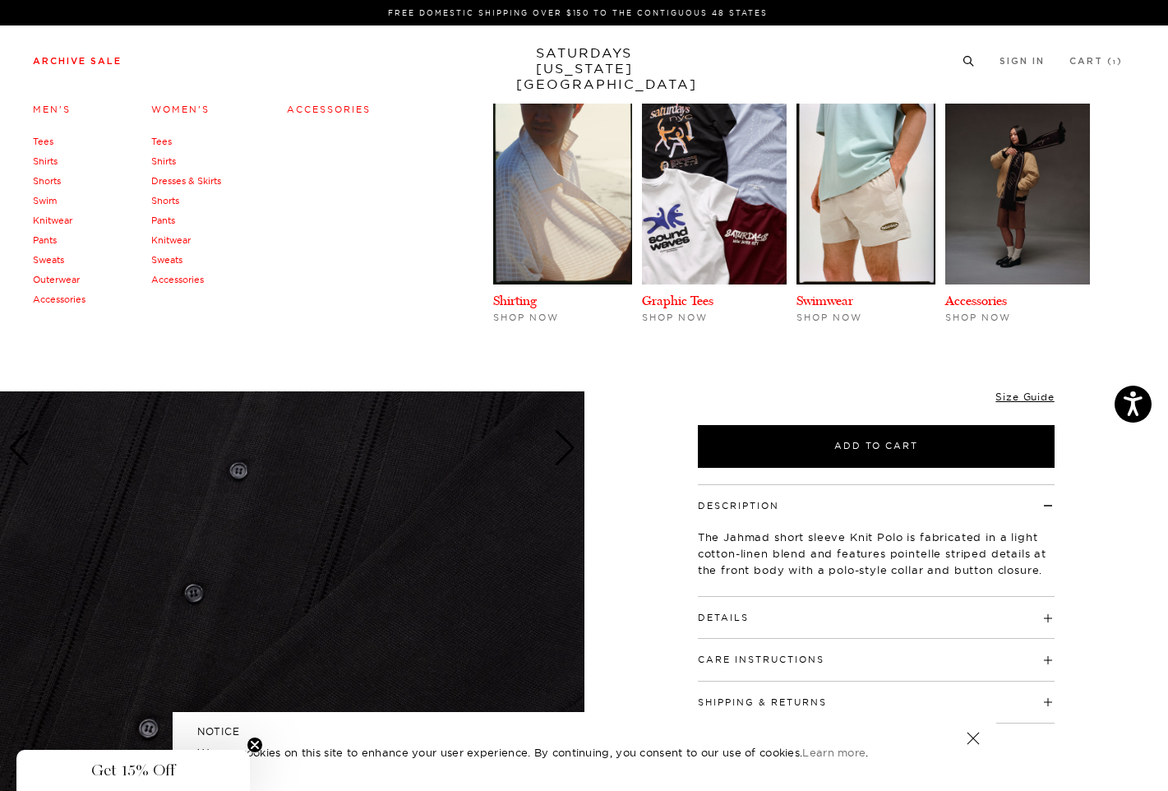
click at [48, 109] on link "Men's" at bounding box center [52, 110] width 38 height 12
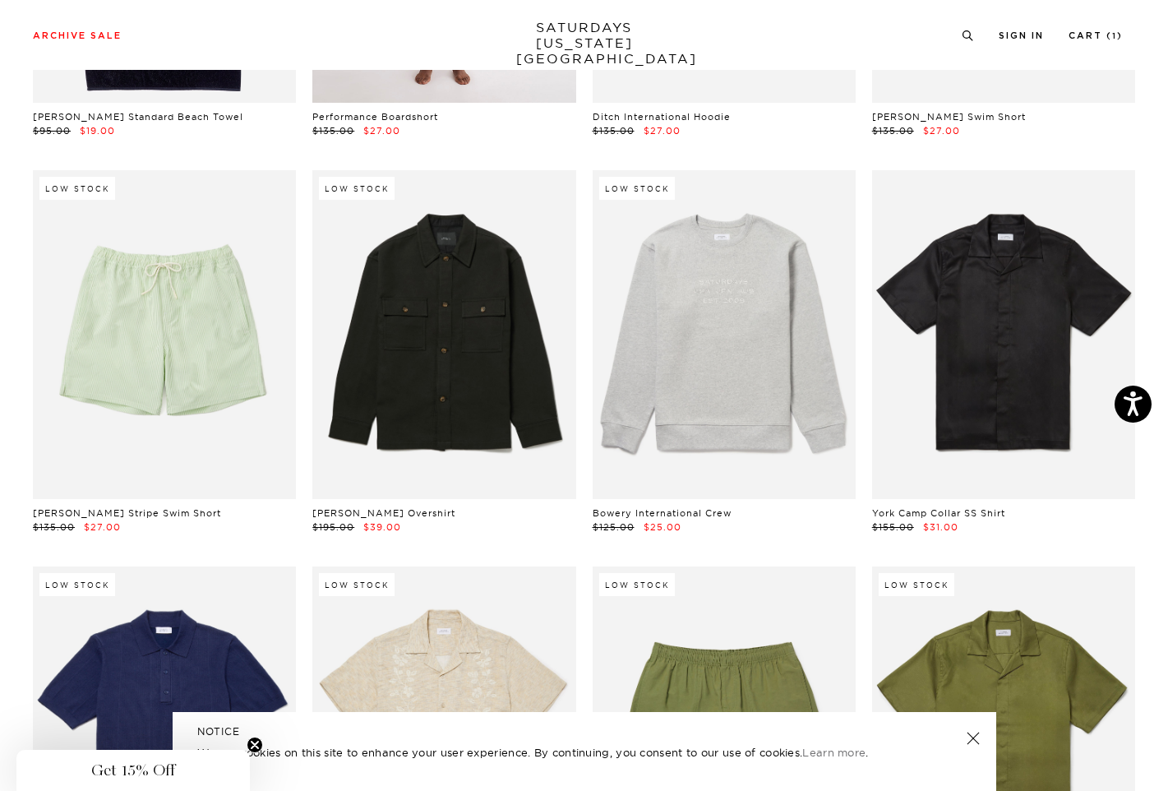
scroll to position [1202, 0]
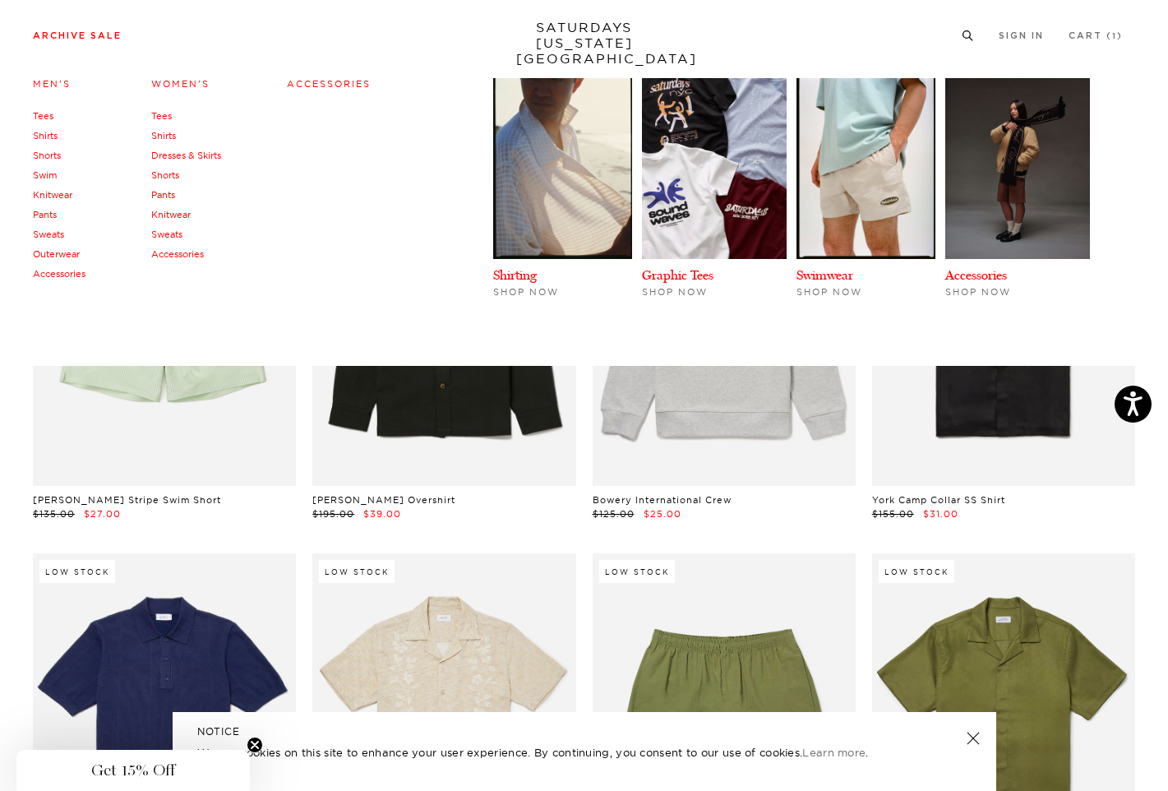
click at [52, 135] on link "Shirts" at bounding box center [45, 136] width 25 height 12
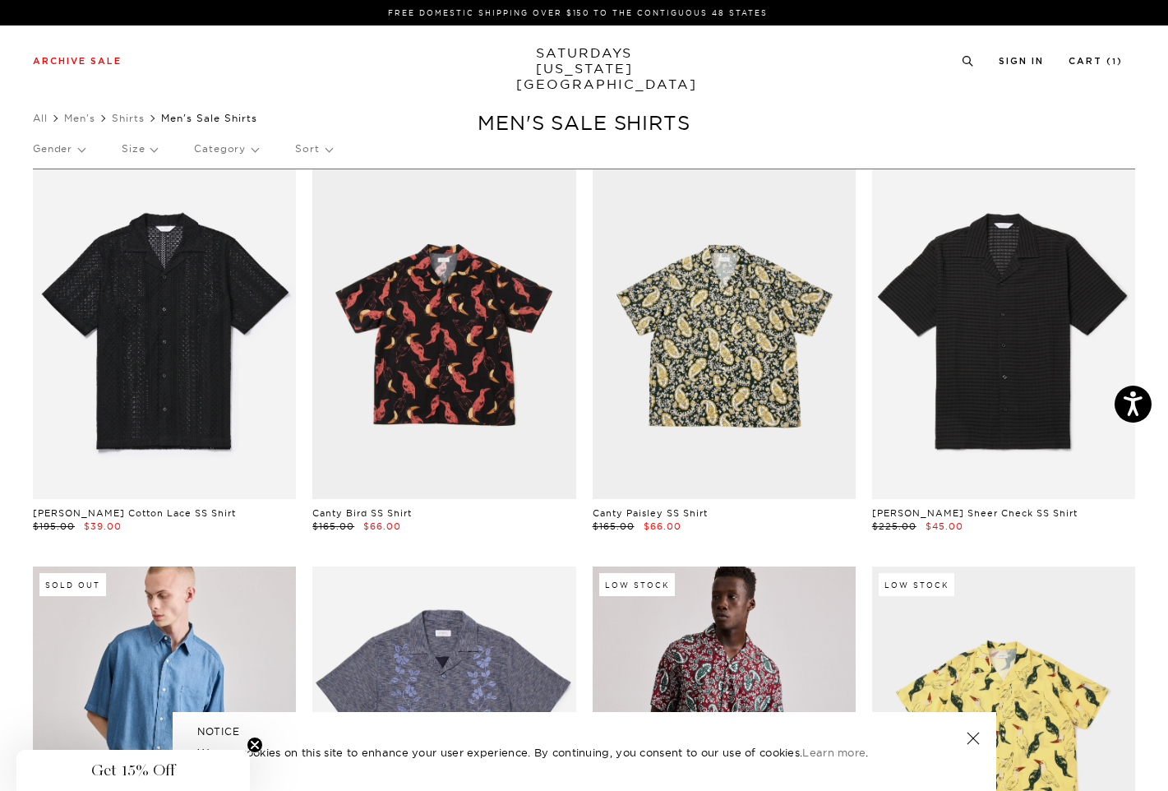
click at [222, 149] on p "Category" at bounding box center [226, 149] width 64 height 38
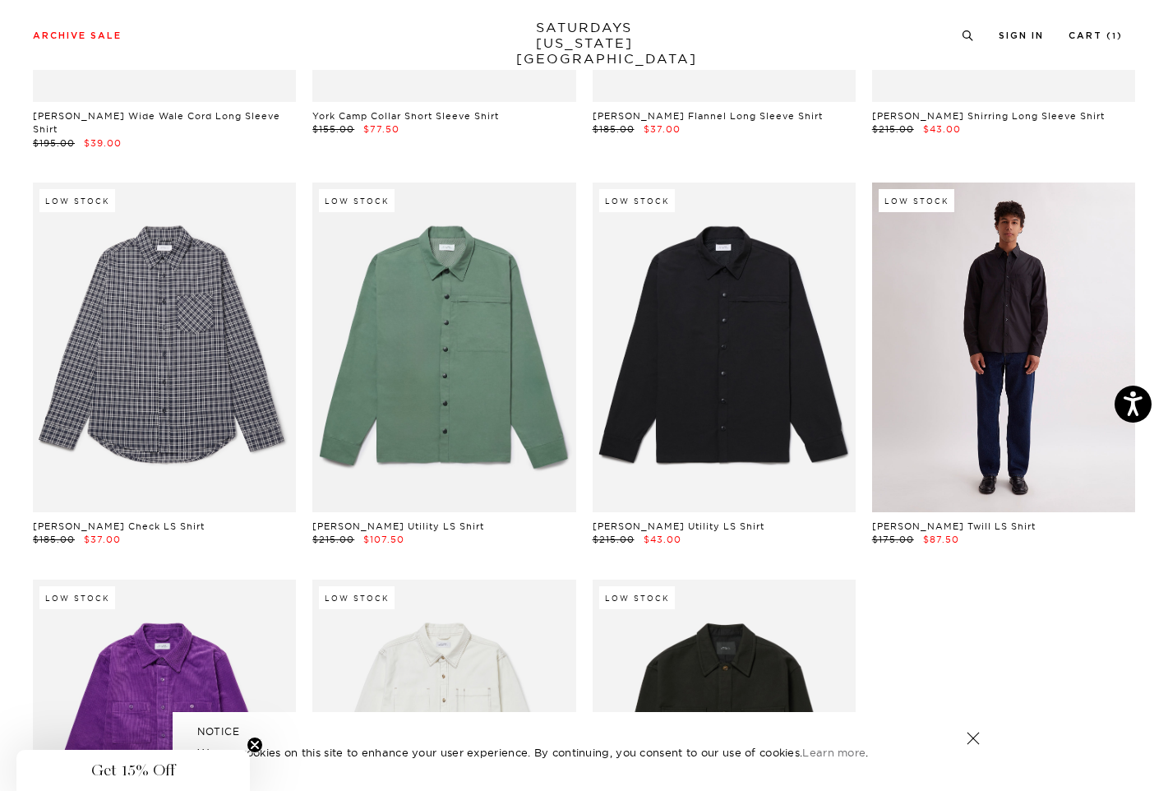
scroll to position [5134, 0]
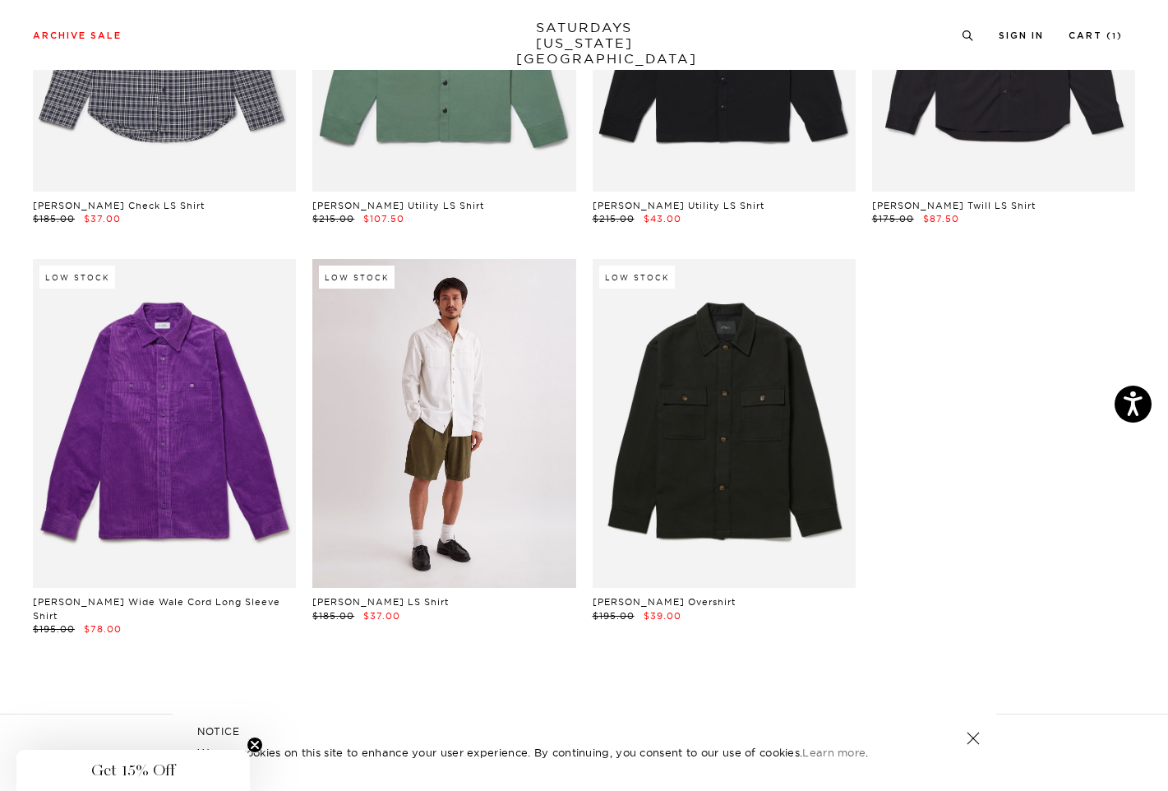
click at [497, 301] on link at bounding box center [443, 423] width 263 height 329
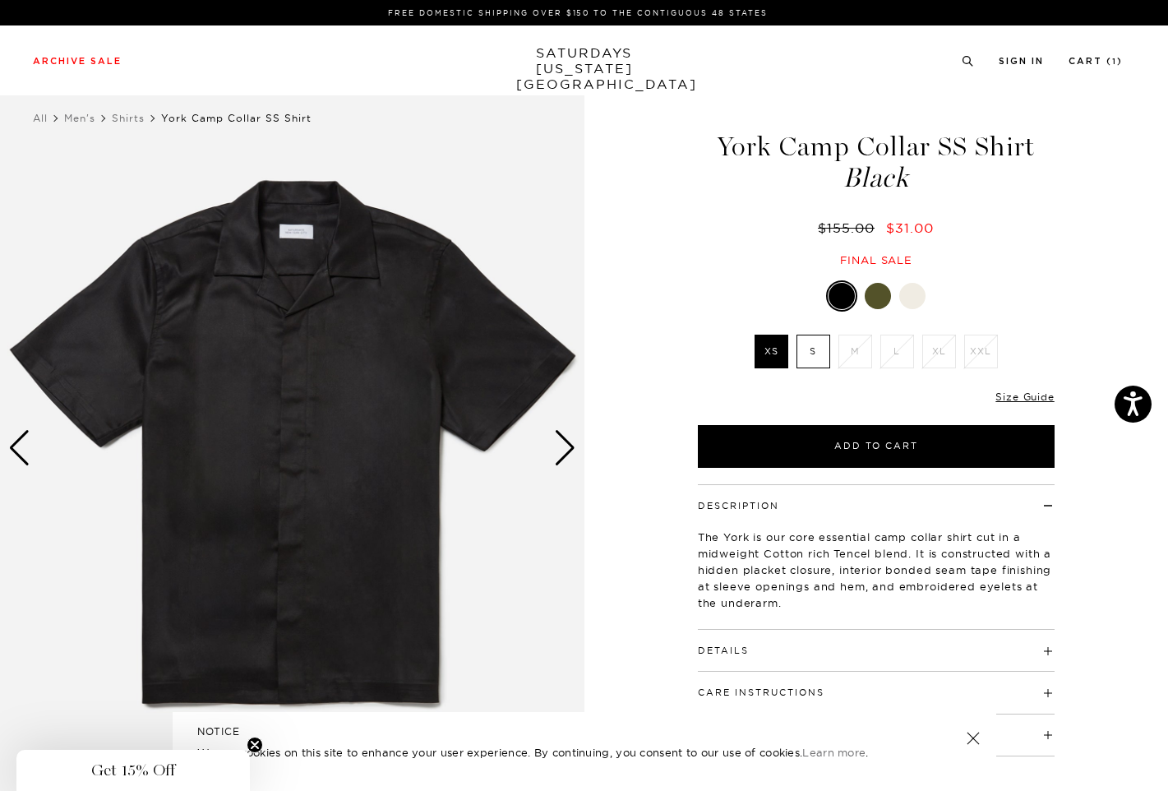
click at [567, 458] on div "Next slide" at bounding box center [565, 448] width 22 height 36
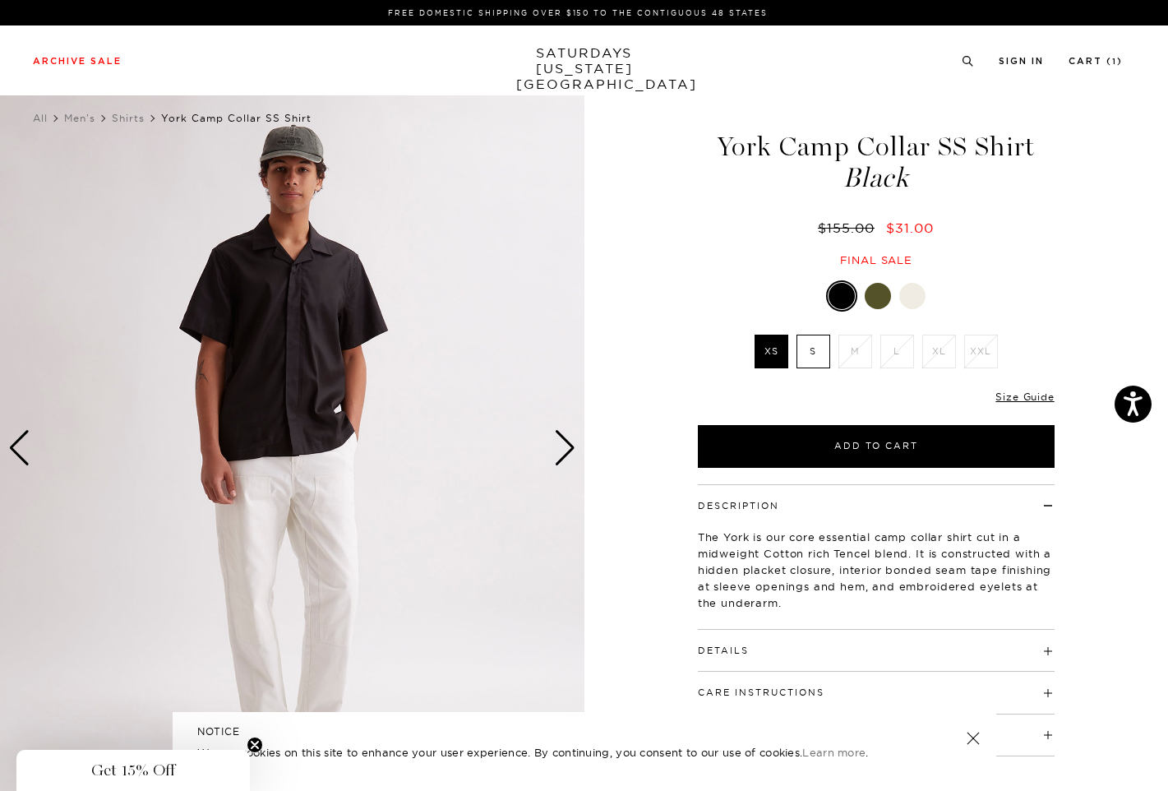
click at [567, 458] on div "Next slide" at bounding box center [565, 448] width 22 height 36
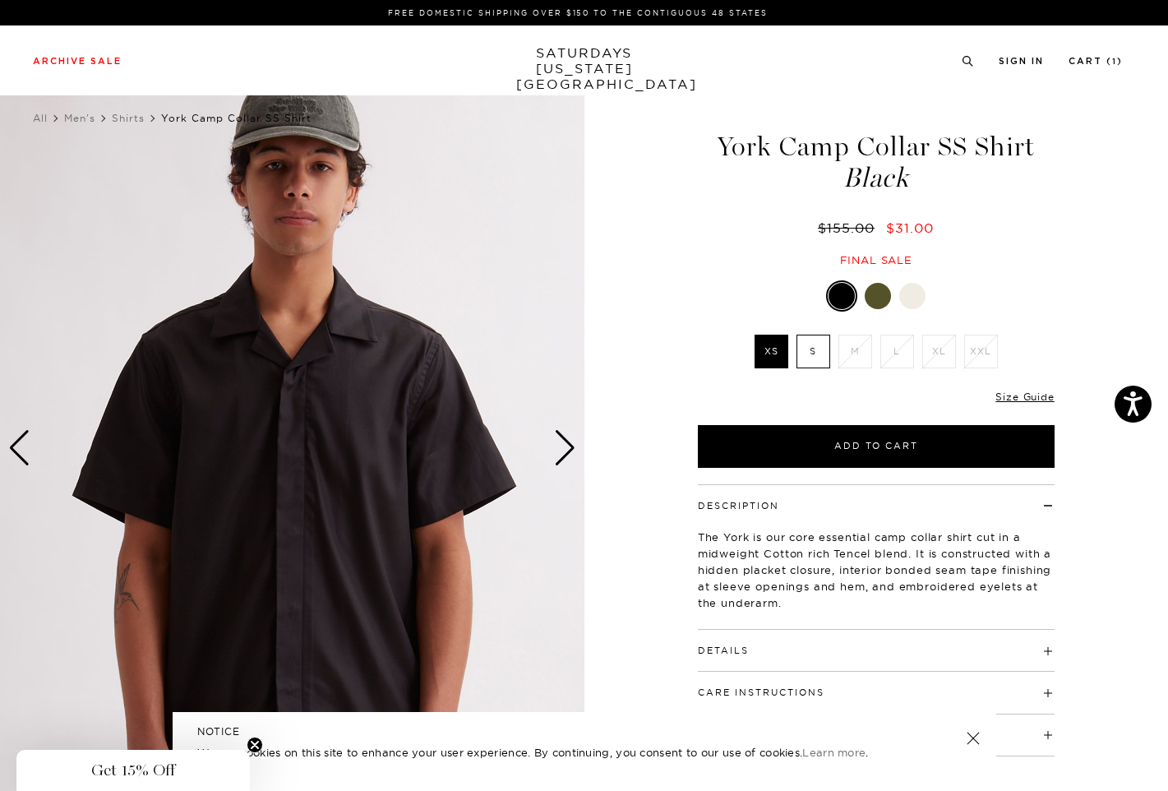
click at [567, 458] on div "Next slide" at bounding box center [565, 448] width 22 height 36
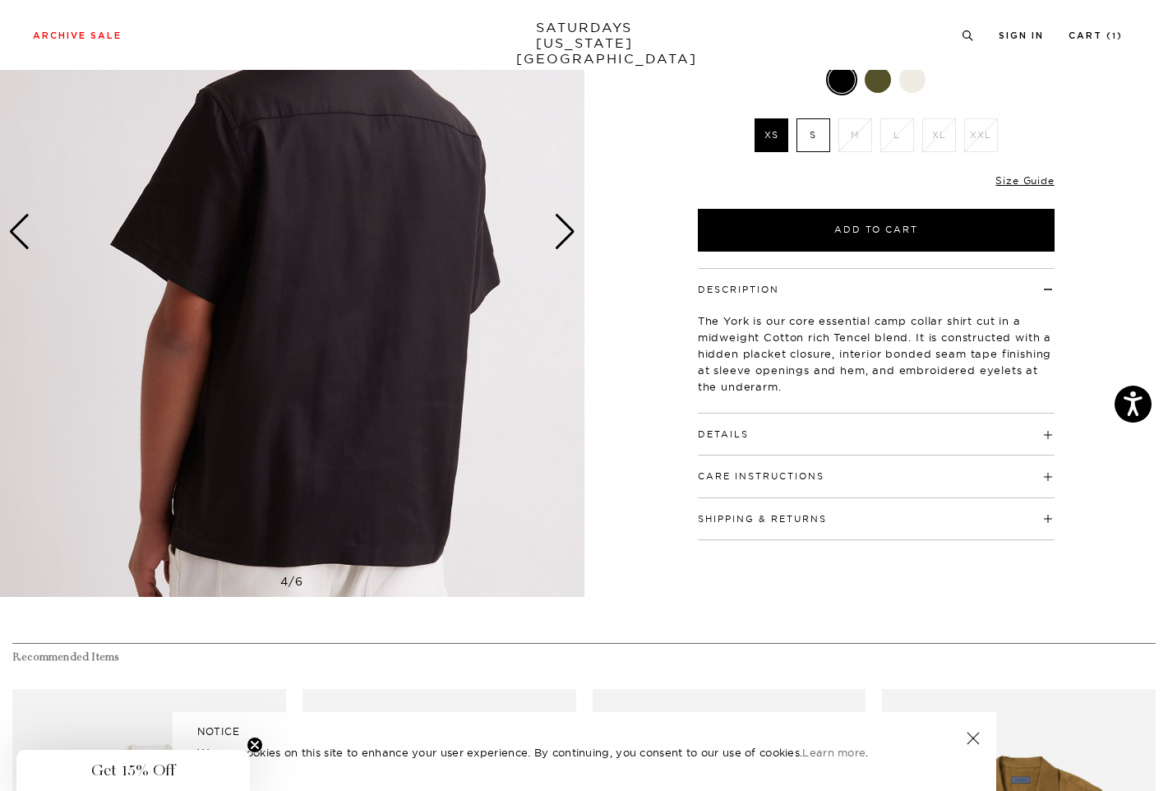
scroll to position [189, 0]
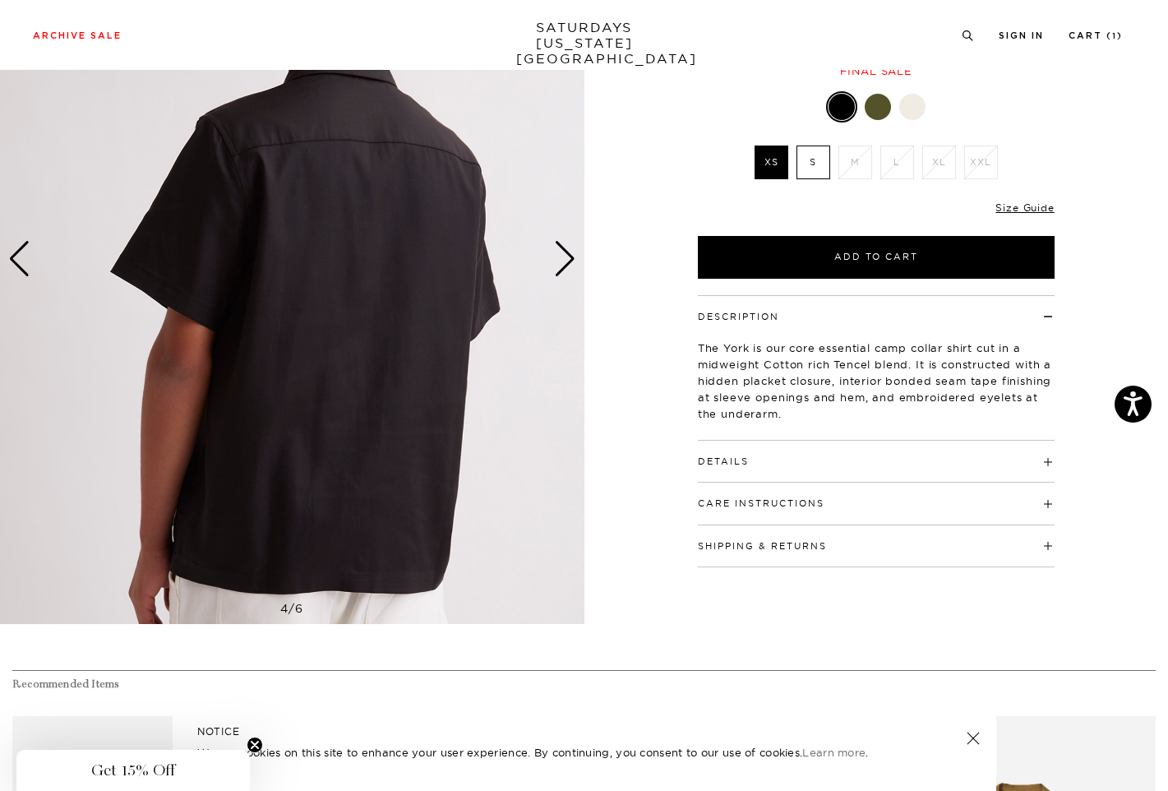
click at [763, 449] on h4 "Details" at bounding box center [876, 454] width 357 height 27
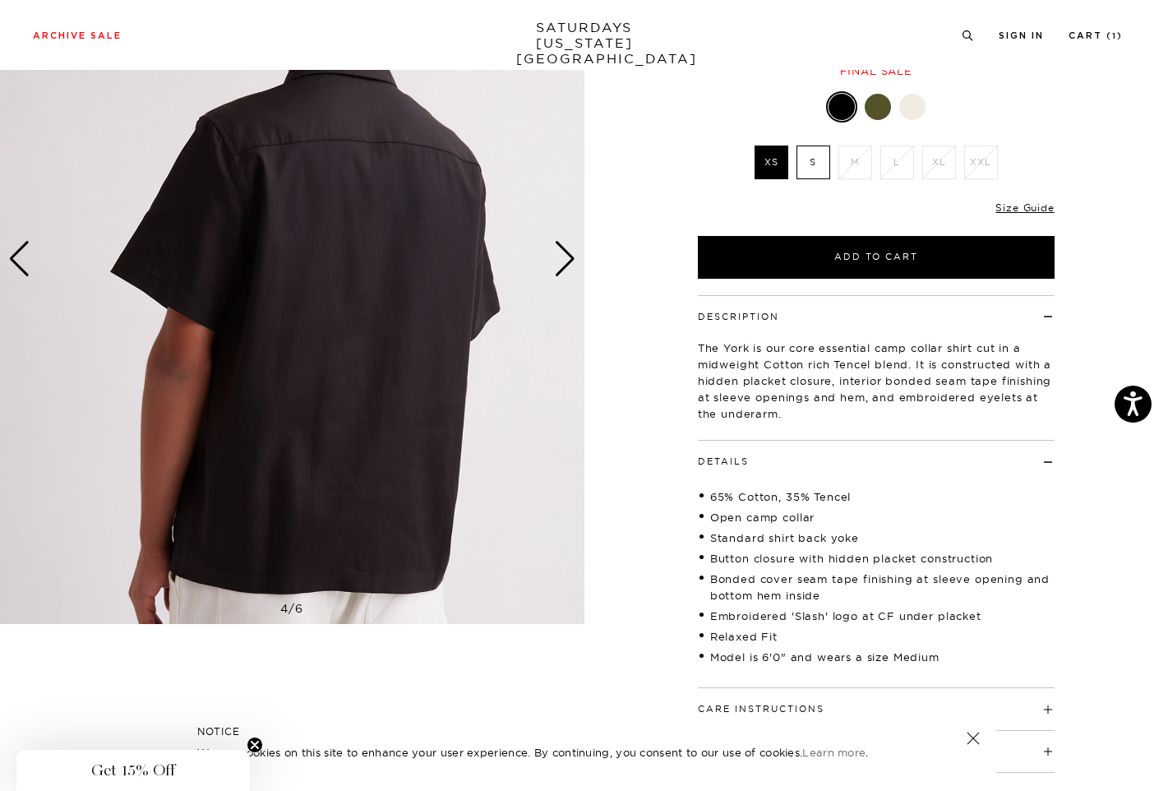
click at [764, 465] on h4 "Details" at bounding box center [876, 454] width 357 height 27
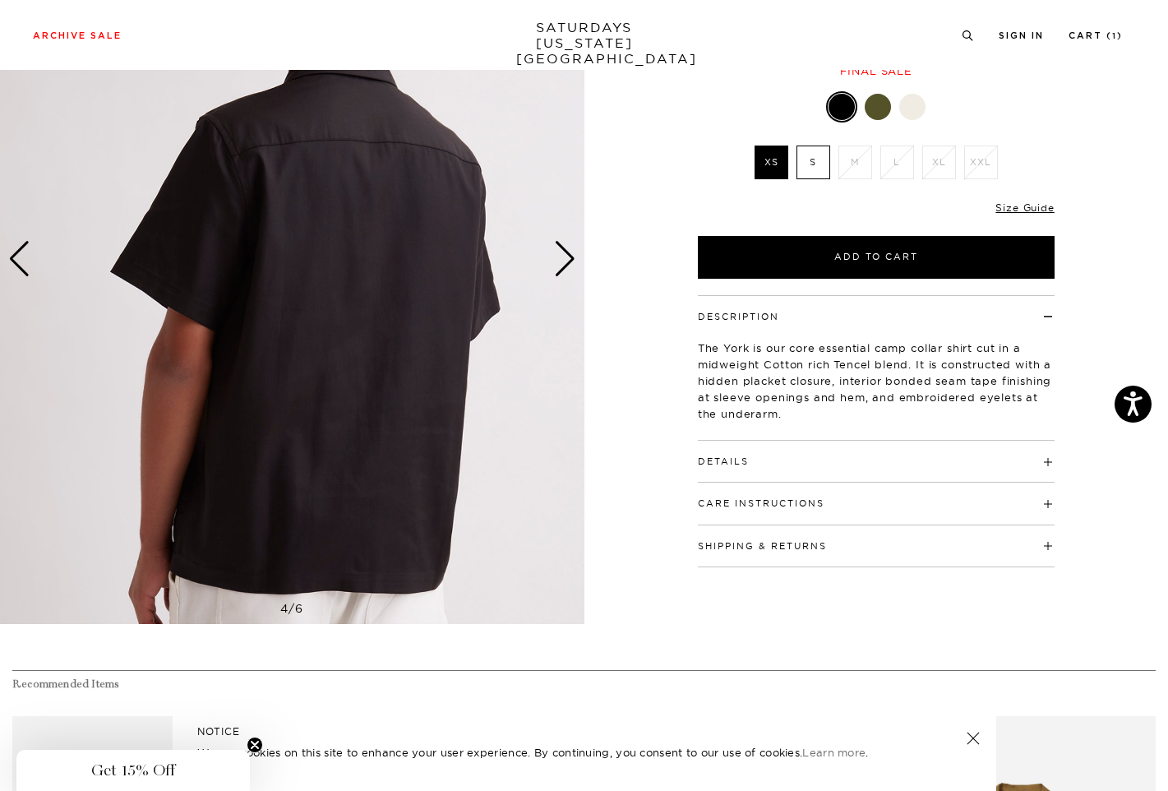
click at [764, 465] on h4 "Details" at bounding box center [876, 454] width 357 height 27
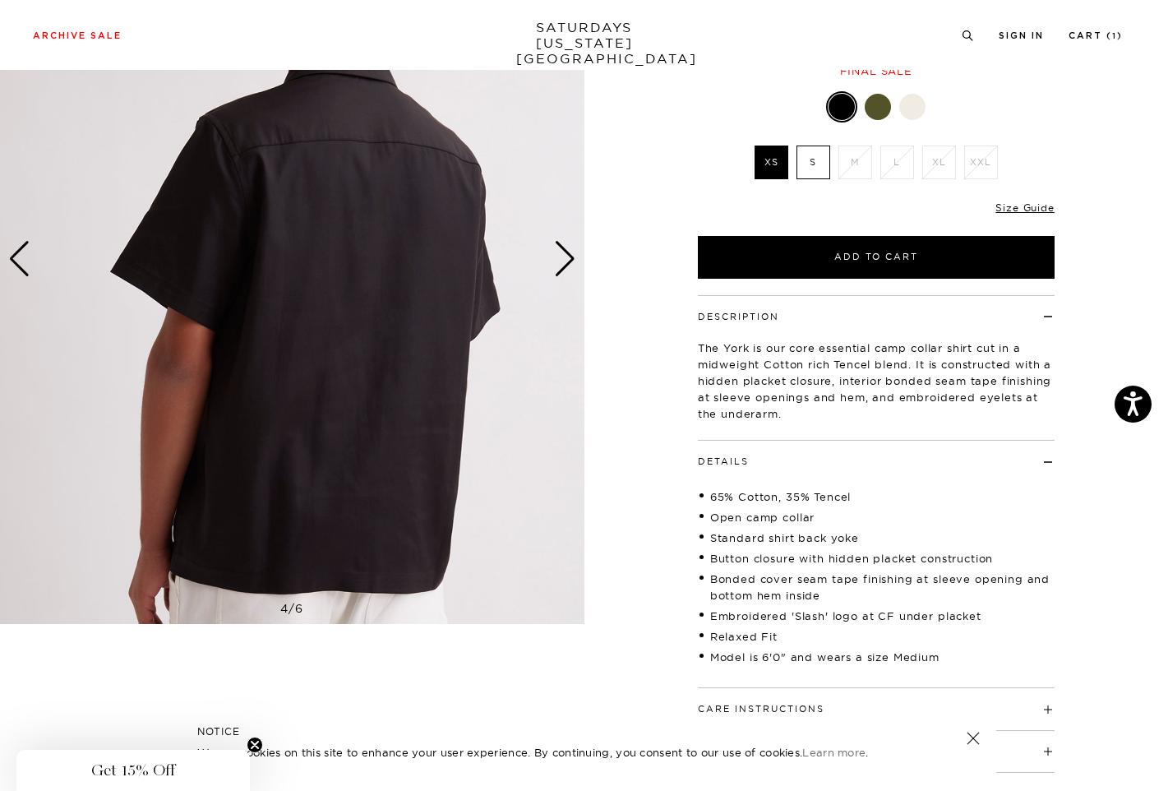
click at [839, 496] on li "65% Cotton, 35% Tencel" at bounding box center [876, 496] width 357 height 16
copy li "Tencel"
click at [564, 248] on div "Next slide" at bounding box center [565, 259] width 22 height 36
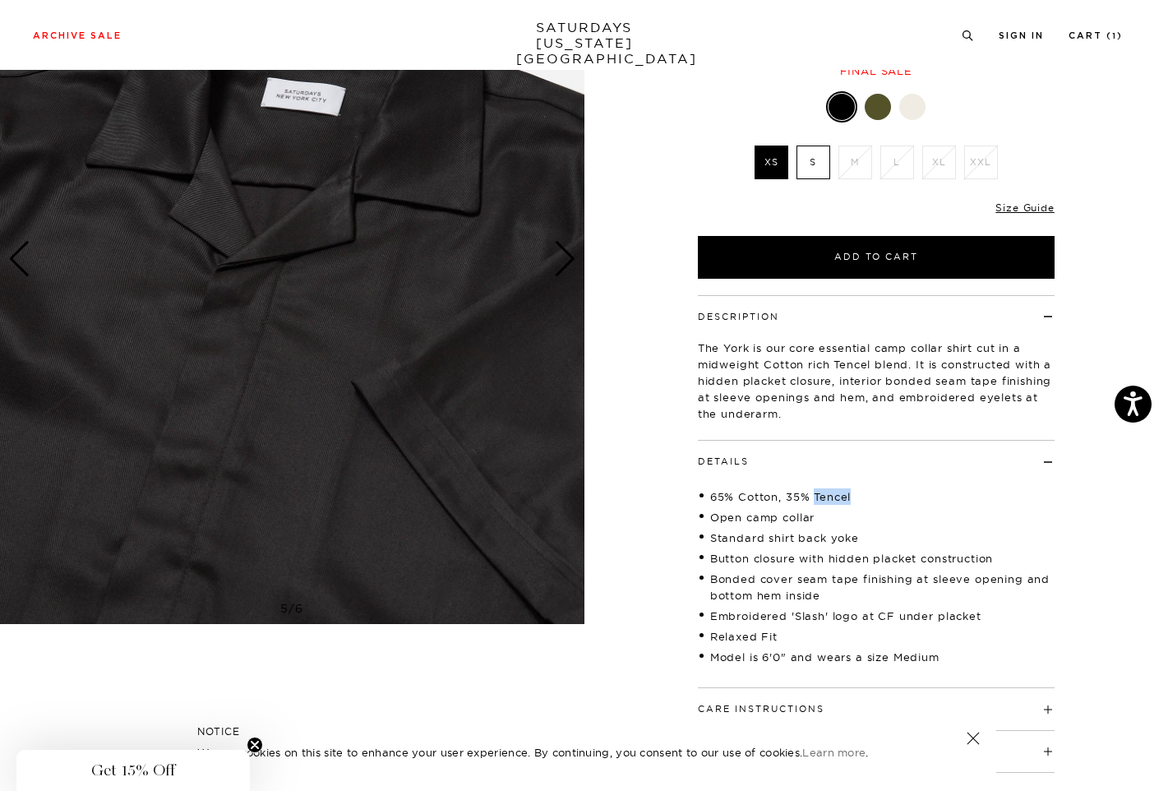
scroll to position [0, 0]
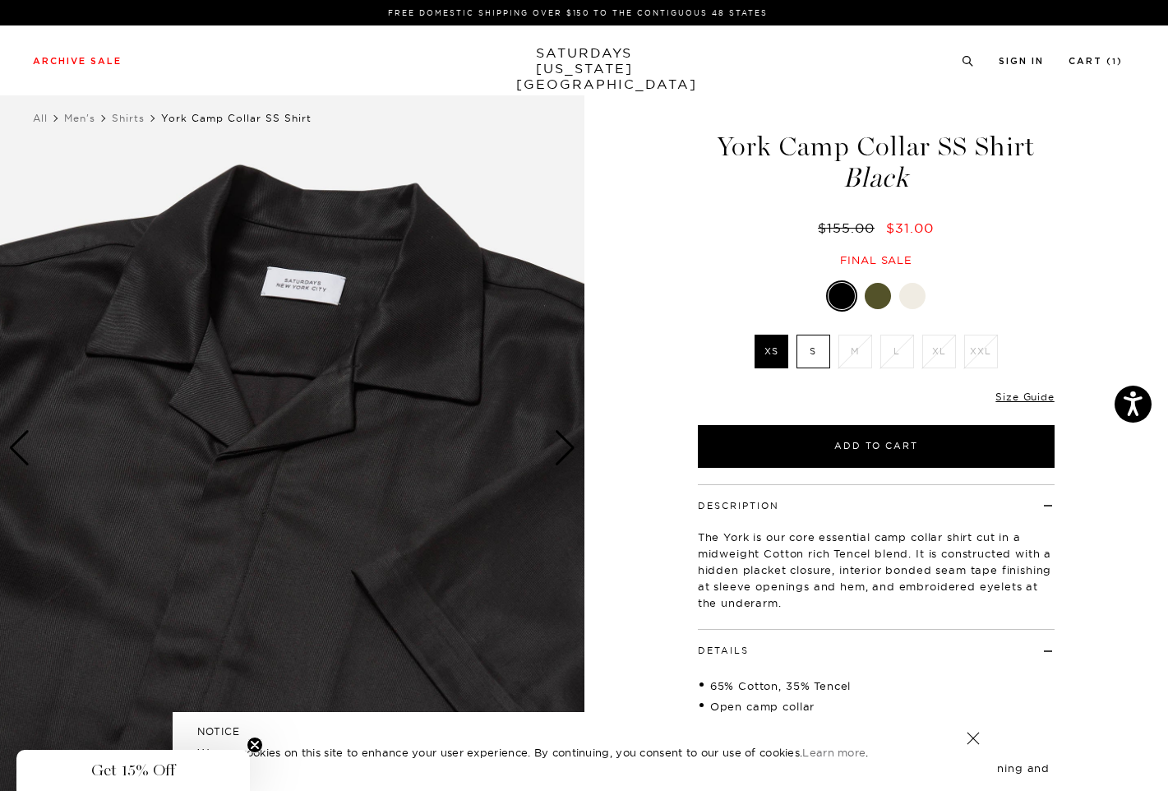
click at [773, 148] on h1 "York Camp Collar SS Shirt Black" at bounding box center [877, 162] width 362 height 58
copy h1 "York Camp Collar SS Shirt"
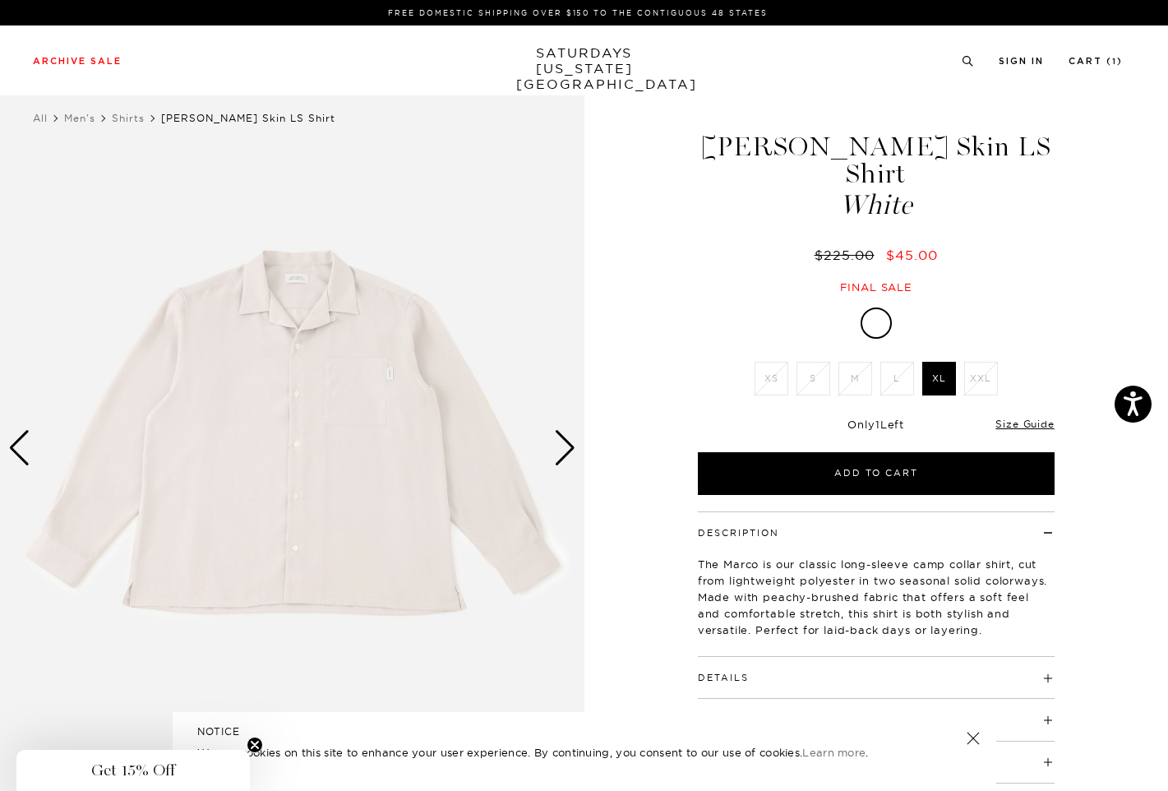
click at [567, 448] on div "Next slide" at bounding box center [565, 448] width 22 height 36
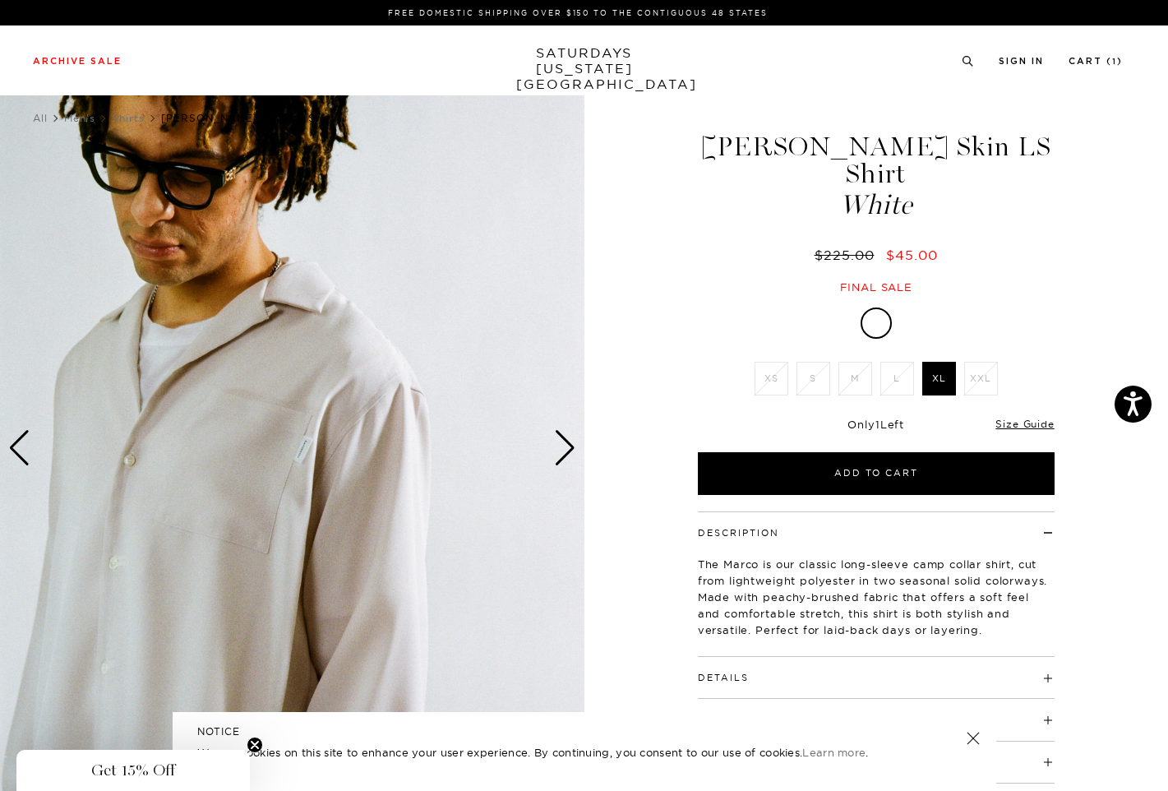
click at [567, 448] on div "Next slide" at bounding box center [565, 448] width 22 height 36
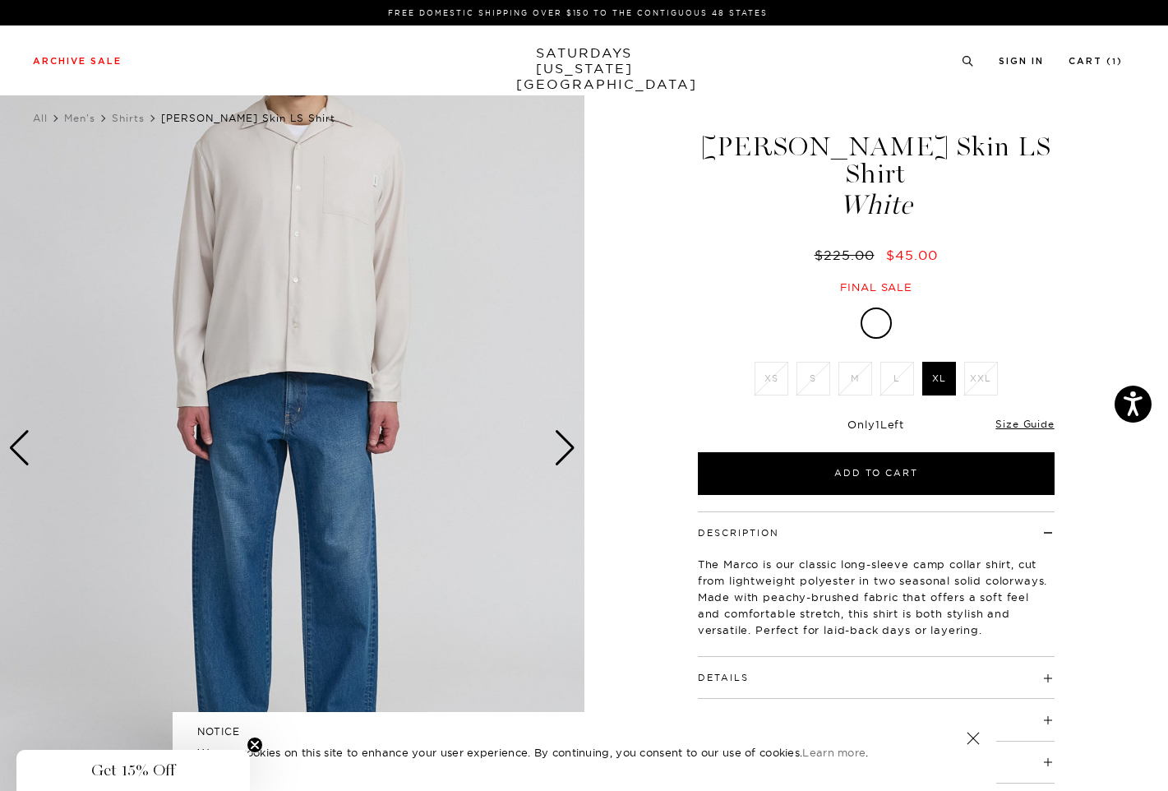
click at [567, 448] on div "Next slide" at bounding box center [565, 448] width 22 height 36
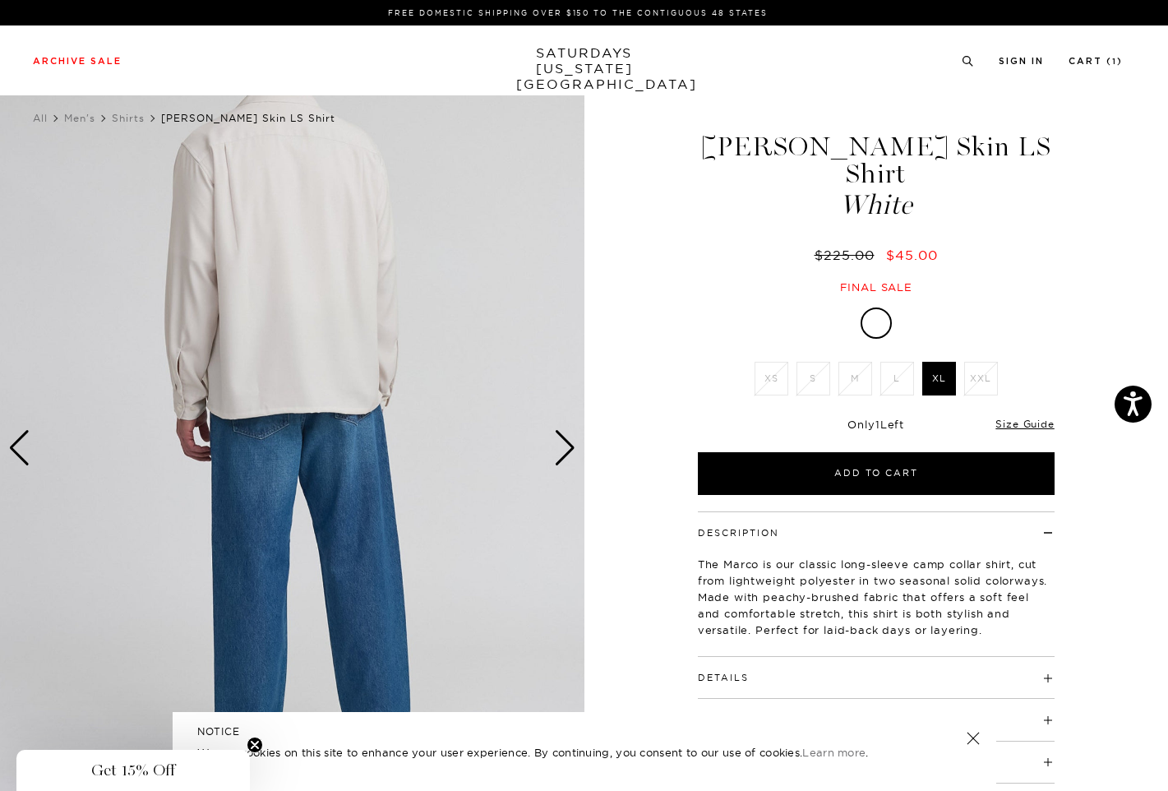
click at [567, 448] on div "Next slide" at bounding box center [565, 448] width 22 height 36
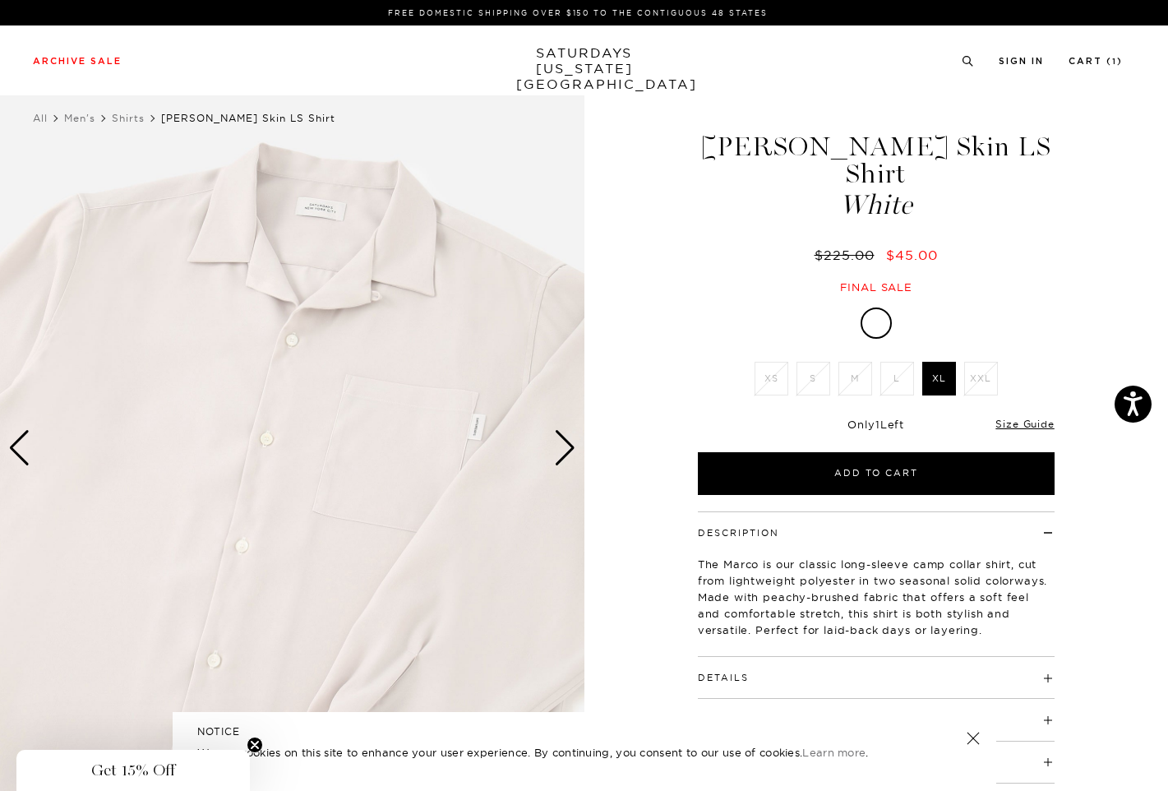
click at [569, 450] on div "Next slide" at bounding box center [565, 448] width 22 height 36
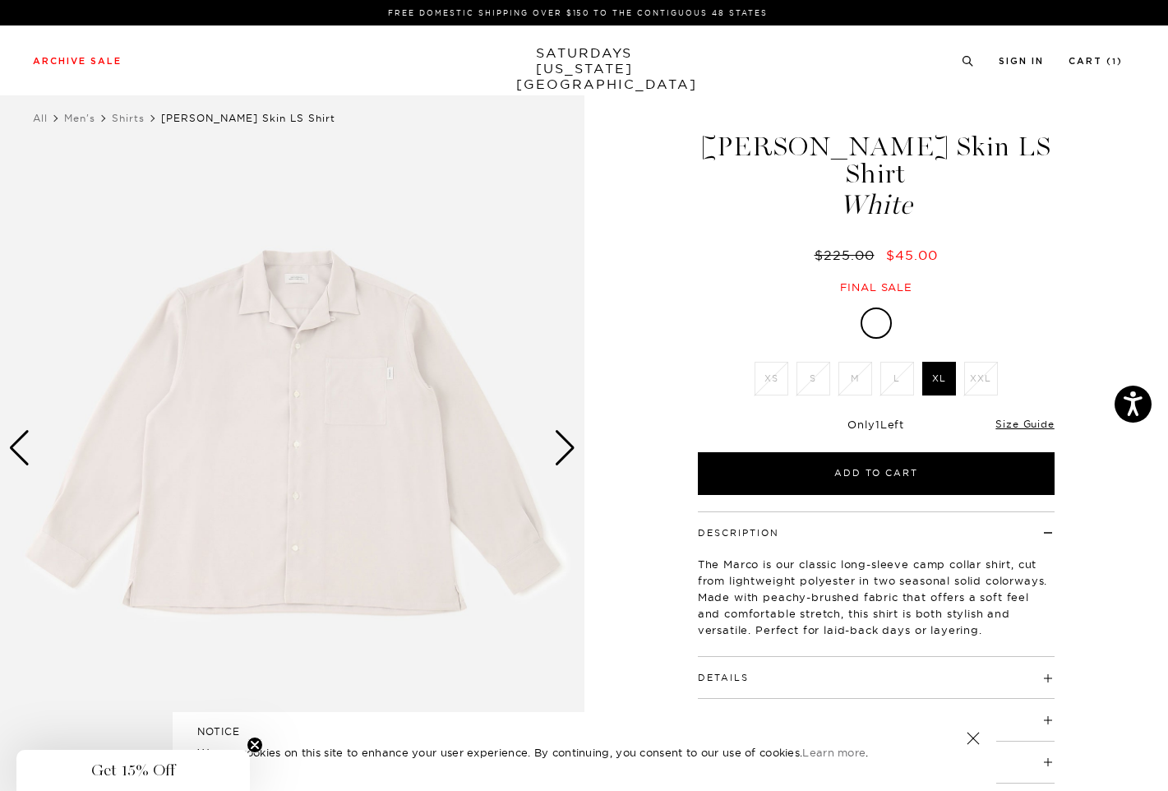
click at [569, 450] on div "Next slide" at bounding box center [565, 448] width 22 height 36
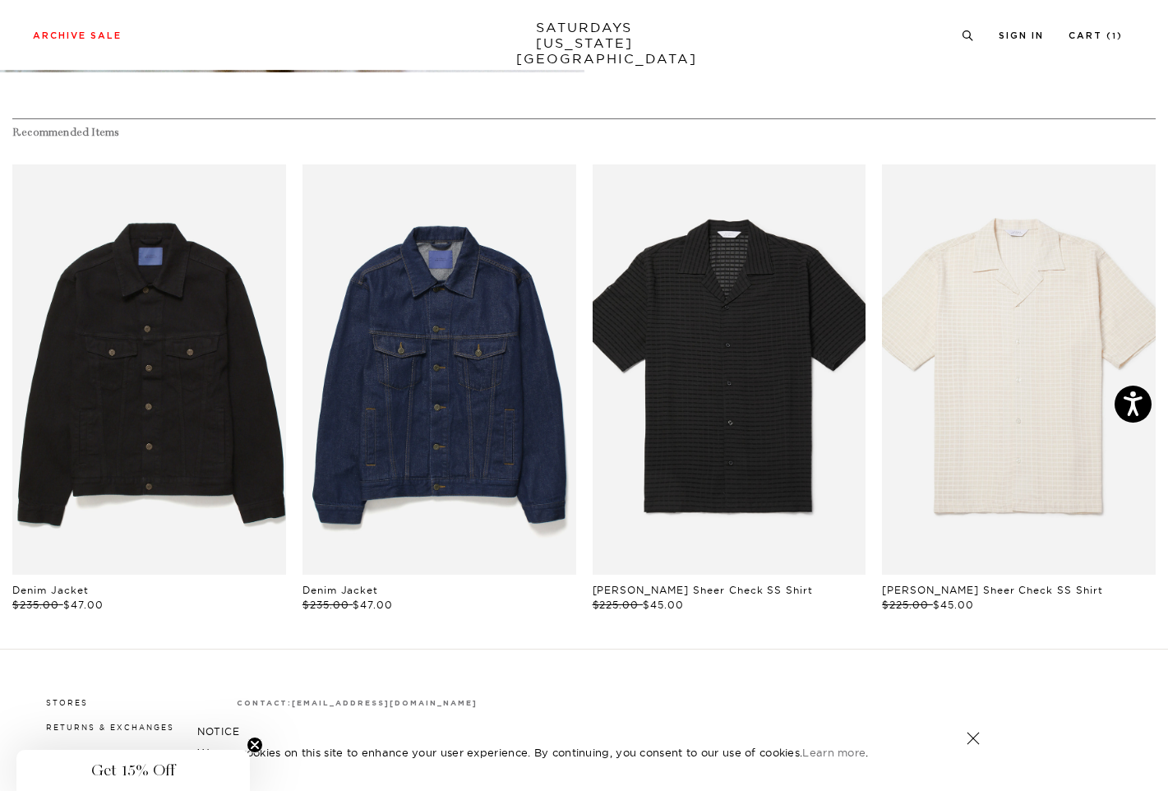
scroll to position [750, 0]
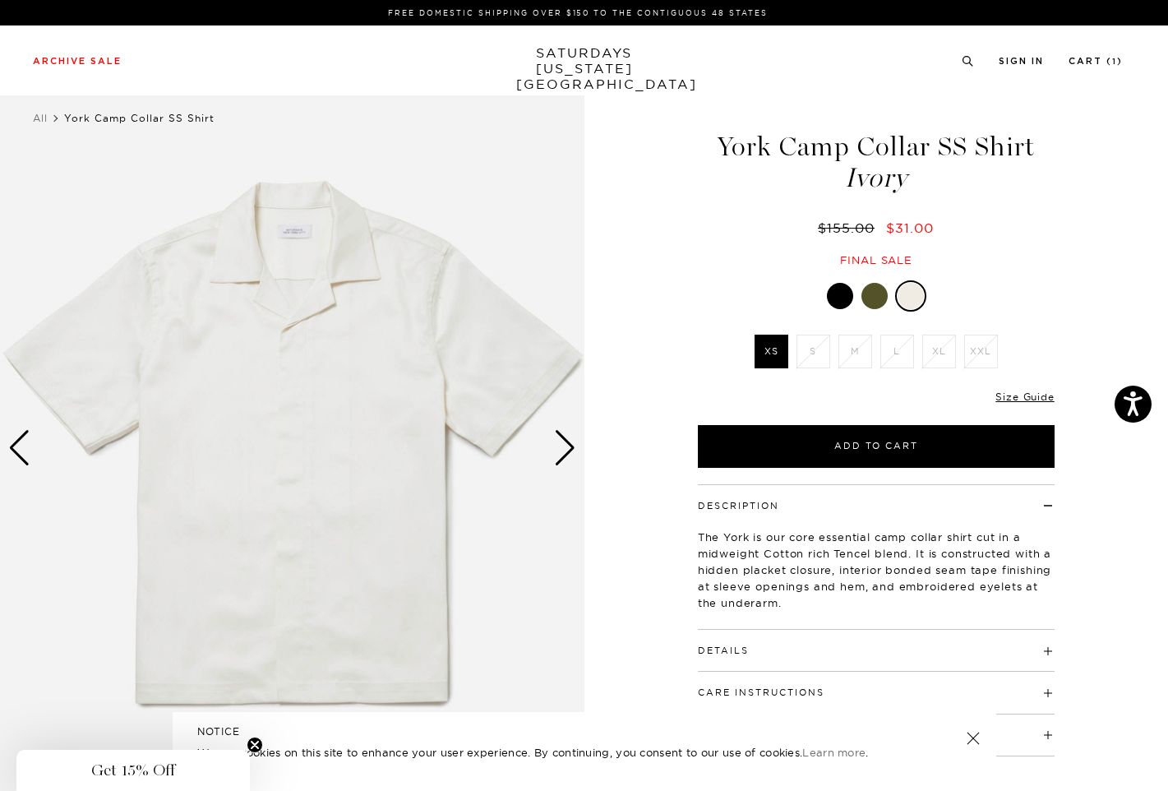
click at [576, 460] on img at bounding box center [292, 448] width 585 height 730
click at [1017, 389] on div "Size Guide" at bounding box center [1025, 396] width 58 height 15
click at [1020, 400] on link "Size Guide" at bounding box center [1025, 397] width 58 height 12
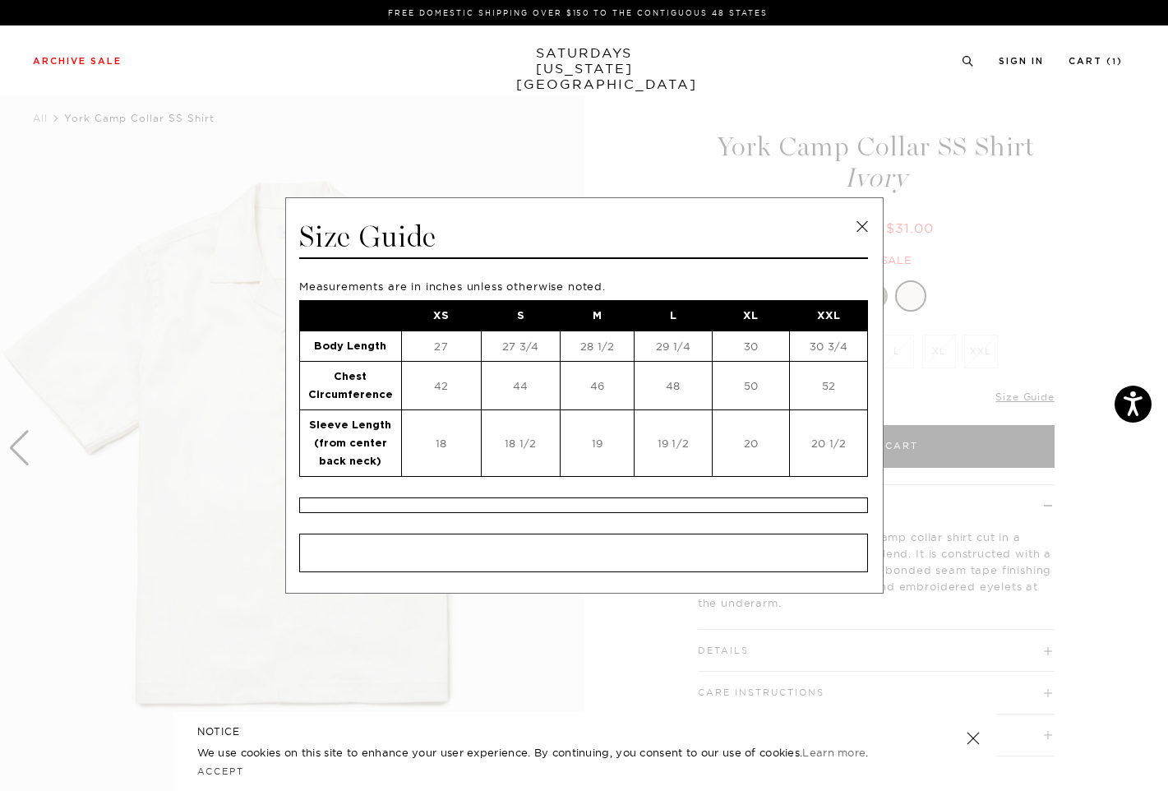
click at [433, 377] on td "42" at bounding box center [441, 386] width 80 height 49
copy td "42"
click at [441, 443] on td "18" at bounding box center [441, 443] width 80 height 67
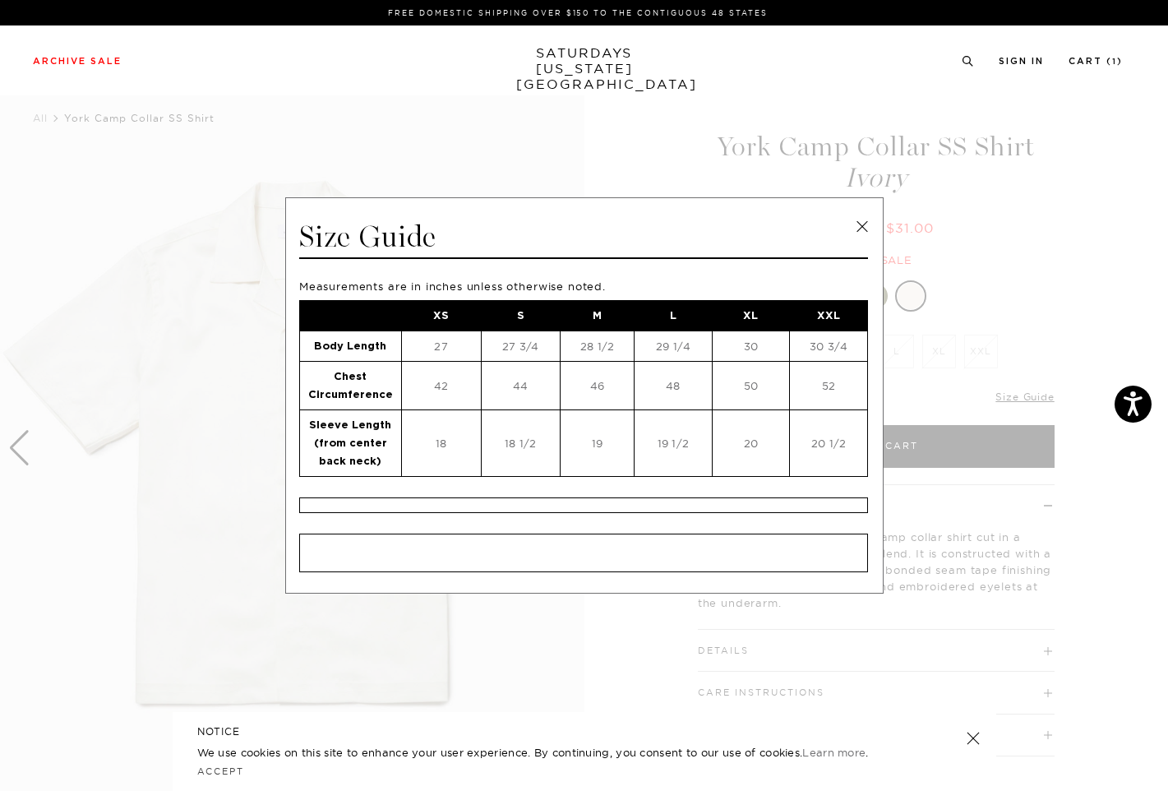
click at [439, 350] on td "27" at bounding box center [441, 346] width 80 height 30
click at [142, 525] on span at bounding box center [578, 395] width 1156 height 791
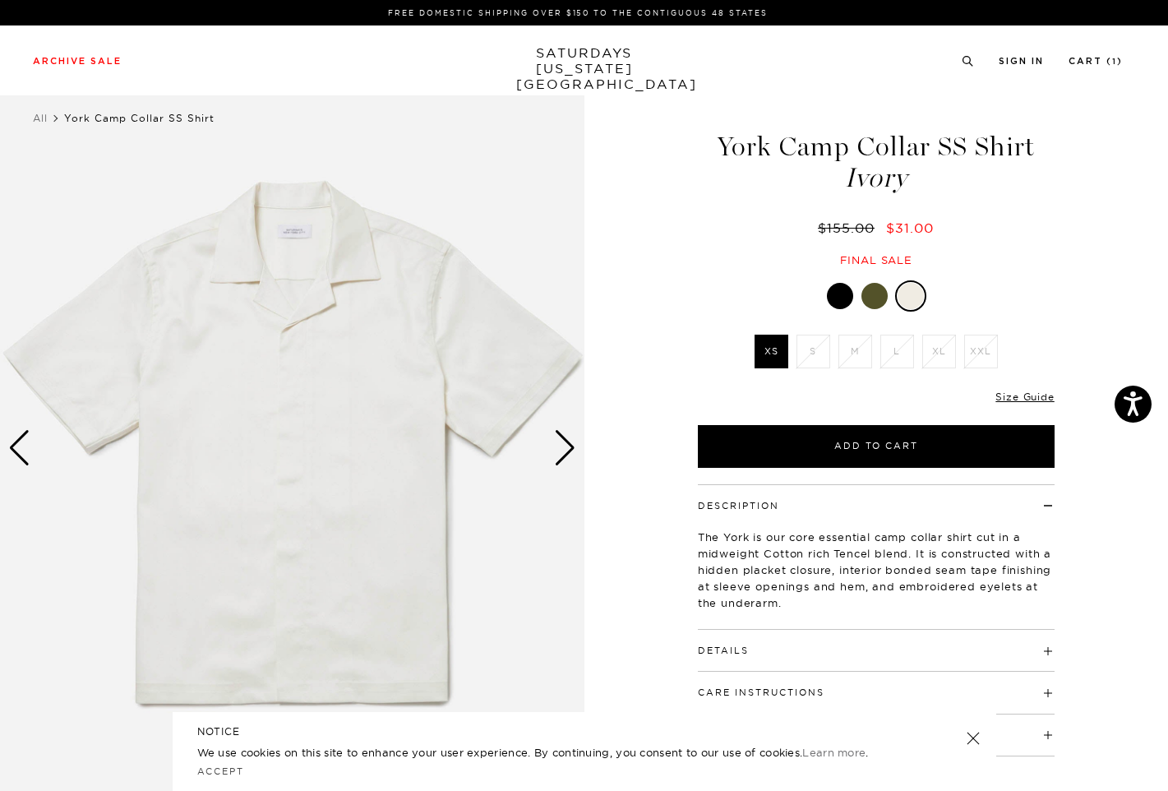
click at [563, 458] on div "Next slide" at bounding box center [565, 448] width 22 height 36
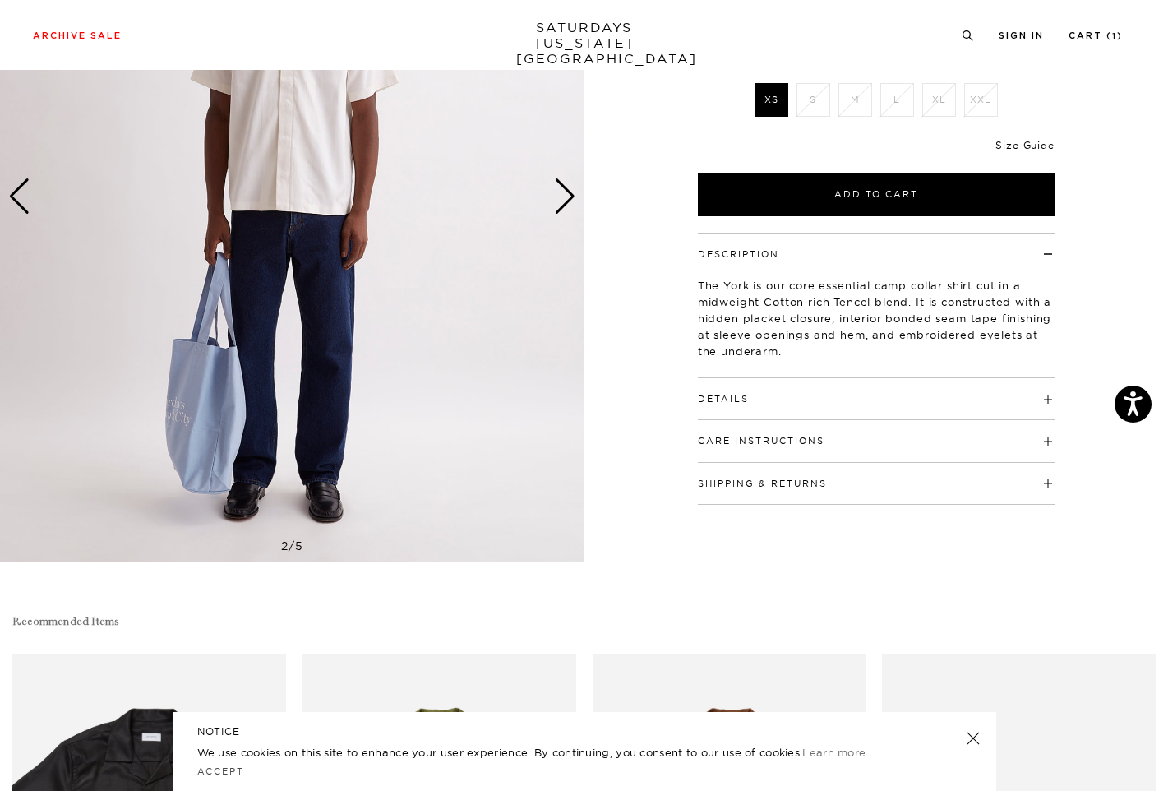
scroll to position [258, 0]
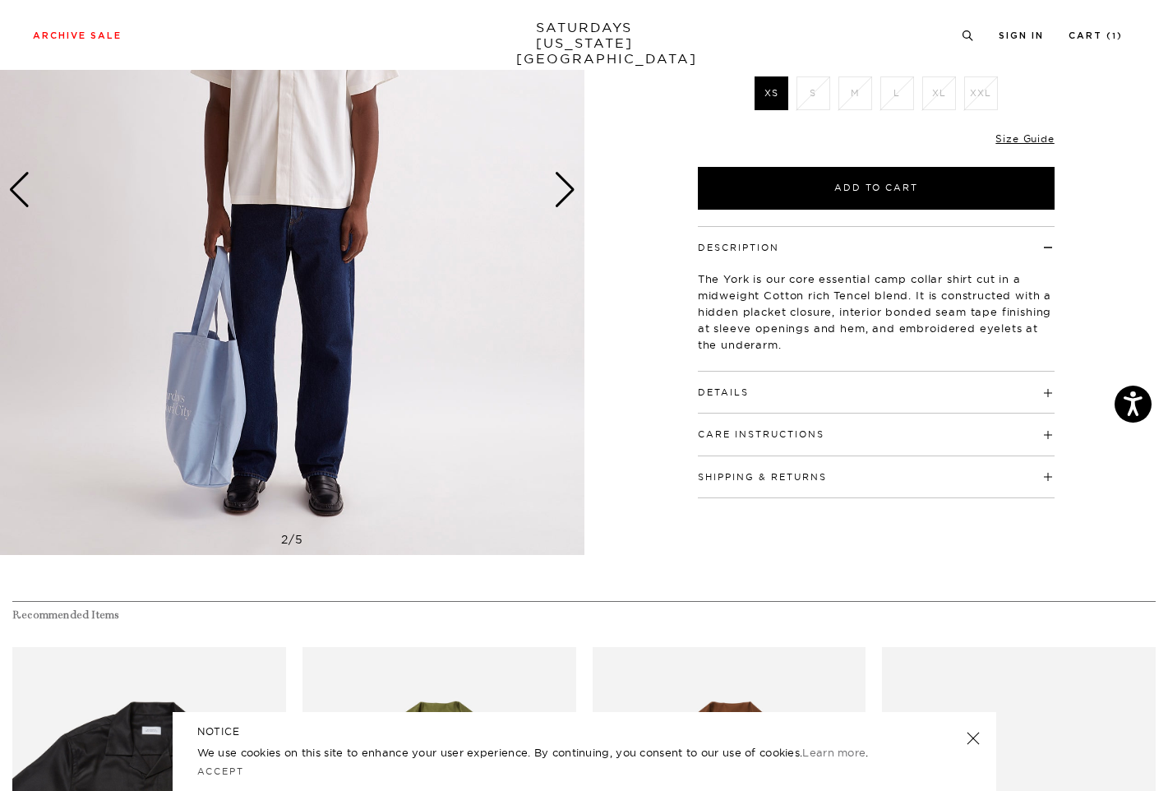
click at [719, 446] on div "Care Instructions Machine Wash Cold Separately Do Not Bleach Do Not Tumble Dry …" at bounding box center [876, 435] width 357 height 42
click at [744, 400] on div "Details 65% Cotton, 35% Tencel Open camp collar Standard shirt back yoke Button…" at bounding box center [876, 393] width 357 height 42
click at [724, 395] on button "Details" at bounding box center [723, 392] width 51 height 9
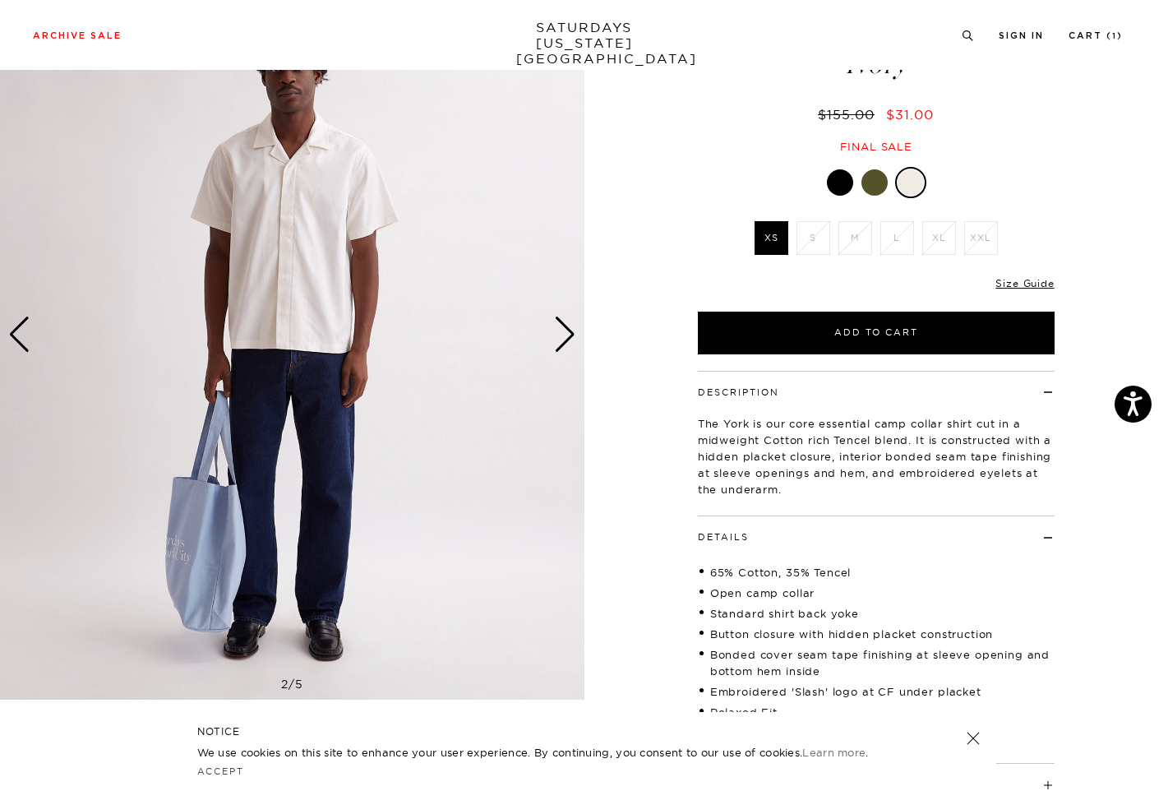
scroll to position [116, 0]
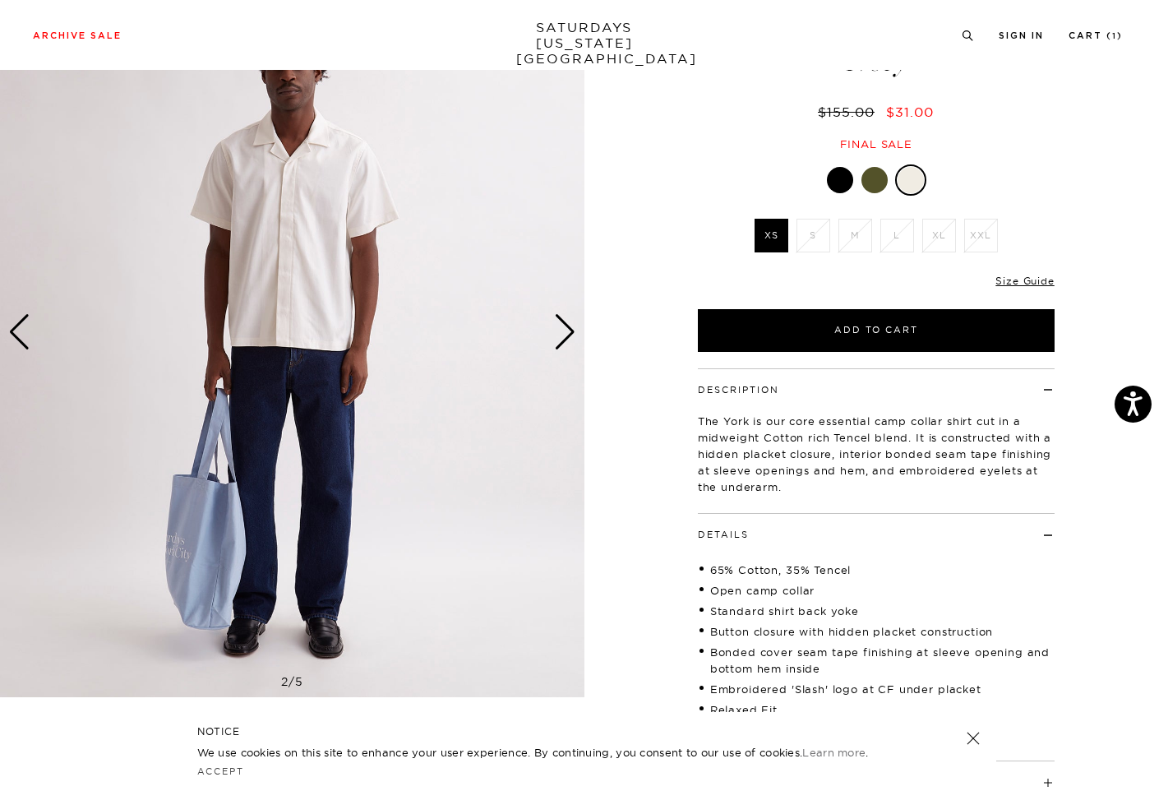
click at [557, 331] on div "Next slide" at bounding box center [565, 332] width 22 height 36
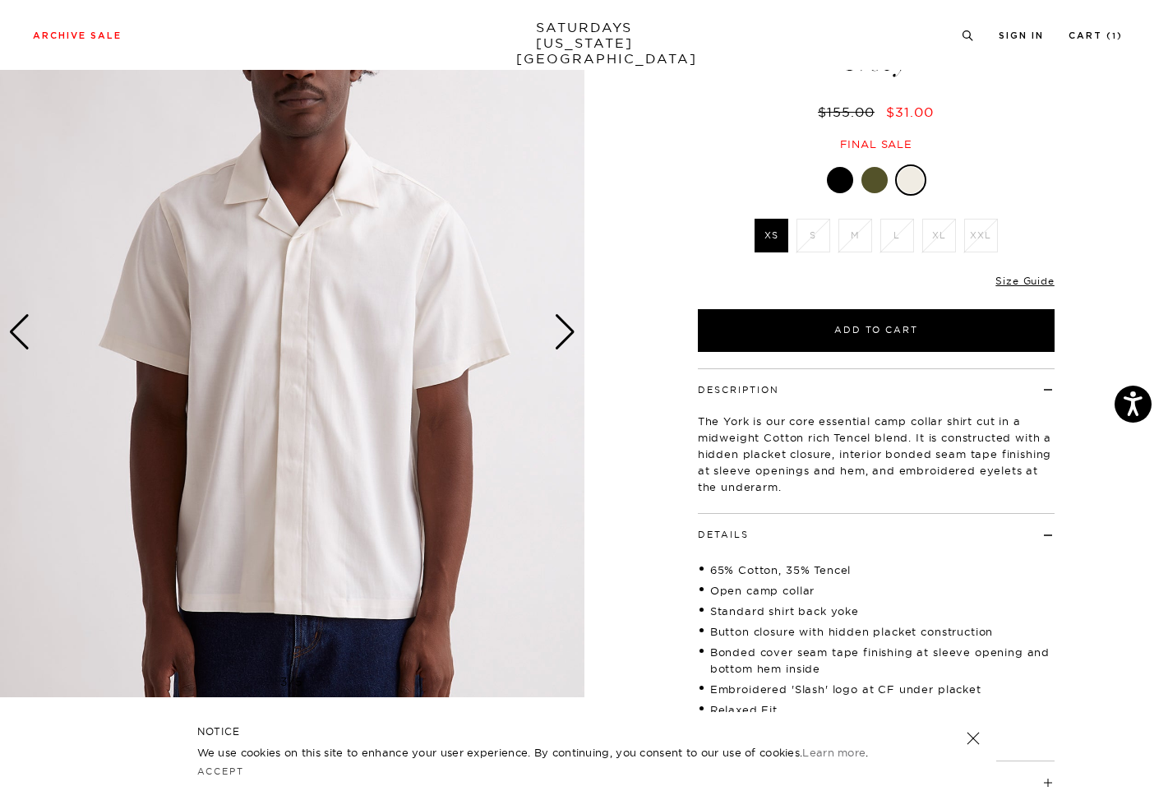
click at [557, 331] on div "Next slide" at bounding box center [565, 332] width 22 height 36
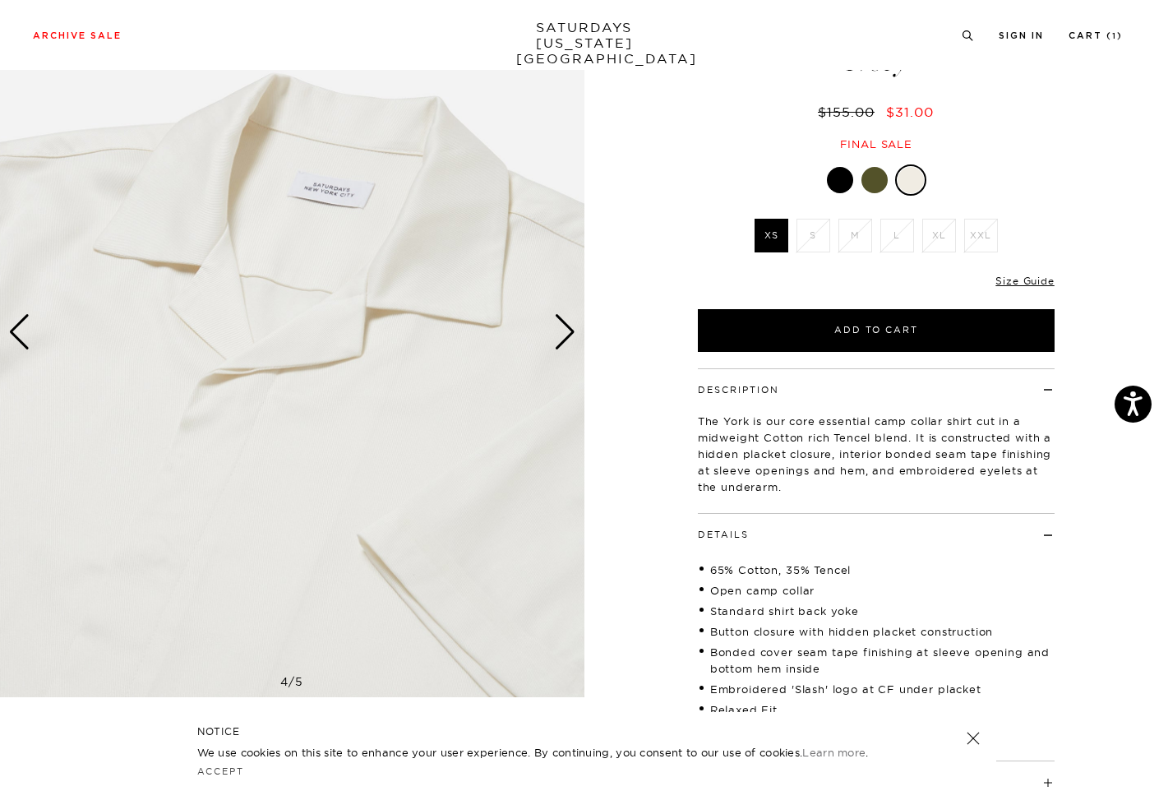
click at [557, 331] on div "Next slide" at bounding box center [565, 332] width 22 height 36
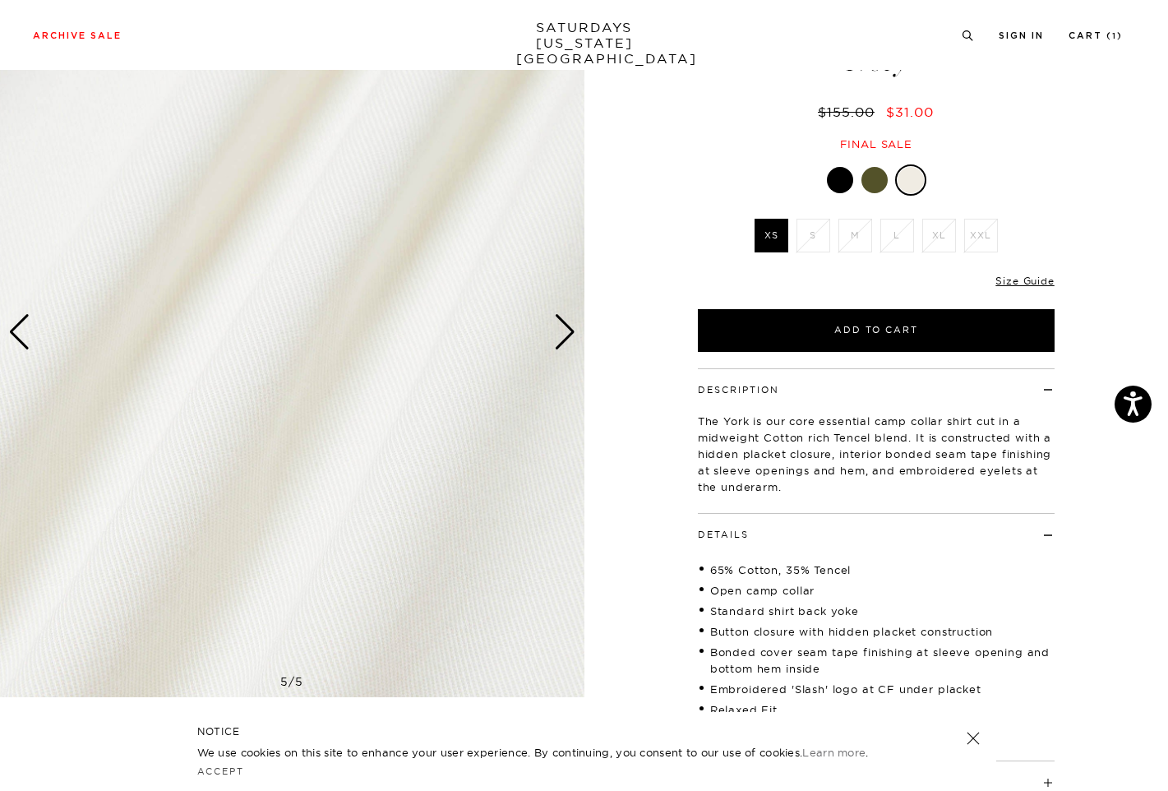
click at [557, 331] on div "Next slide" at bounding box center [565, 332] width 22 height 36
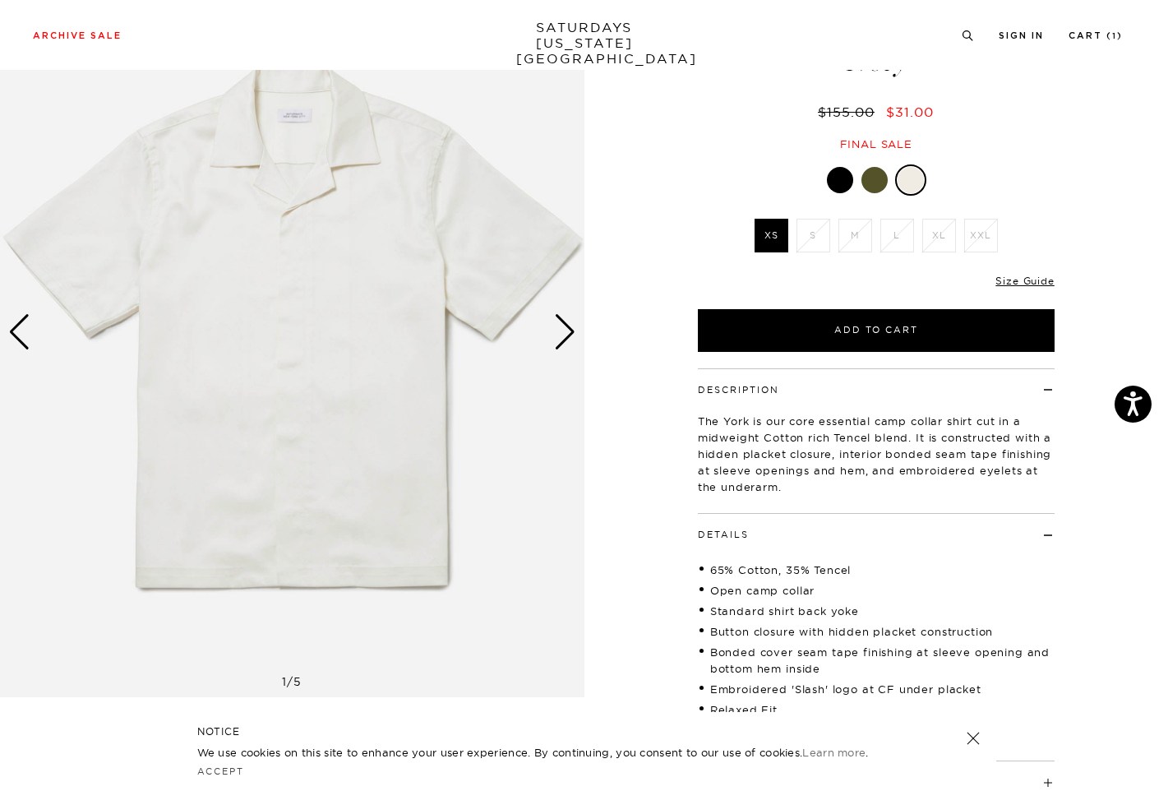
scroll to position [0, 0]
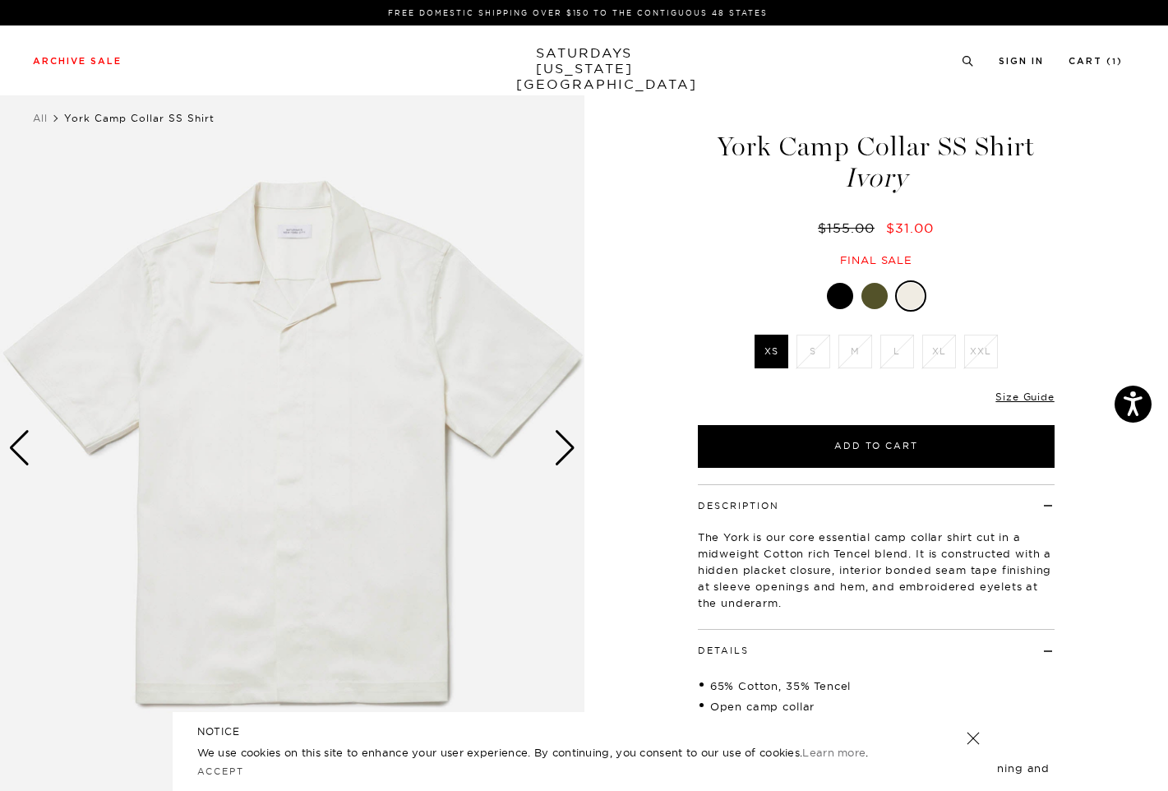
click at [871, 183] on span "Ivory" at bounding box center [877, 177] width 362 height 27
copy span "Ivory"
